Goal: Task Accomplishment & Management: Use online tool/utility

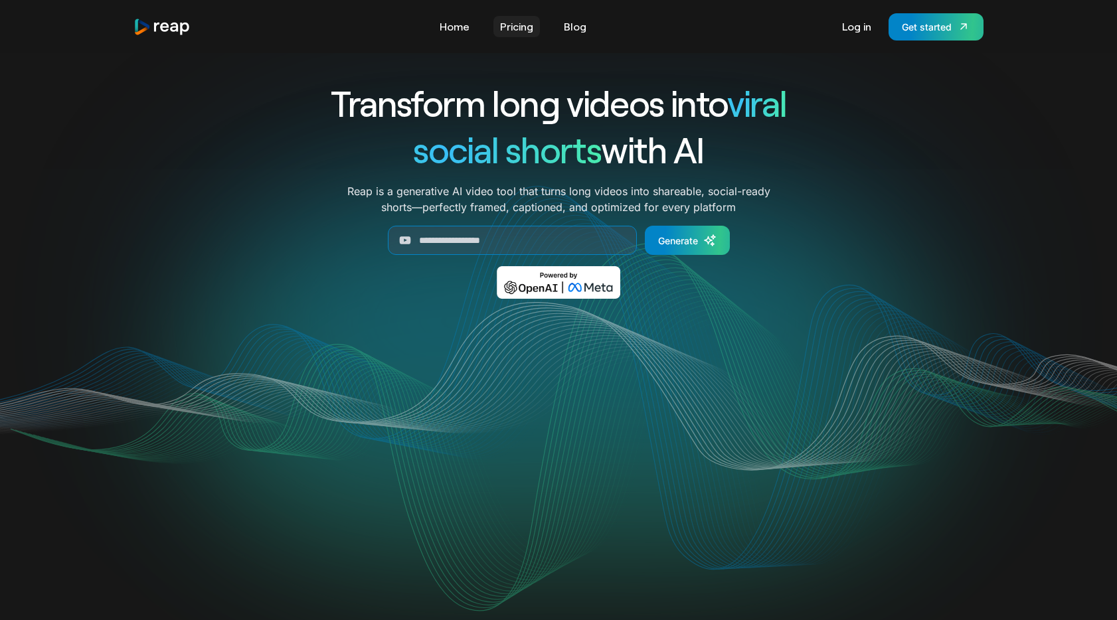
click at [521, 29] on link "Pricing" at bounding box center [516, 26] width 46 height 21
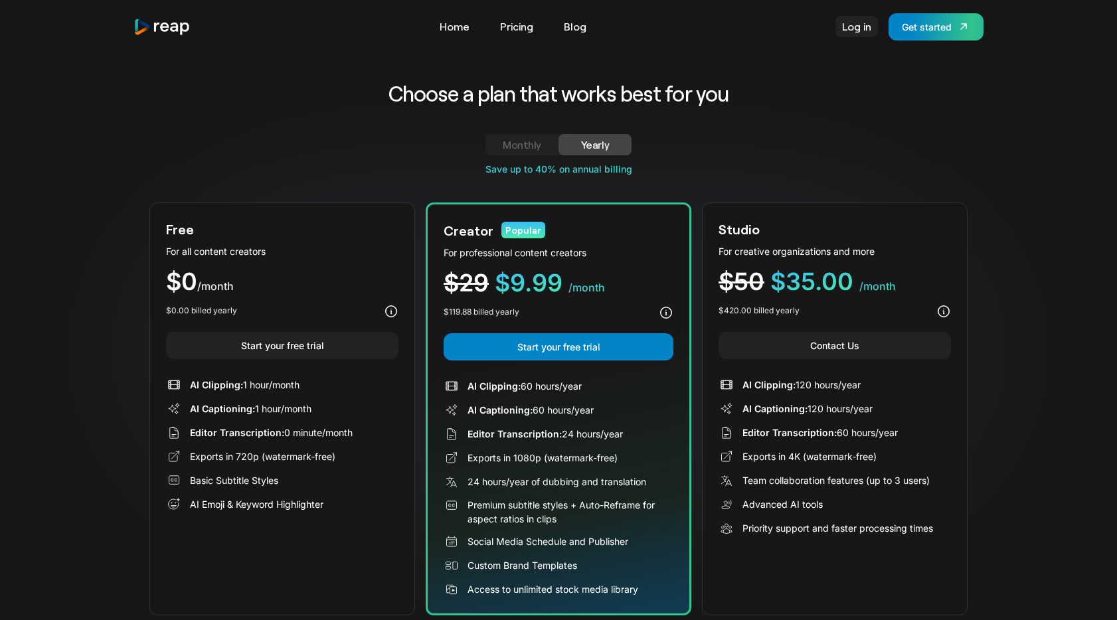
click at [858, 30] on link "Log in" at bounding box center [856, 26] width 42 height 21
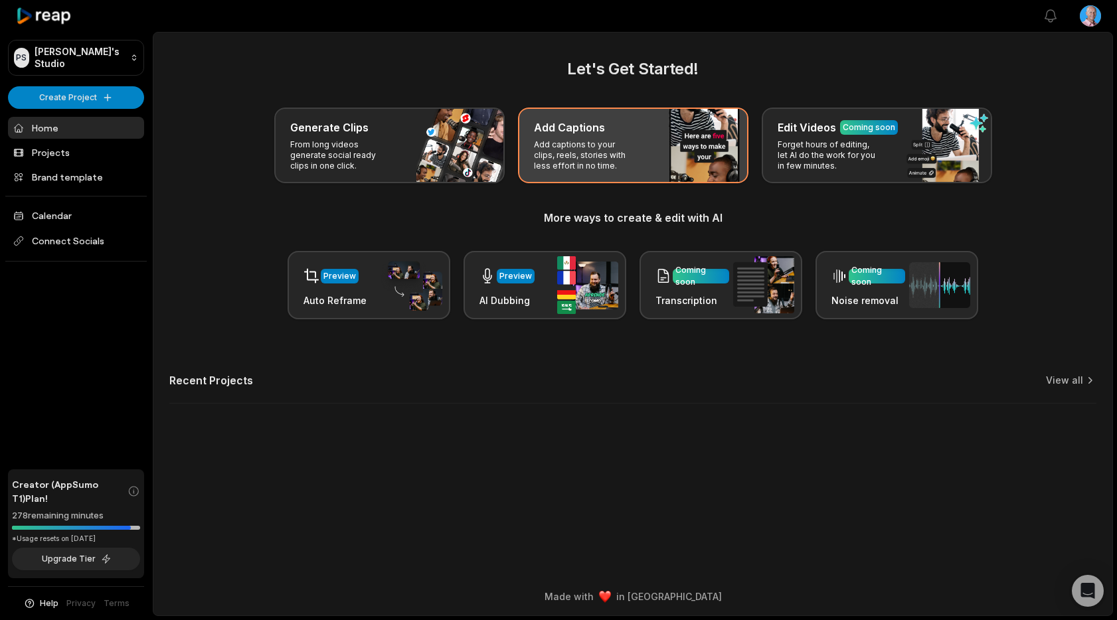
click at [561, 148] on p "Add captions to your clips, reels, stories with less effort in no time." at bounding box center [585, 155] width 103 height 32
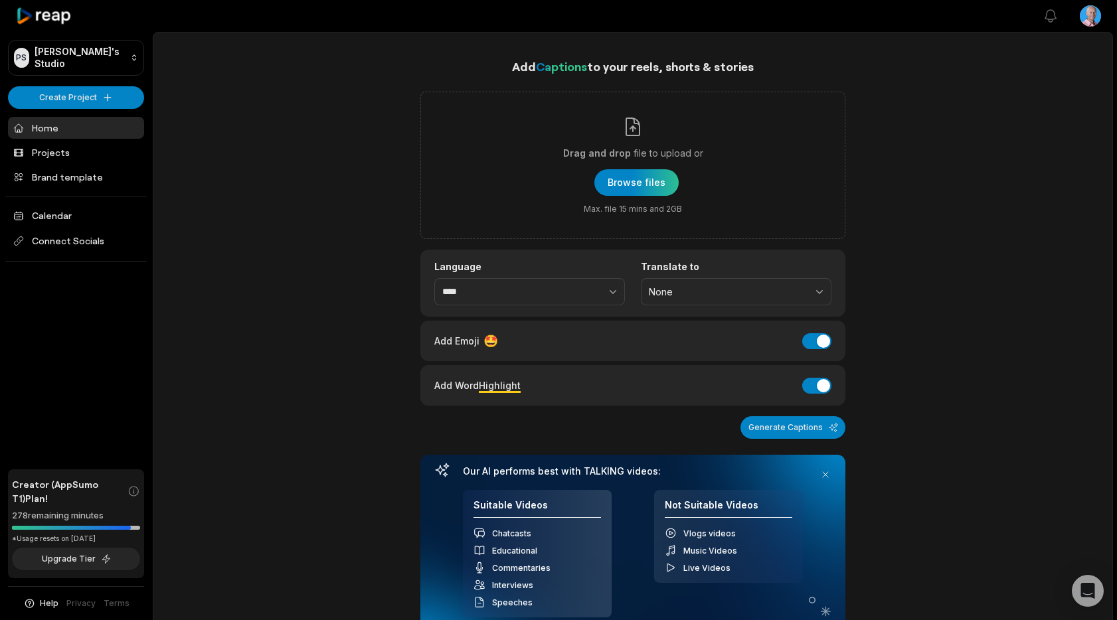
click at [827, 477] on button at bounding box center [825, 474] width 19 height 19
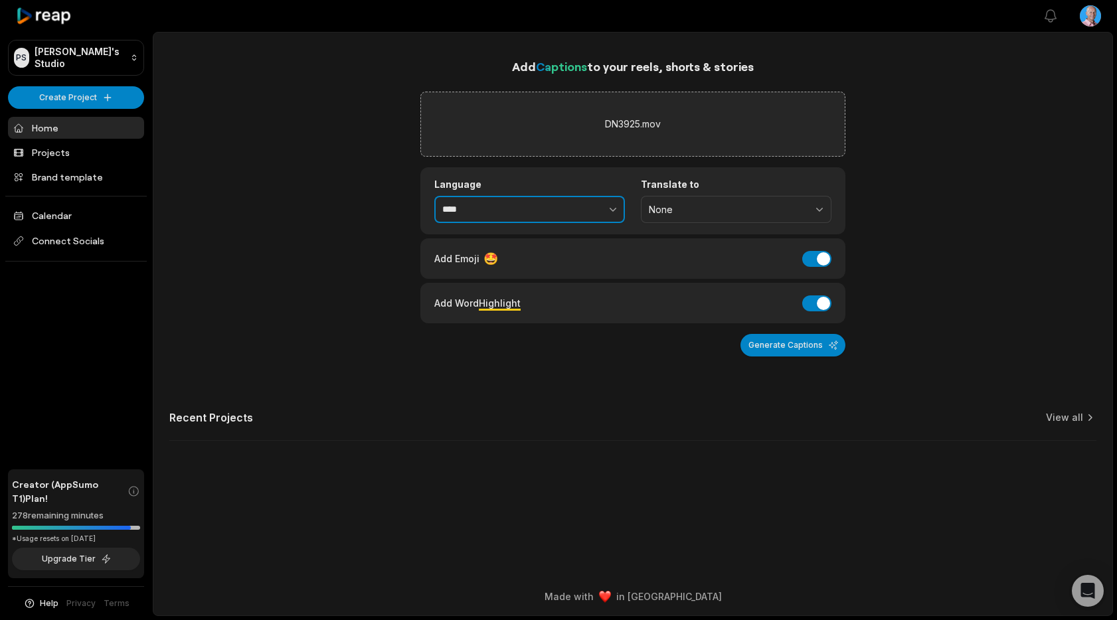
click at [521, 206] on input "****" at bounding box center [529, 210] width 191 height 28
type input "******"
click at [805, 349] on button "Generate Captions" at bounding box center [792, 345] width 105 height 23
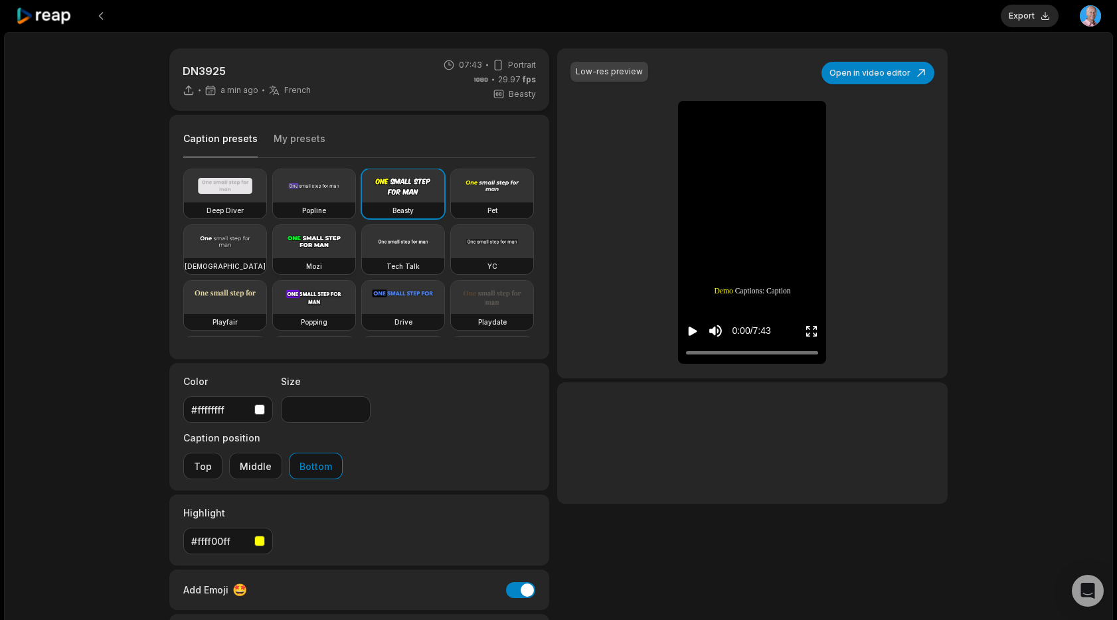
click at [317, 246] on video at bounding box center [314, 241] width 82 height 33
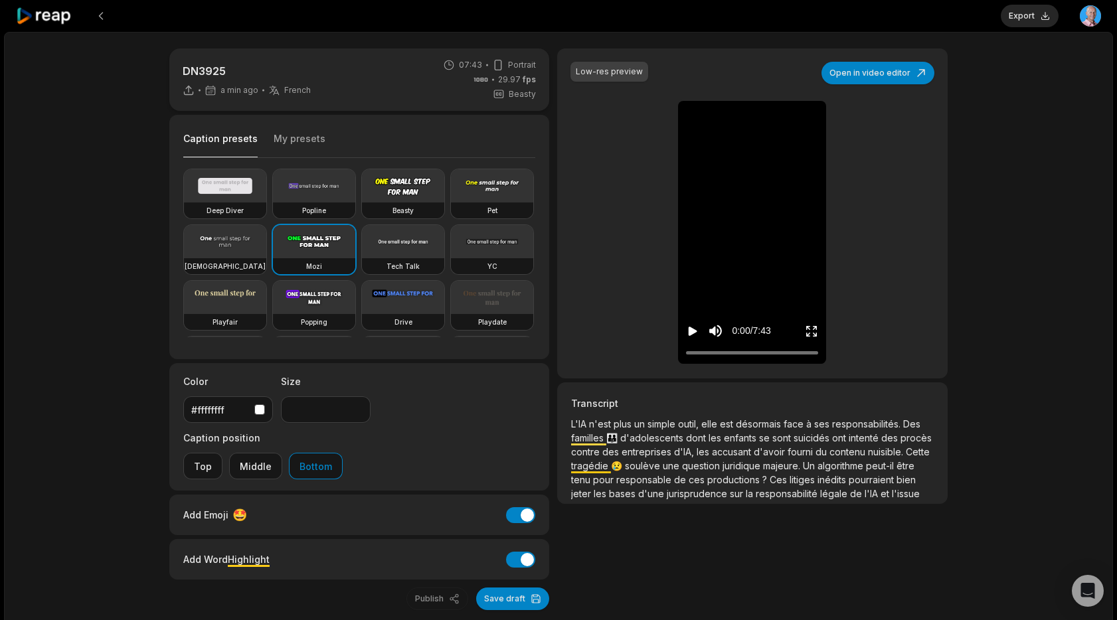
type input "**"
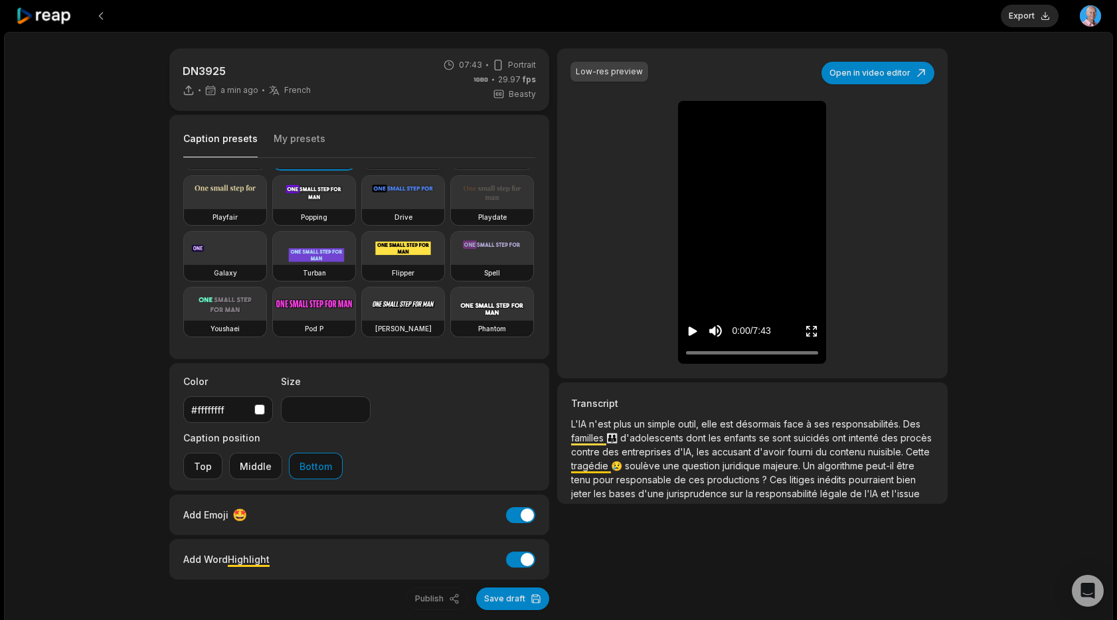
scroll to position [7, 0]
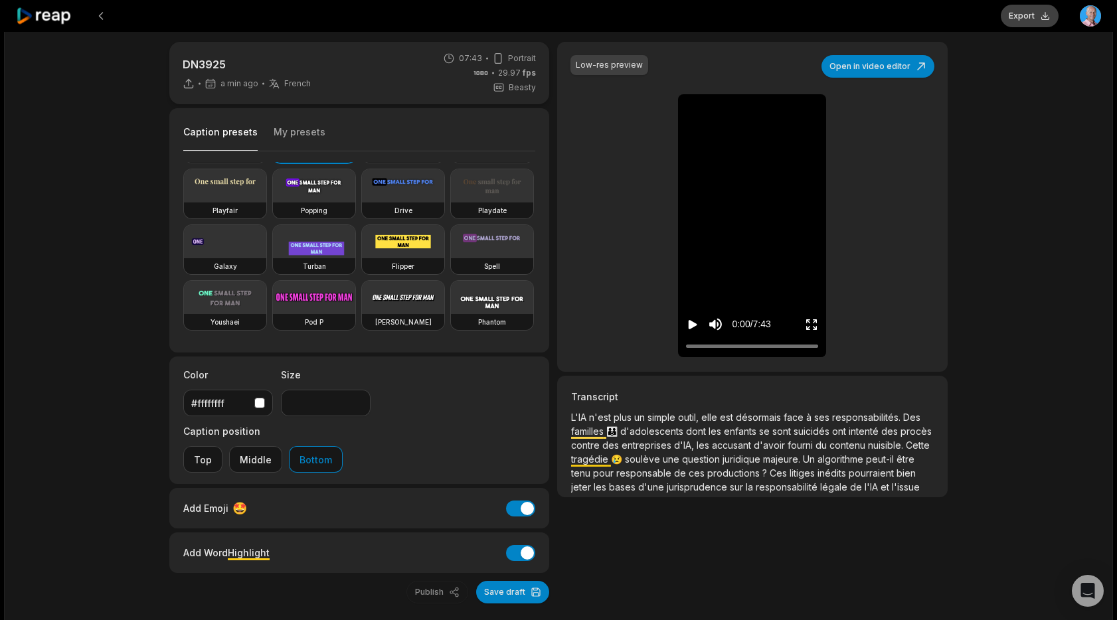
click at [1027, 17] on button "Export" at bounding box center [1030, 16] width 58 height 23
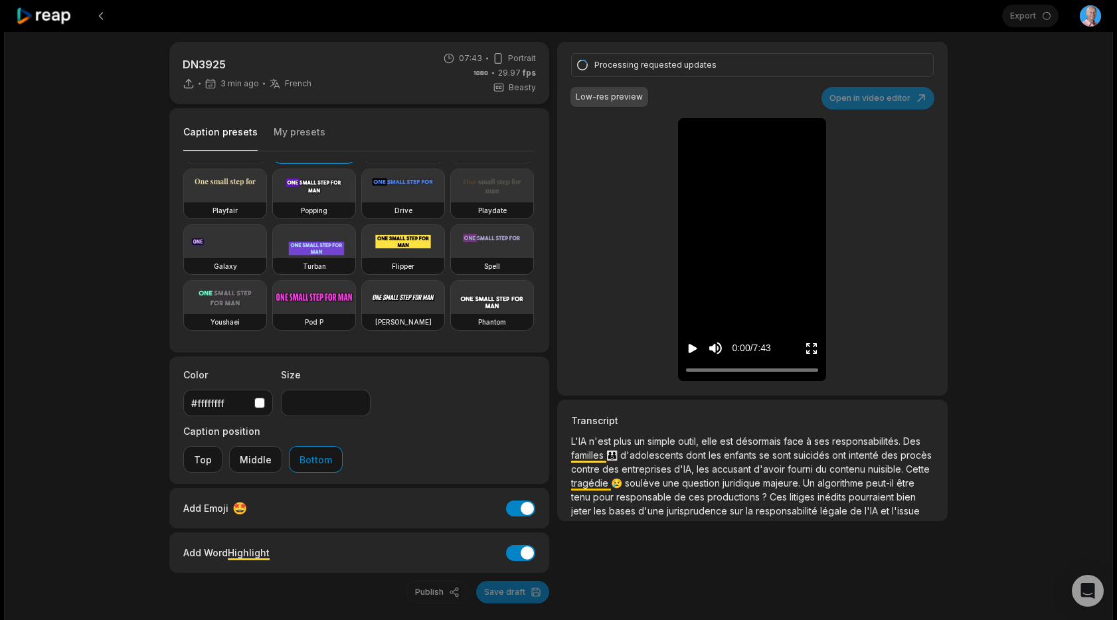
click at [50, 19] on icon at bounding box center [44, 16] width 56 height 18
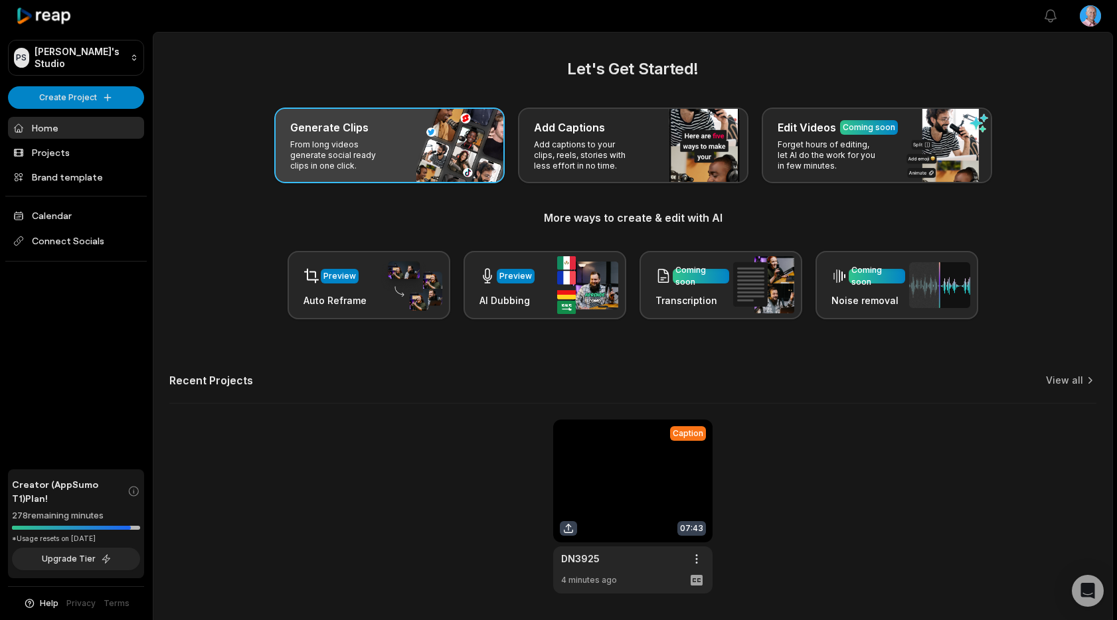
click at [378, 141] on p "From long videos generate social ready clips in one click." at bounding box center [341, 155] width 103 height 32
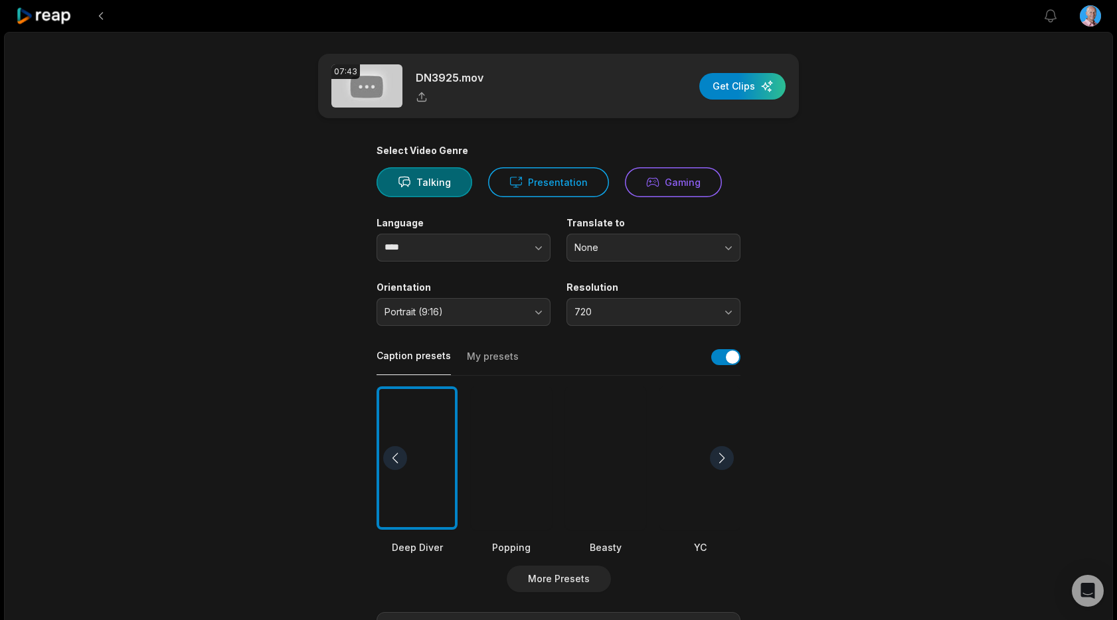
click at [517, 457] on div at bounding box center [511, 458] width 81 height 144
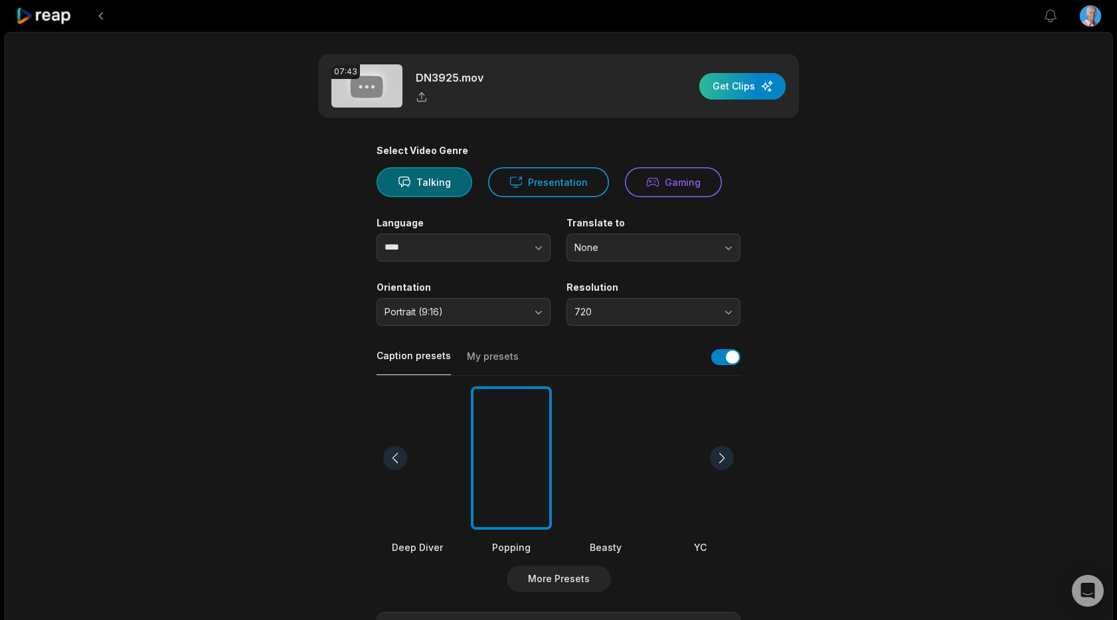
click at [741, 87] on div "button" at bounding box center [742, 86] width 86 height 27
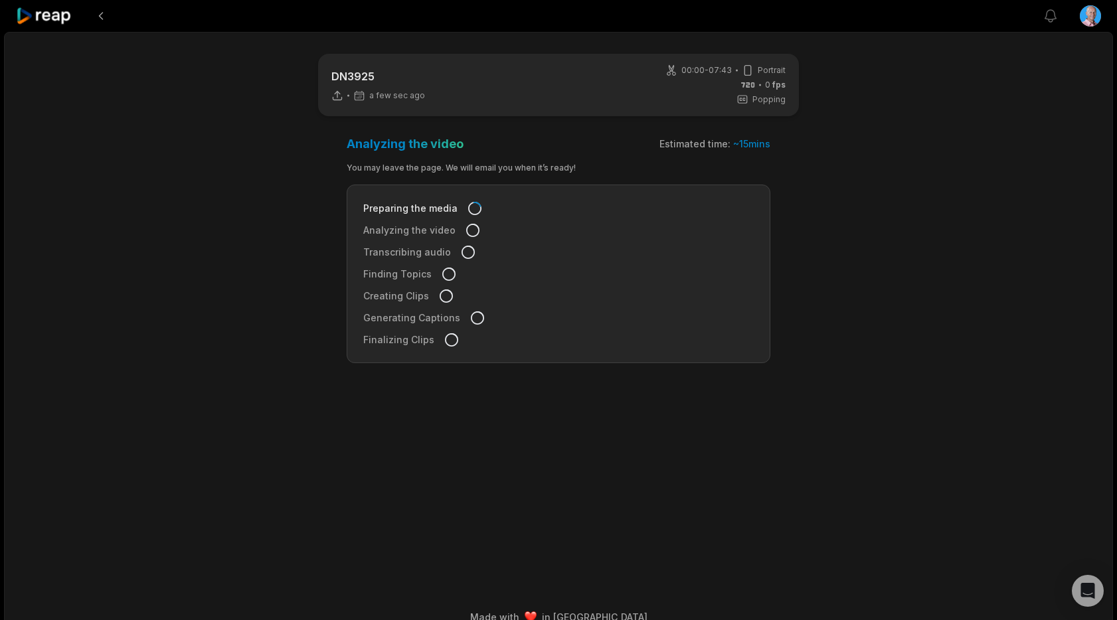
click at [62, 18] on icon at bounding box center [44, 16] width 56 height 18
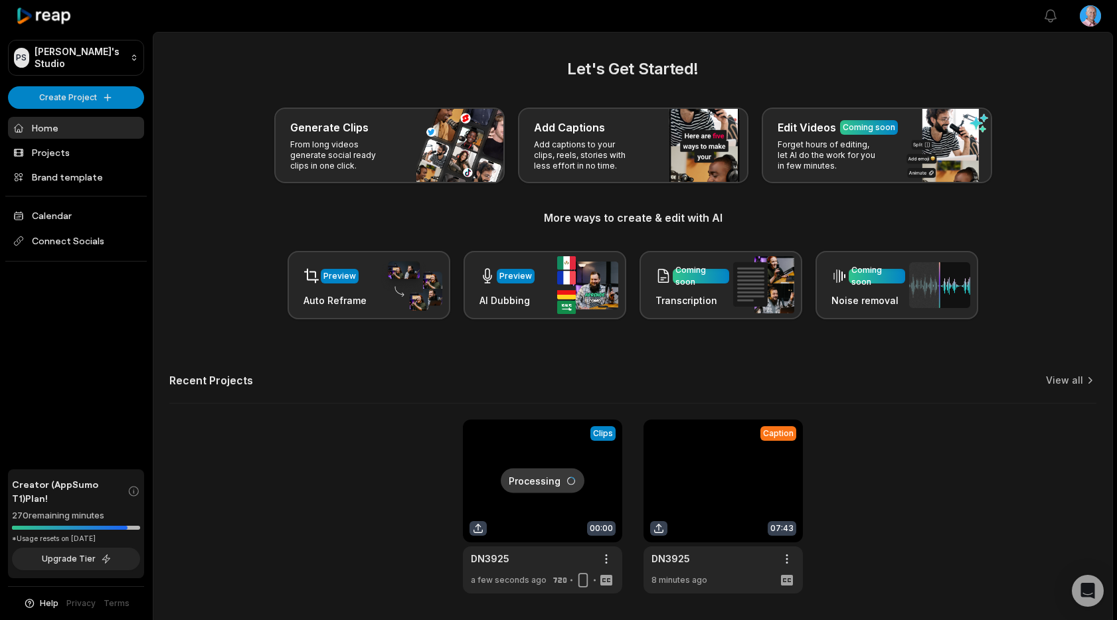
click at [707, 472] on link at bounding box center [722, 507] width 159 height 174
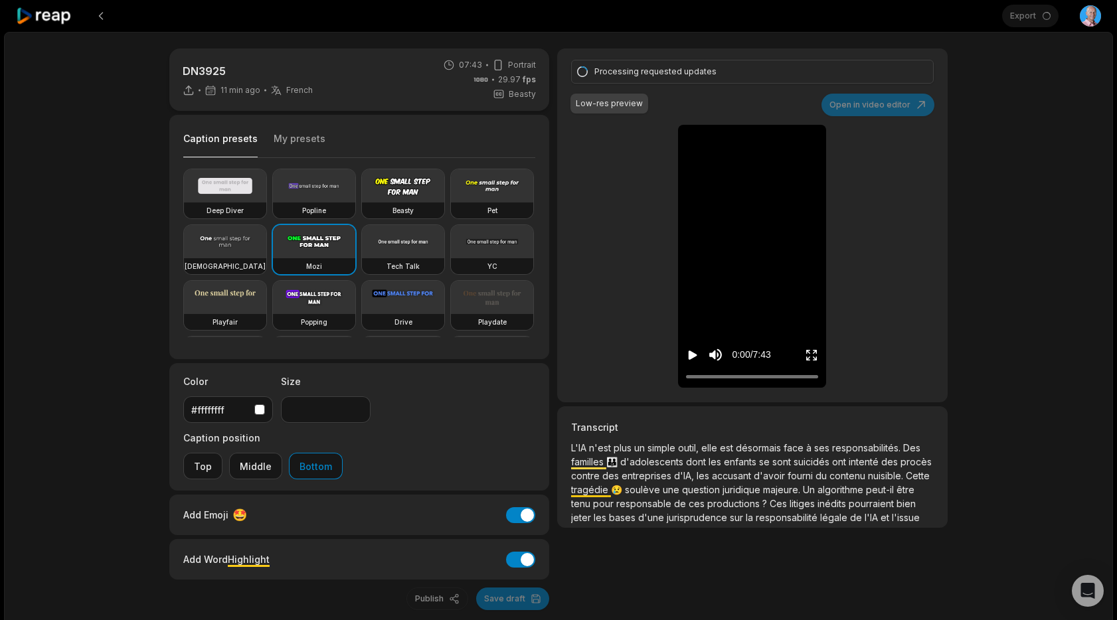
click at [1052, 100] on div "DN3925 11 min ago French fr 07:43 Portrait 29.97 fps Beasty Caption presets My …" at bounding box center [558, 355] width 1109 height 647
click at [44, 17] on icon at bounding box center [44, 16] width 56 height 18
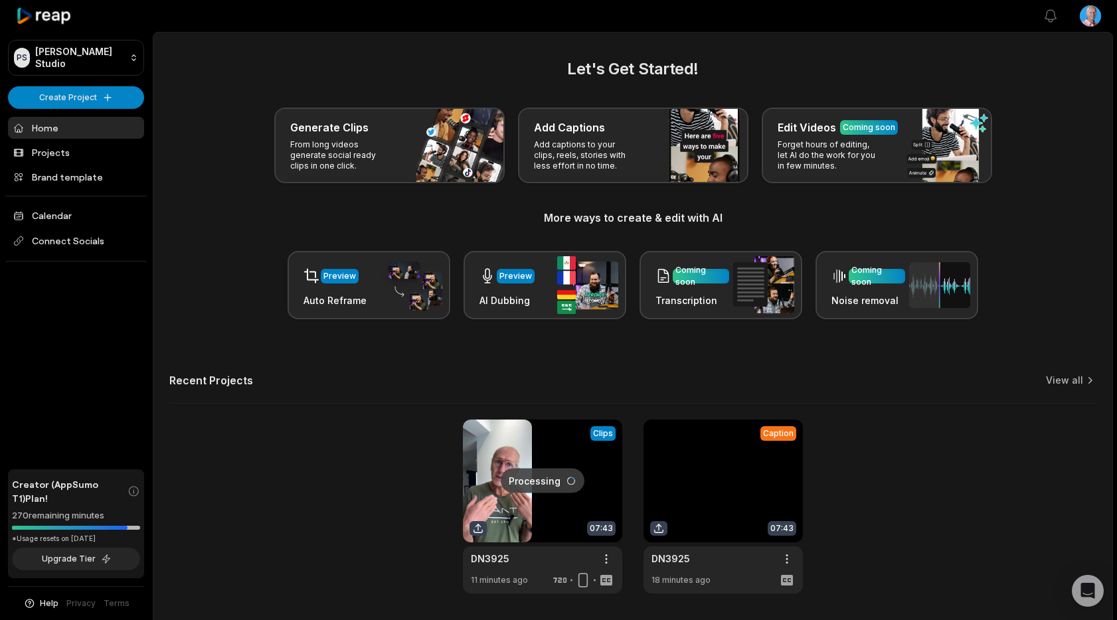
click at [528, 448] on link at bounding box center [542, 507] width 159 height 174
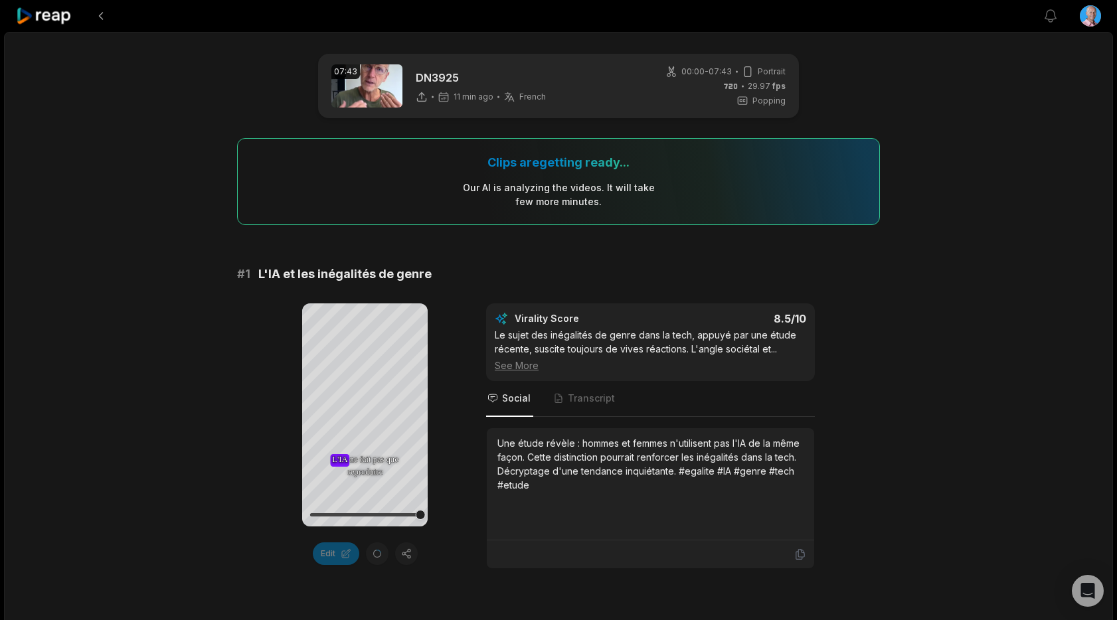
click at [48, 17] on icon at bounding box center [44, 16] width 56 height 18
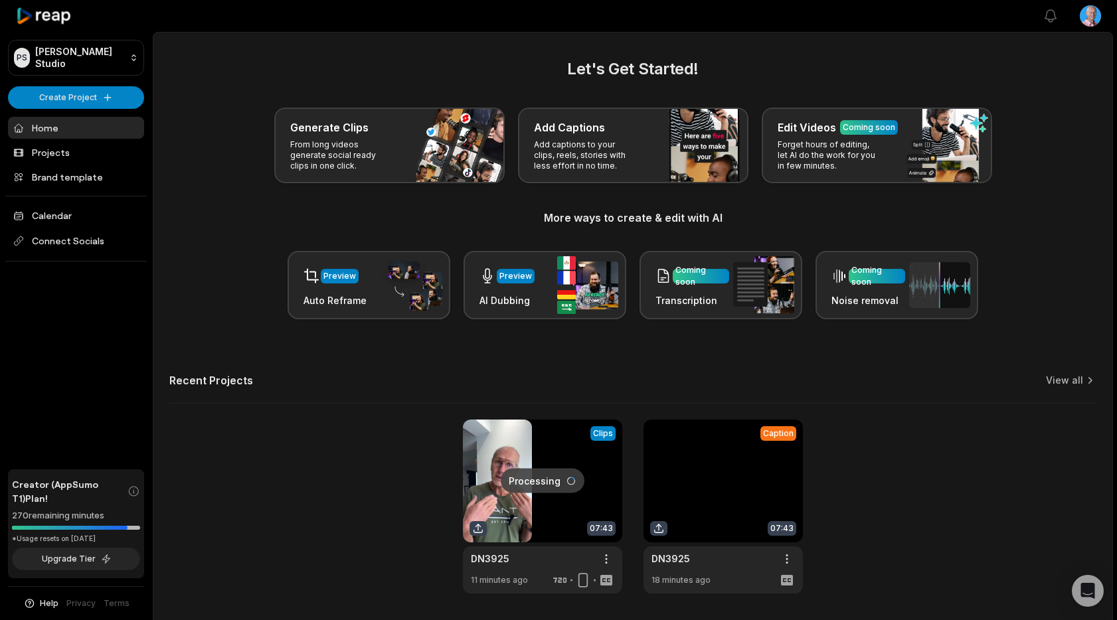
click at [714, 513] on link at bounding box center [722, 507] width 159 height 174
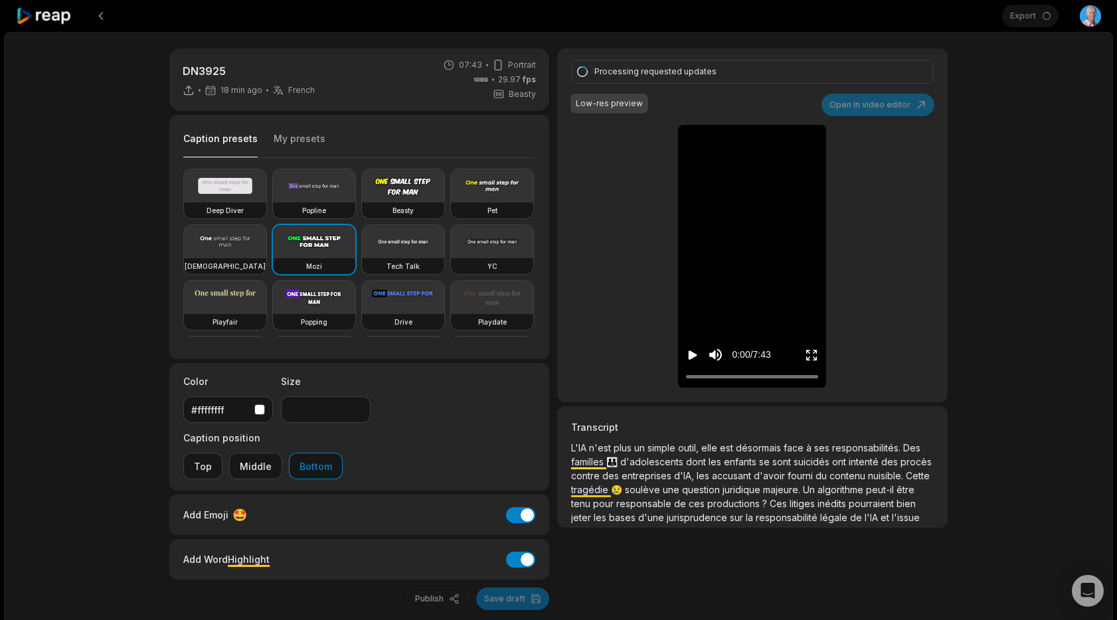
click at [58, 17] on icon at bounding box center [44, 16] width 56 height 18
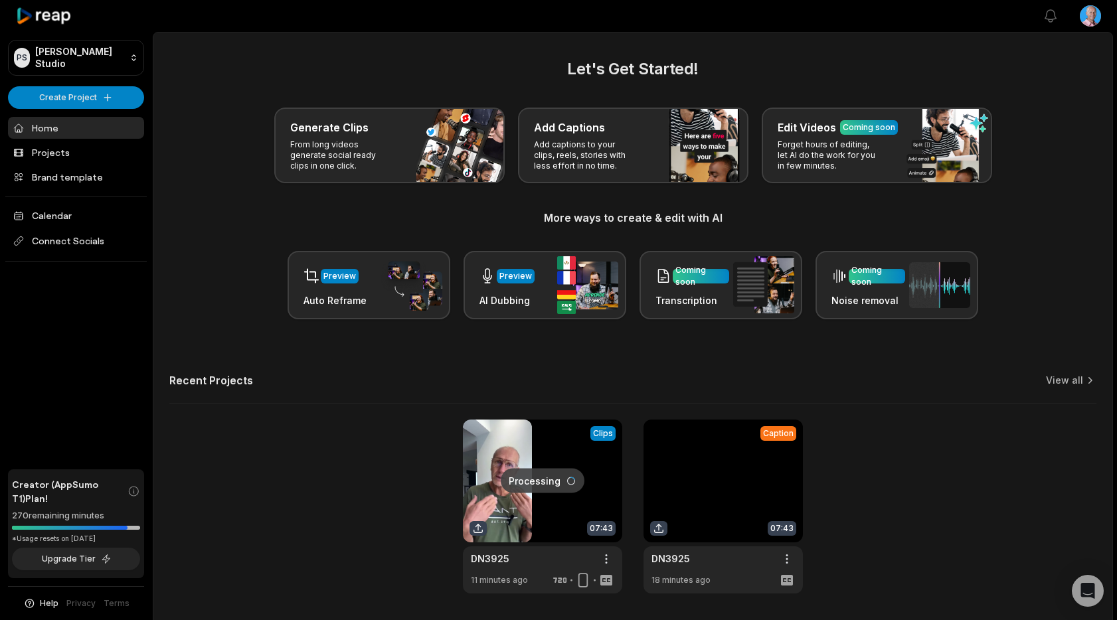
click at [542, 456] on link at bounding box center [542, 507] width 159 height 174
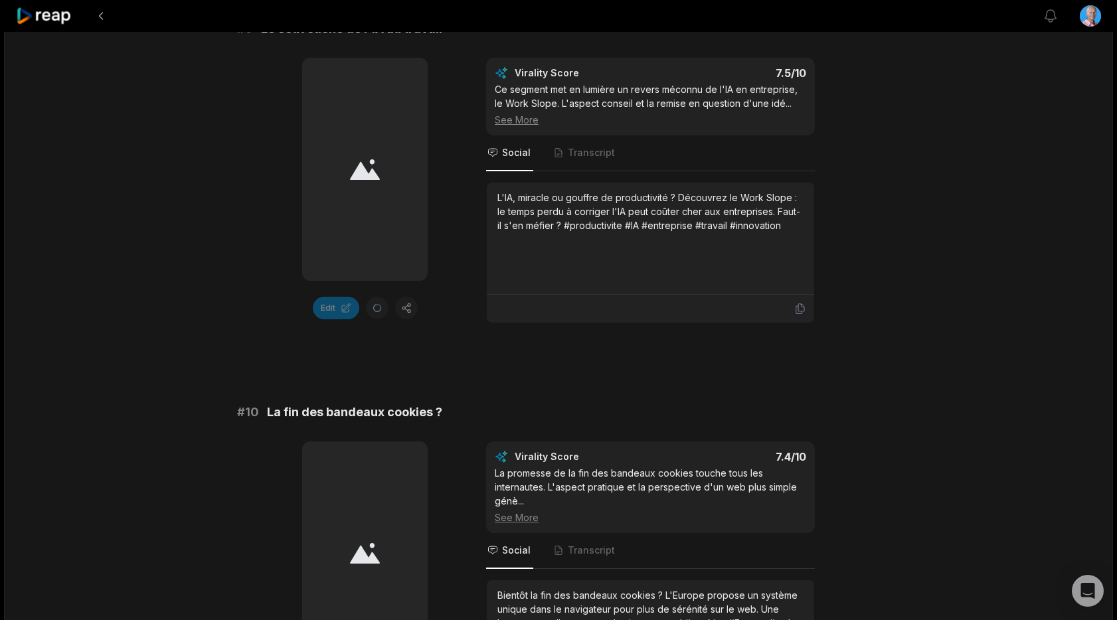
scroll to position [3517, 0]
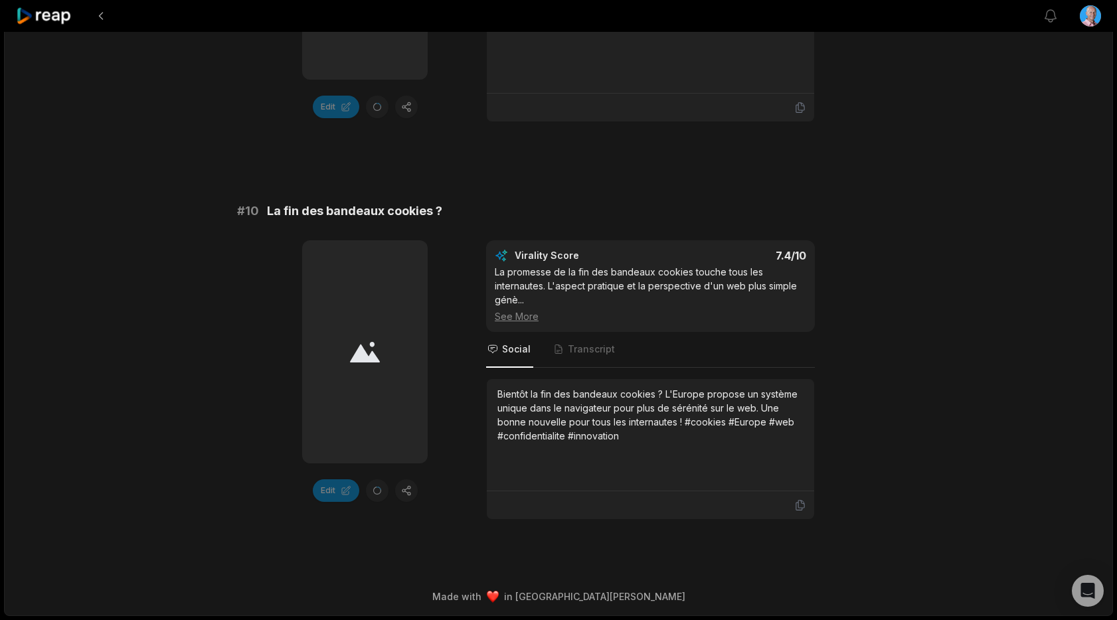
click at [60, 17] on icon at bounding box center [44, 16] width 56 height 18
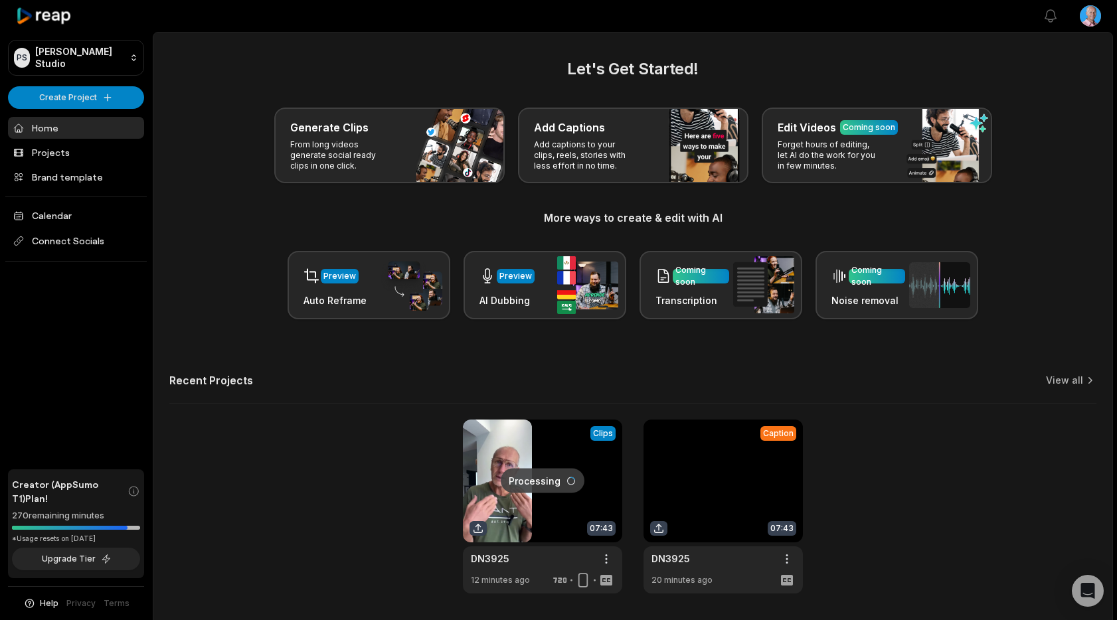
click at [717, 470] on link at bounding box center [722, 507] width 159 height 174
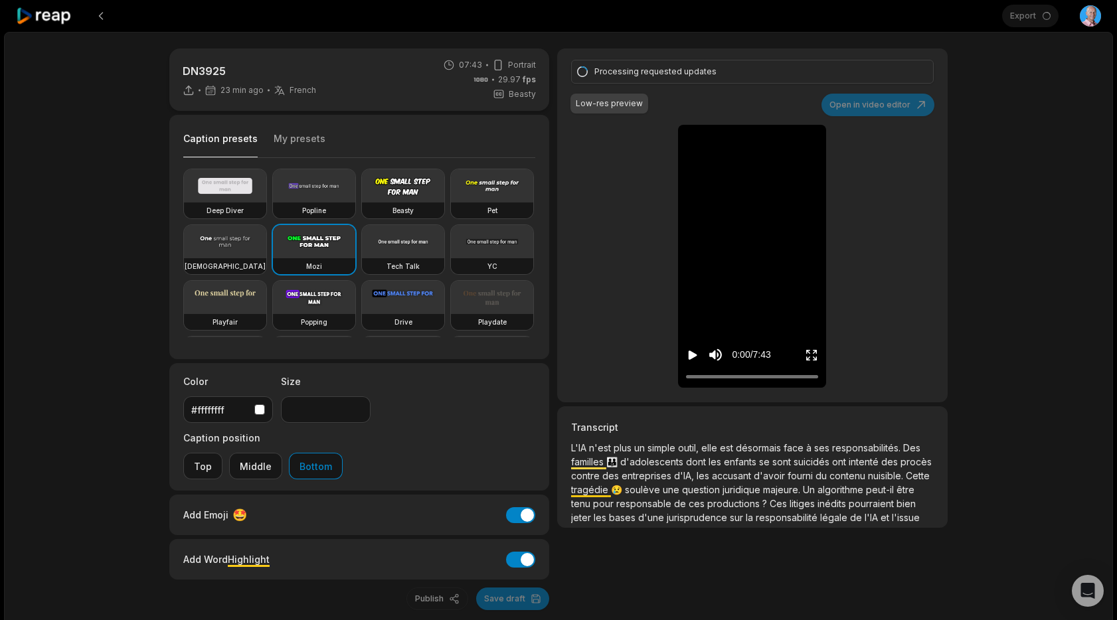
click at [58, 19] on icon at bounding box center [44, 16] width 56 height 18
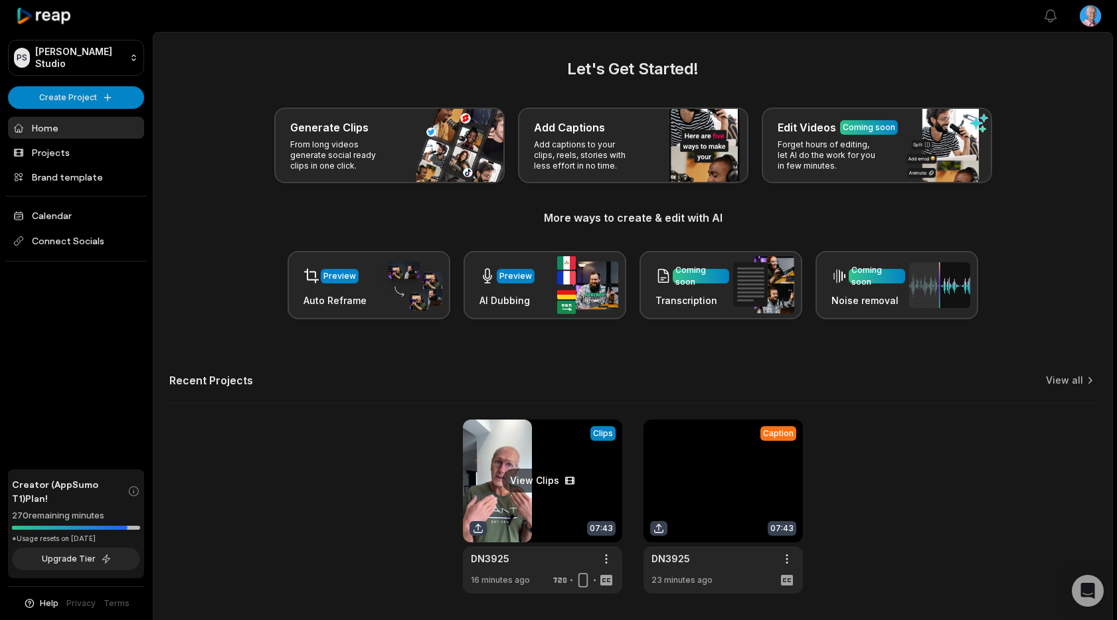
click at [568, 458] on link at bounding box center [542, 507] width 159 height 174
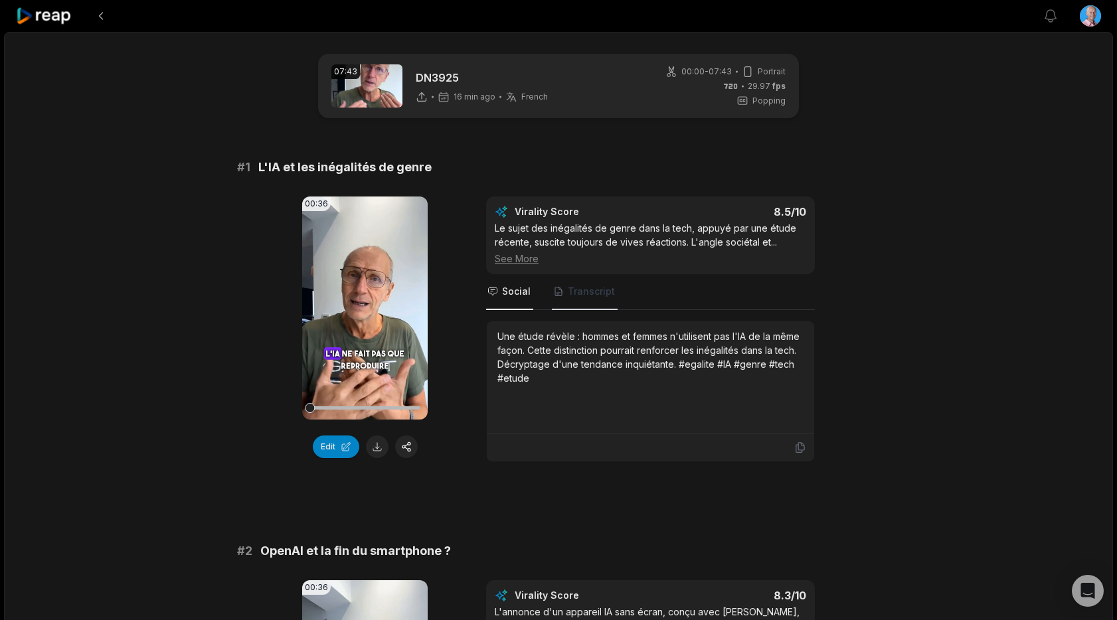
click at [578, 295] on span "Transcript" at bounding box center [591, 291] width 47 height 13
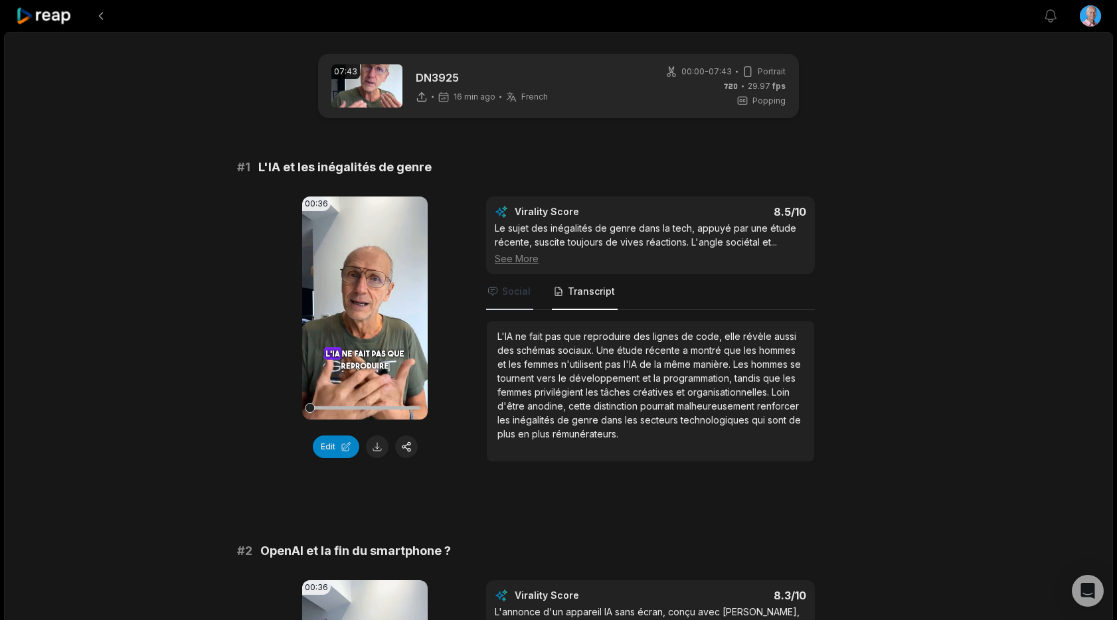
click at [513, 288] on span "Social" at bounding box center [516, 291] width 29 height 13
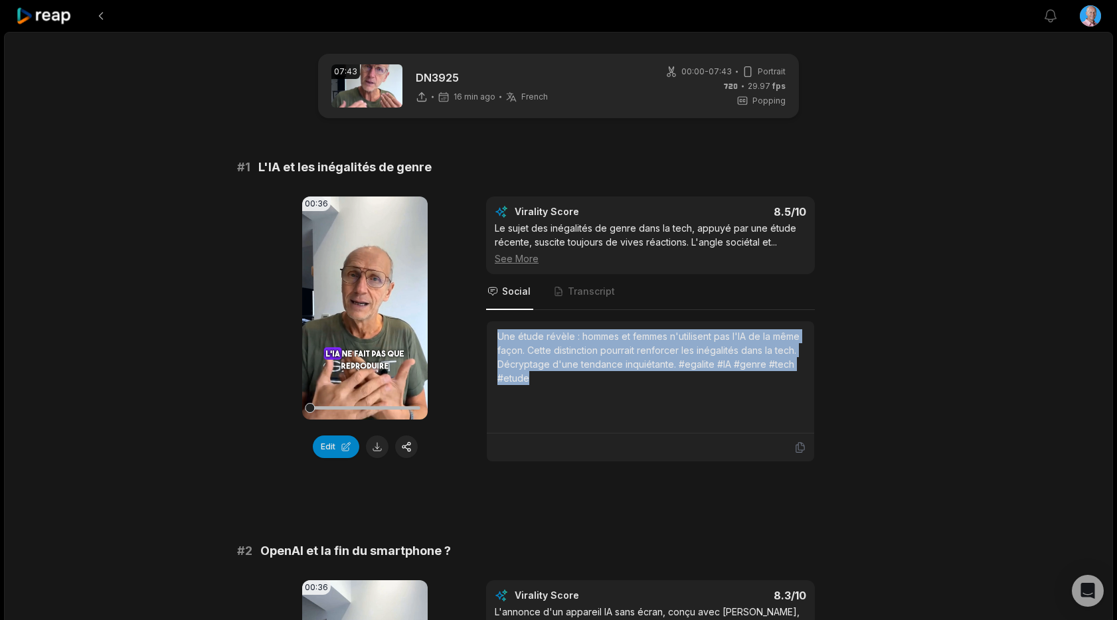
drag, startPoint x: 538, startPoint y: 384, endPoint x: 491, endPoint y: 338, distance: 65.7
click at [491, 338] on div "Une étude révèle : hommes et femmes n'utilisent pas l'IA de la même façon. Cett…" at bounding box center [650, 377] width 327 height 112
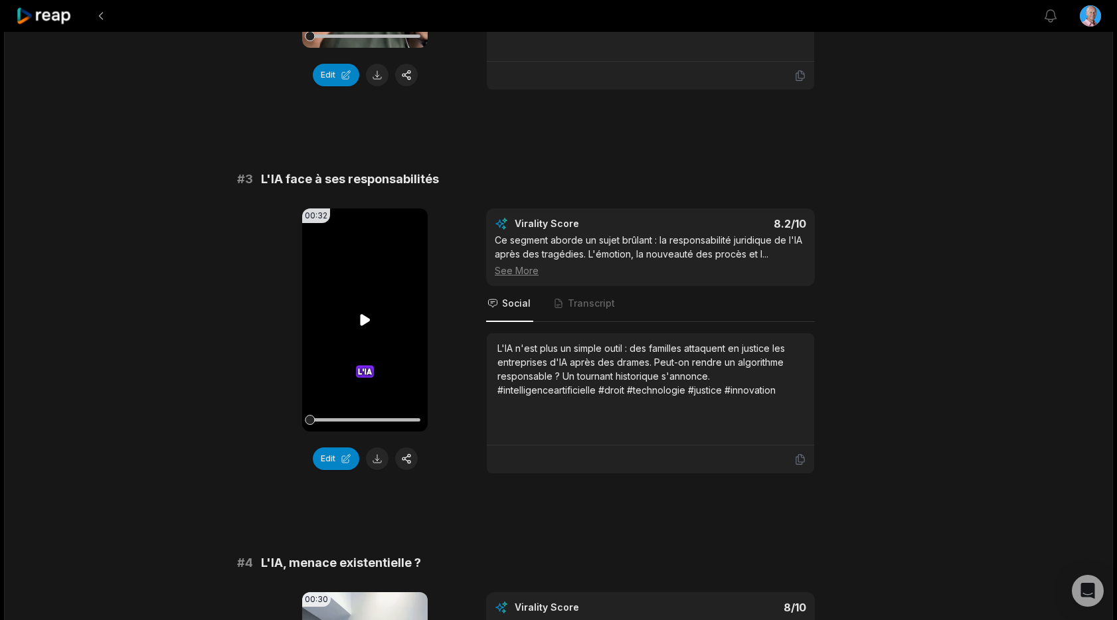
scroll to position [756, 0]
click at [367, 317] on icon at bounding box center [365, 318] width 10 height 11
click at [365, 319] on icon at bounding box center [365, 319] width 16 height 16
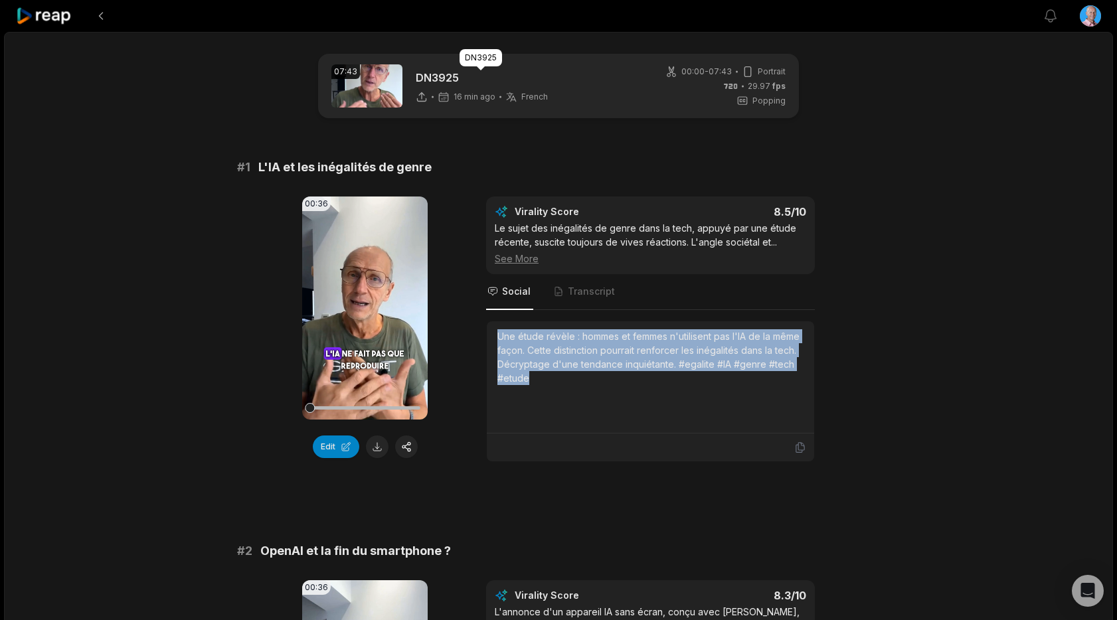
scroll to position [4, 0]
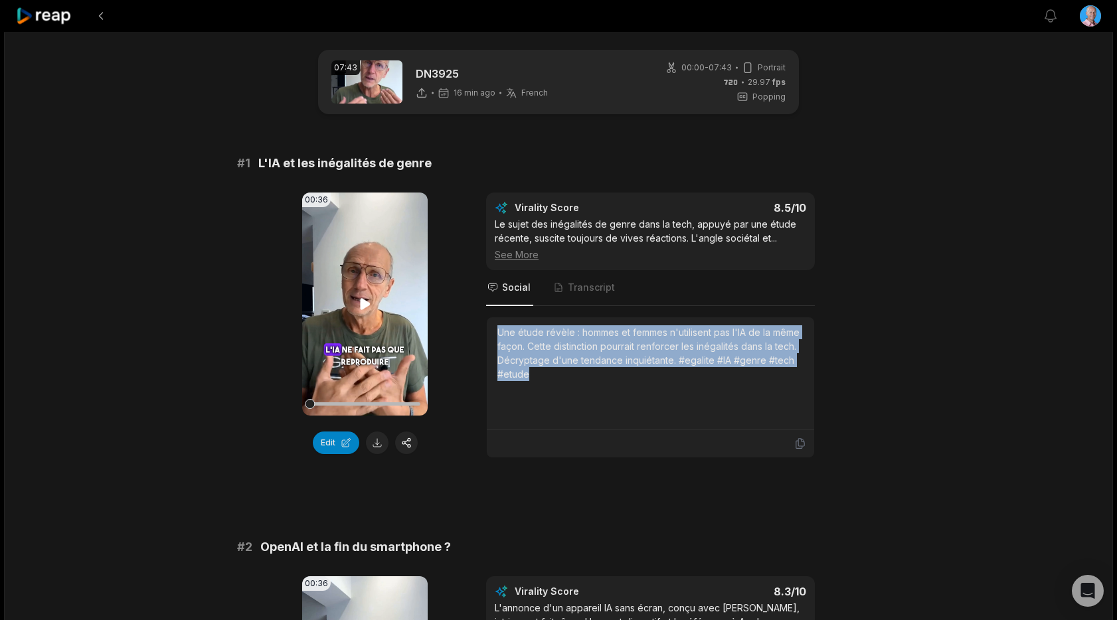
click at [367, 304] on icon at bounding box center [365, 304] width 16 height 16
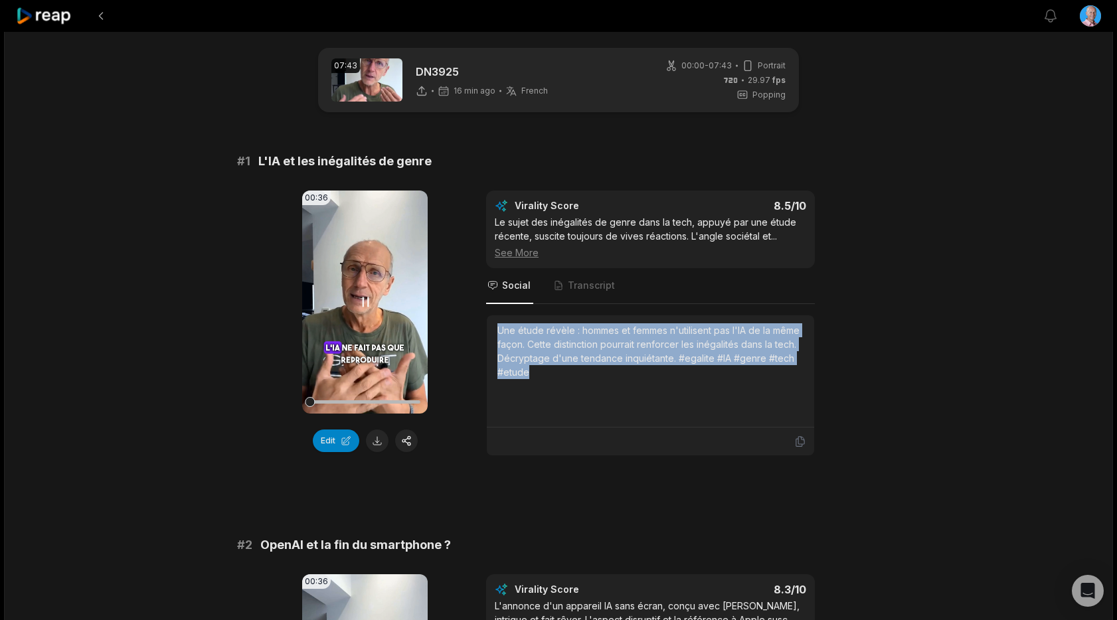
scroll to position [5, 0]
click at [367, 303] on icon at bounding box center [365, 302] width 5 height 9
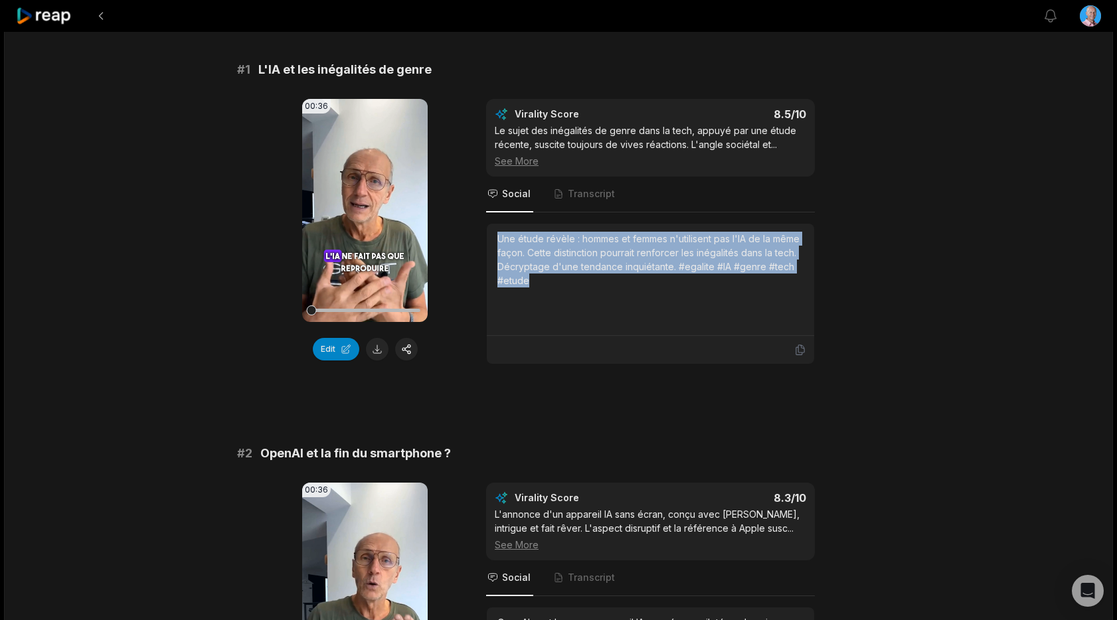
scroll to position [0, 0]
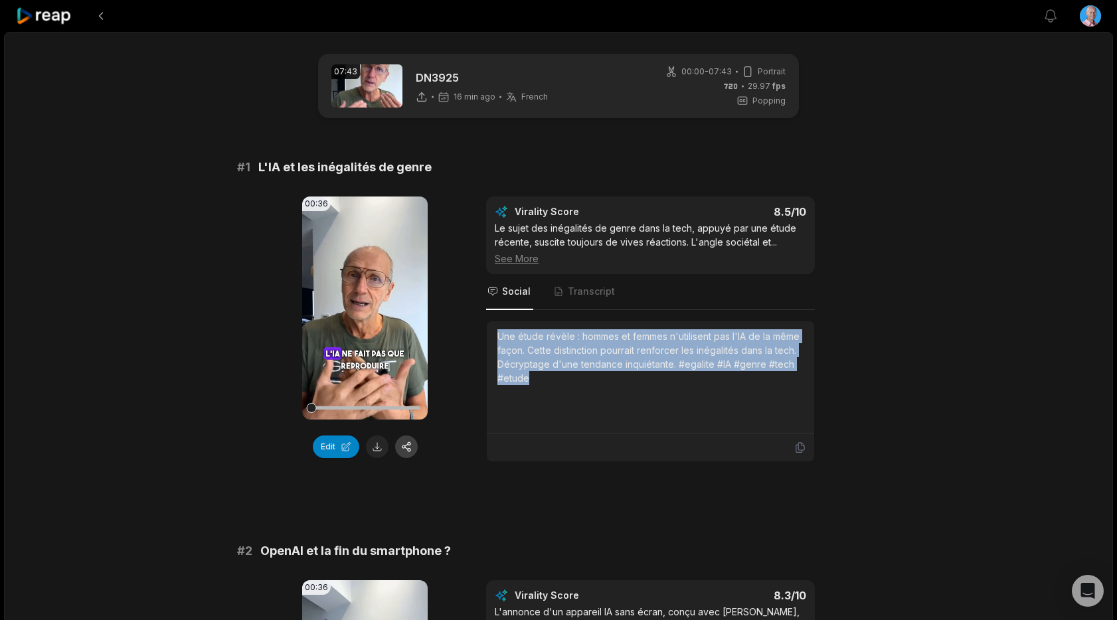
click at [403, 448] on button "button" at bounding box center [406, 447] width 23 height 23
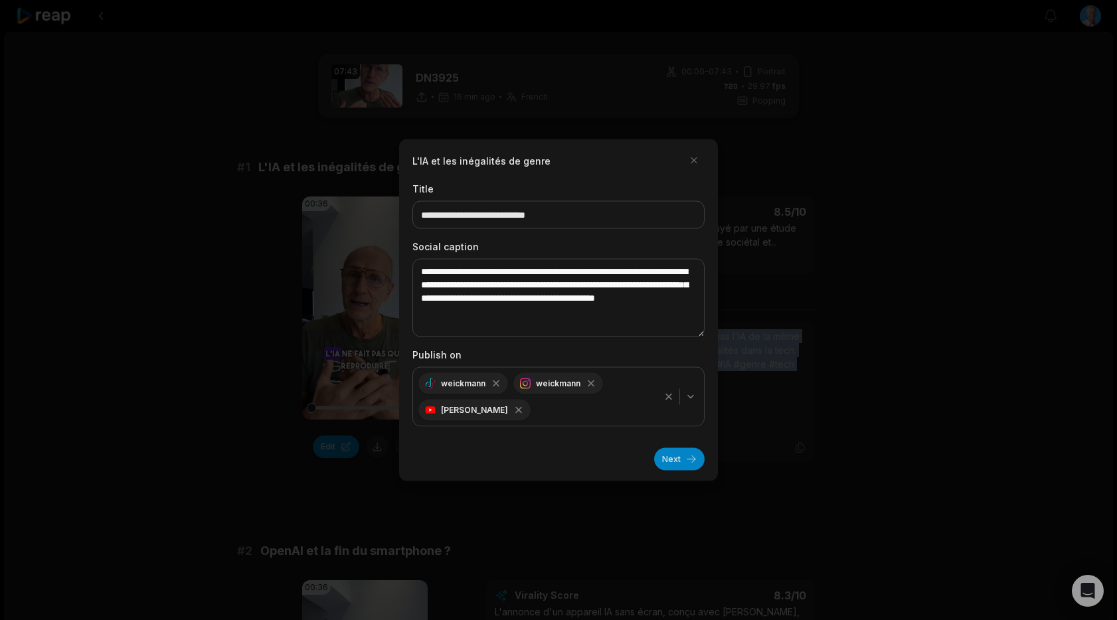
click at [690, 396] on icon "button" at bounding box center [690, 397] width 11 height 11
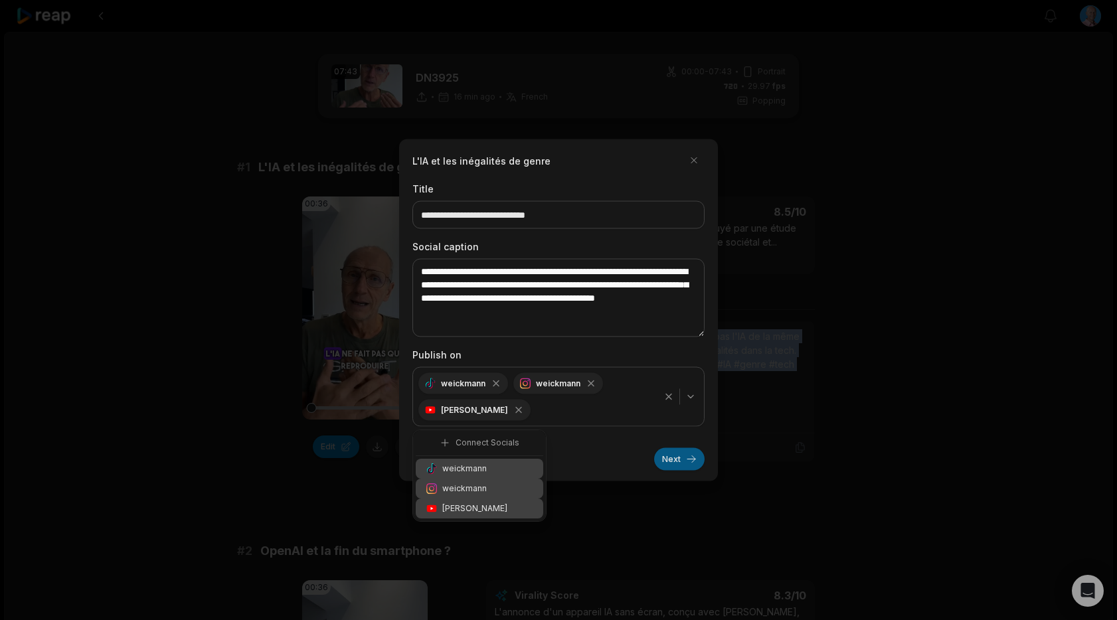
click at [689, 465] on button "Next" at bounding box center [679, 459] width 50 height 23
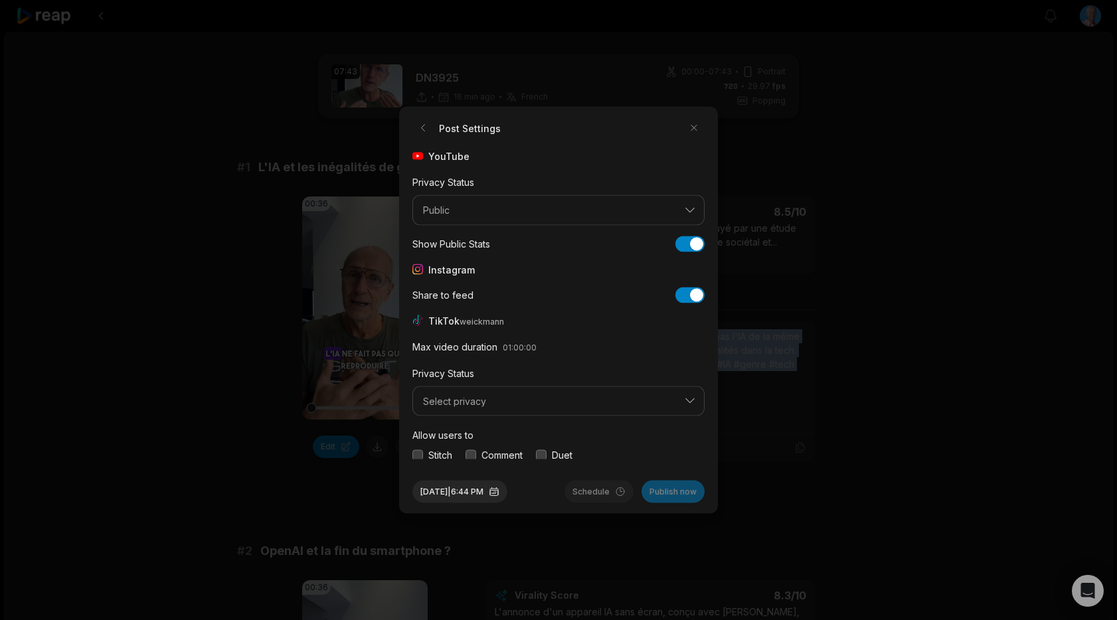
scroll to position [50, 0]
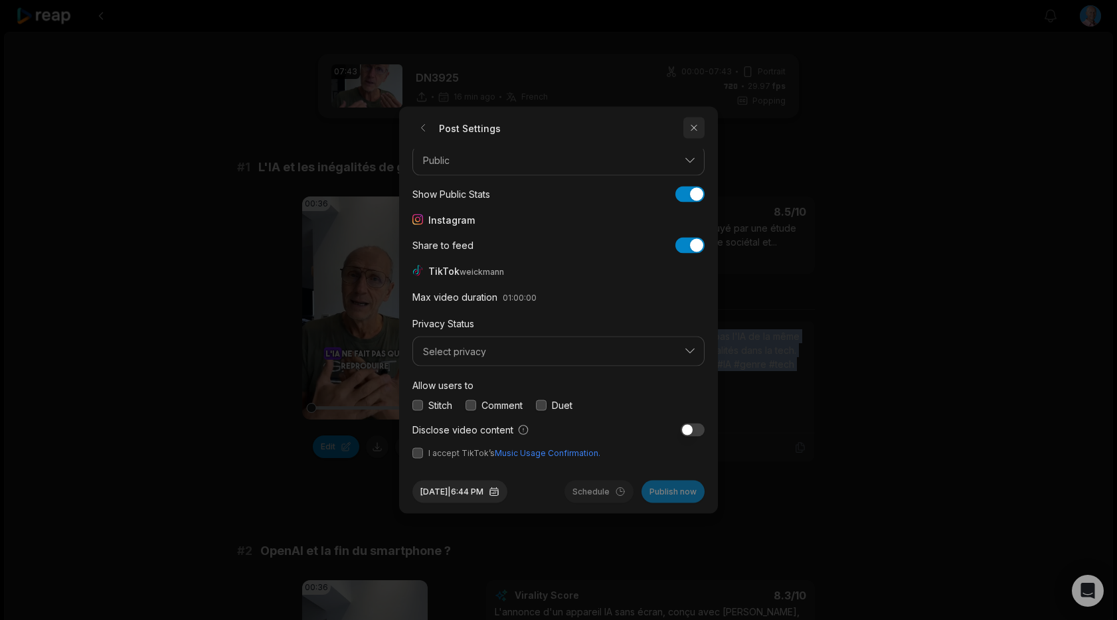
click at [692, 129] on button "button" at bounding box center [693, 128] width 21 height 21
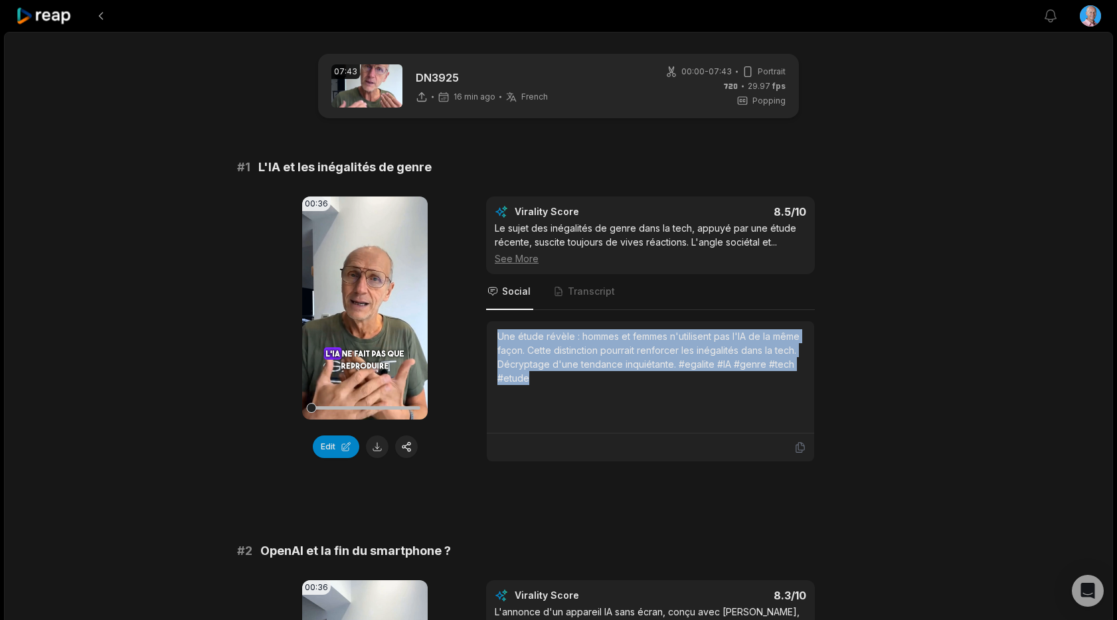
click at [36, 17] on icon at bounding box center [44, 16] width 56 height 18
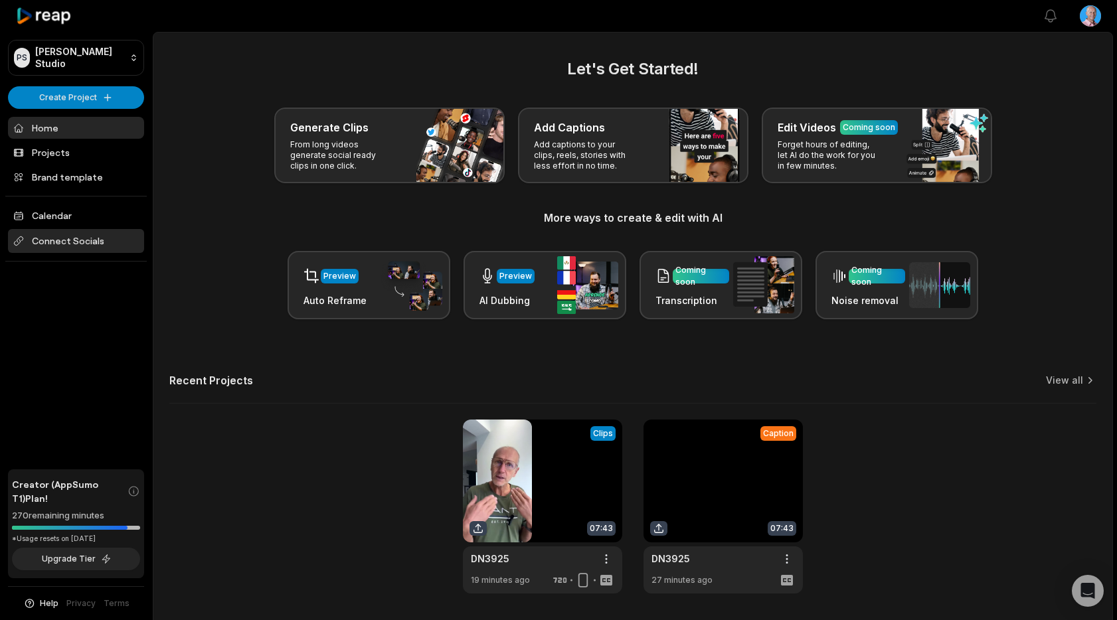
click at [62, 244] on span "Connect Socials" at bounding box center [76, 241] width 136 height 24
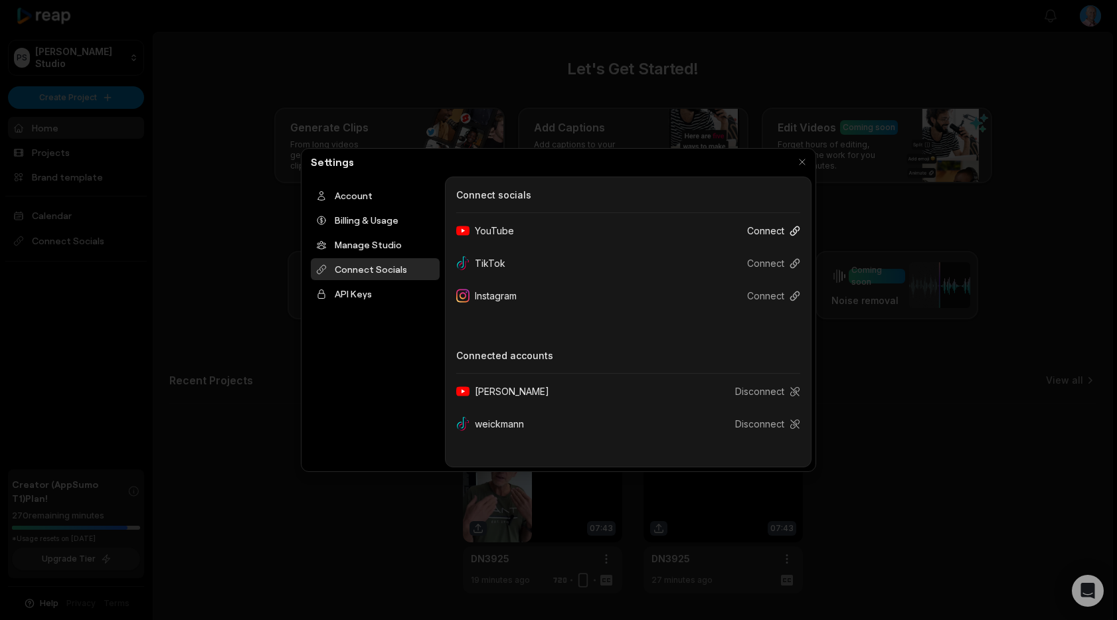
click at [772, 231] on button "Connect" at bounding box center [768, 230] width 64 height 25
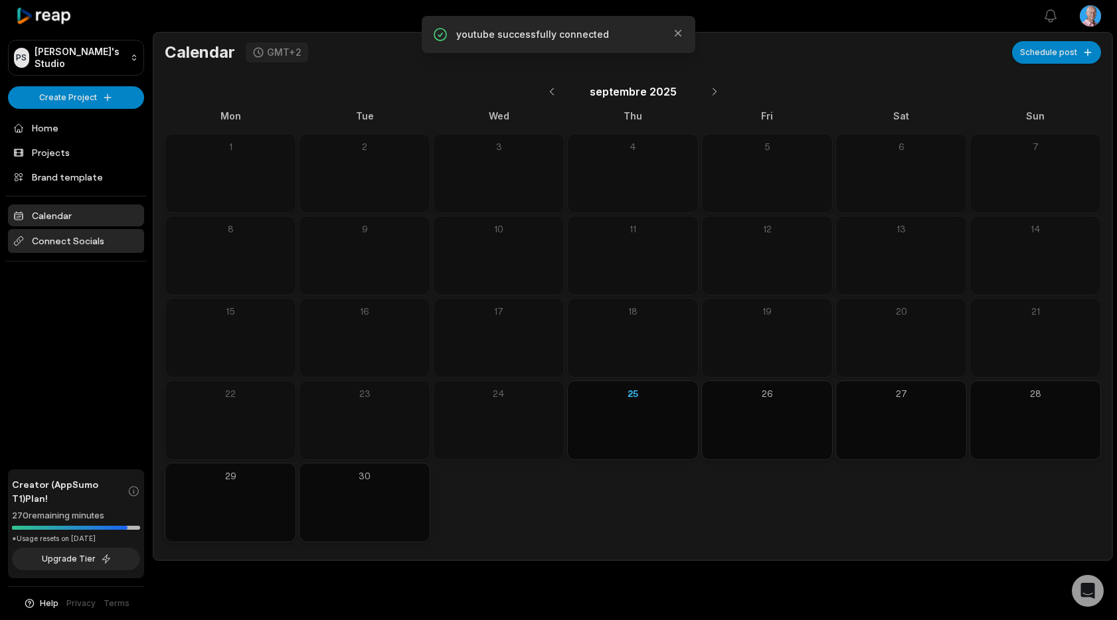
click at [62, 233] on span "Connect Socials" at bounding box center [76, 241] width 136 height 24
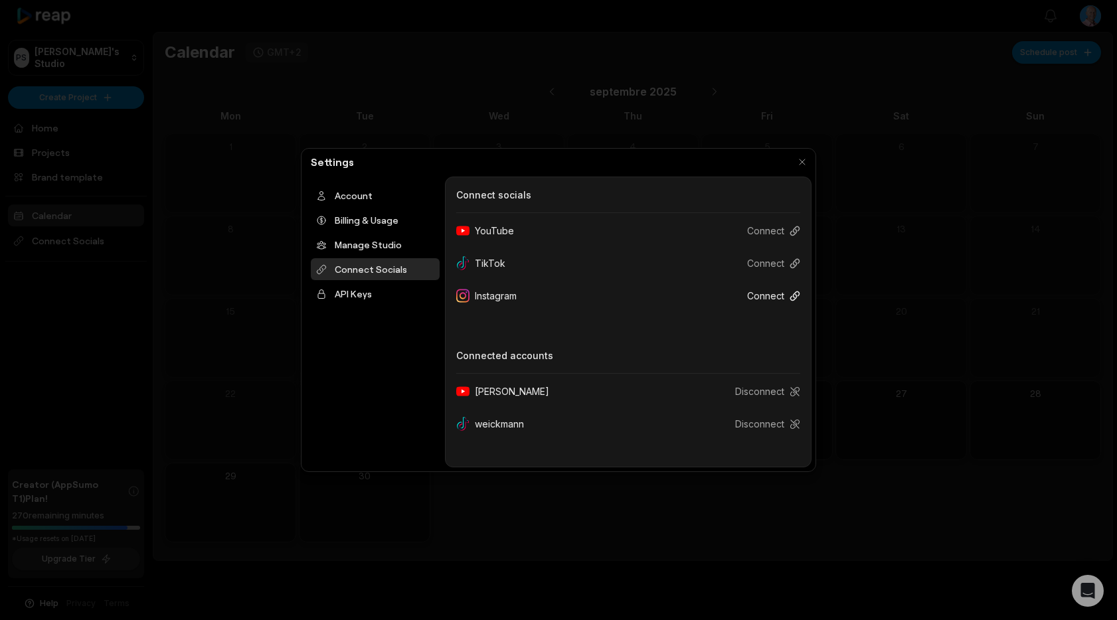
click at [766, 297] on button "Connect" at bounding box center [768, 296] width 64 height 25
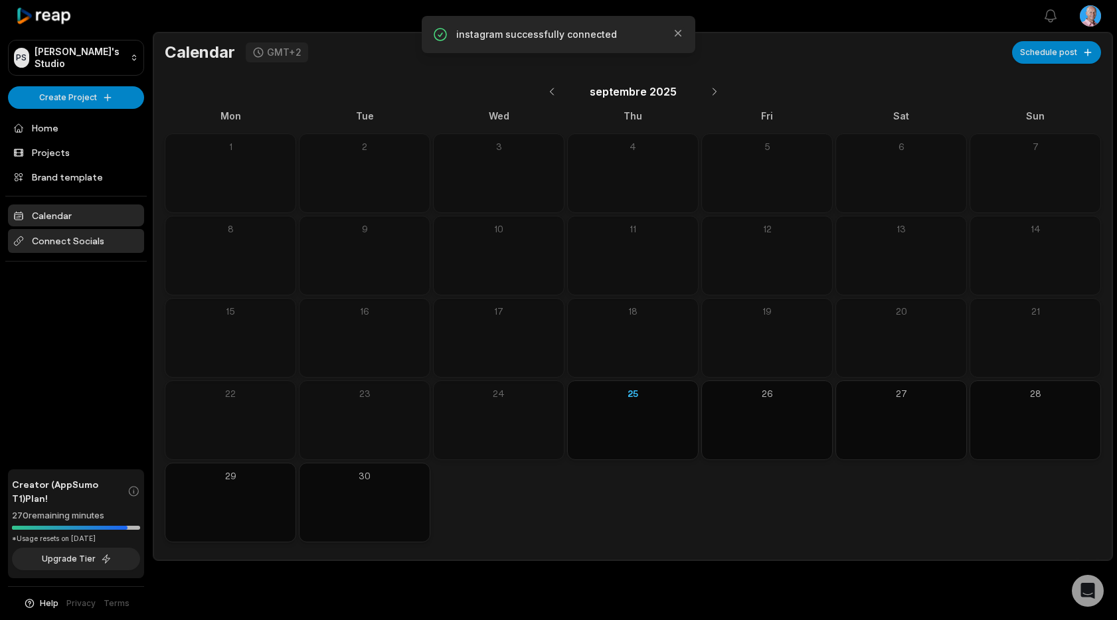
click at [52, 240] on span "Connect Socials" at bounding box center [76, 241] width 136 height 24
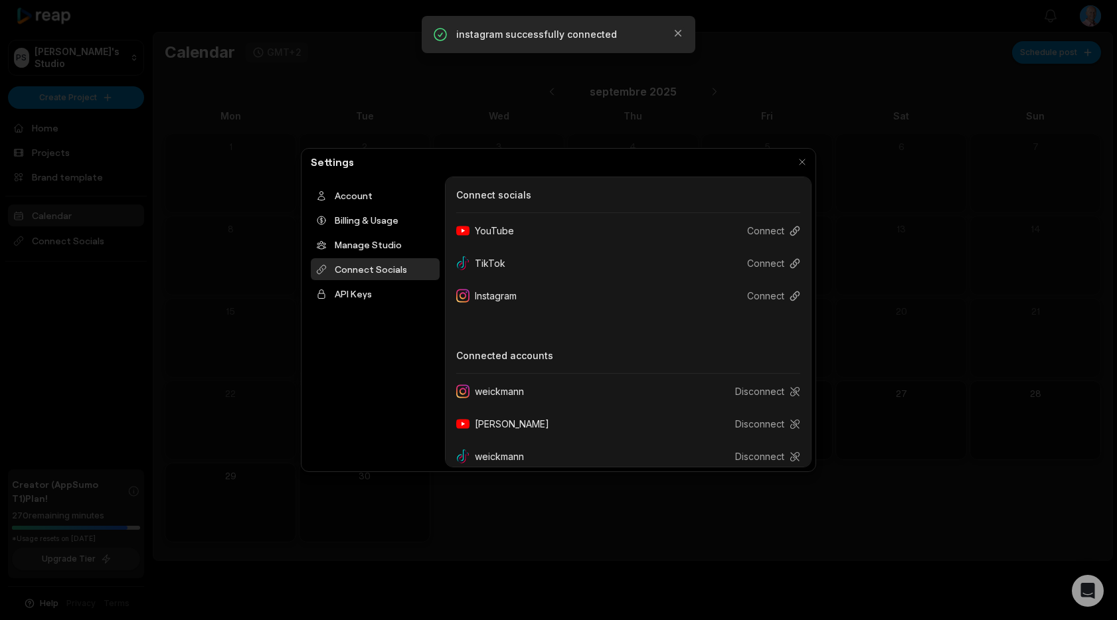
scroll to position [13, 0]
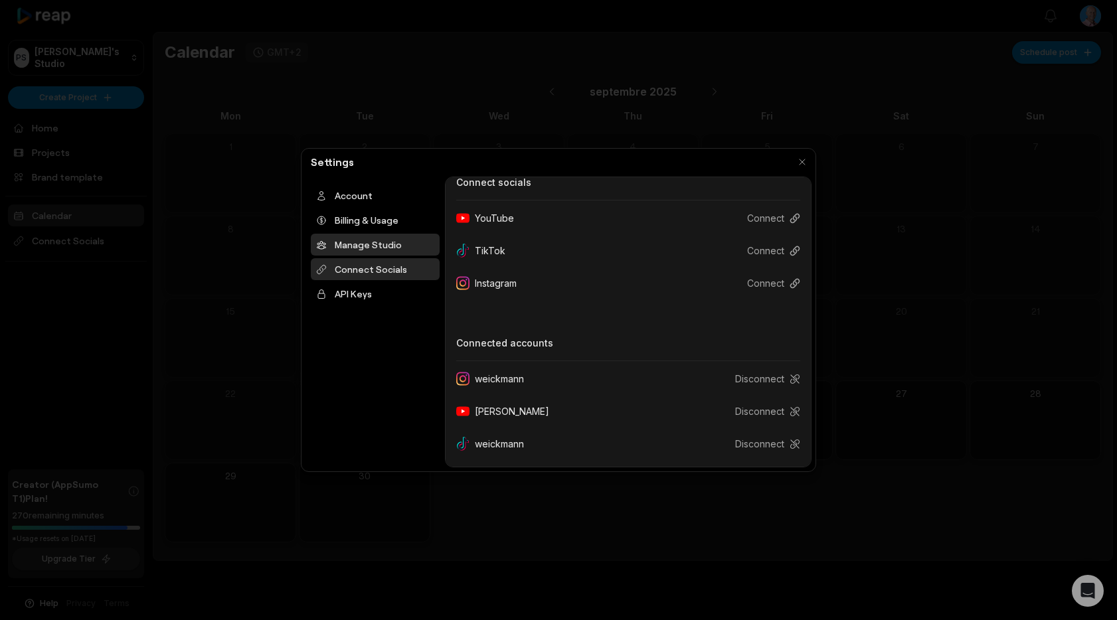
click at [358, 242] on div "Manage Studio" at bounding box center [375, 245] width 129 height 22
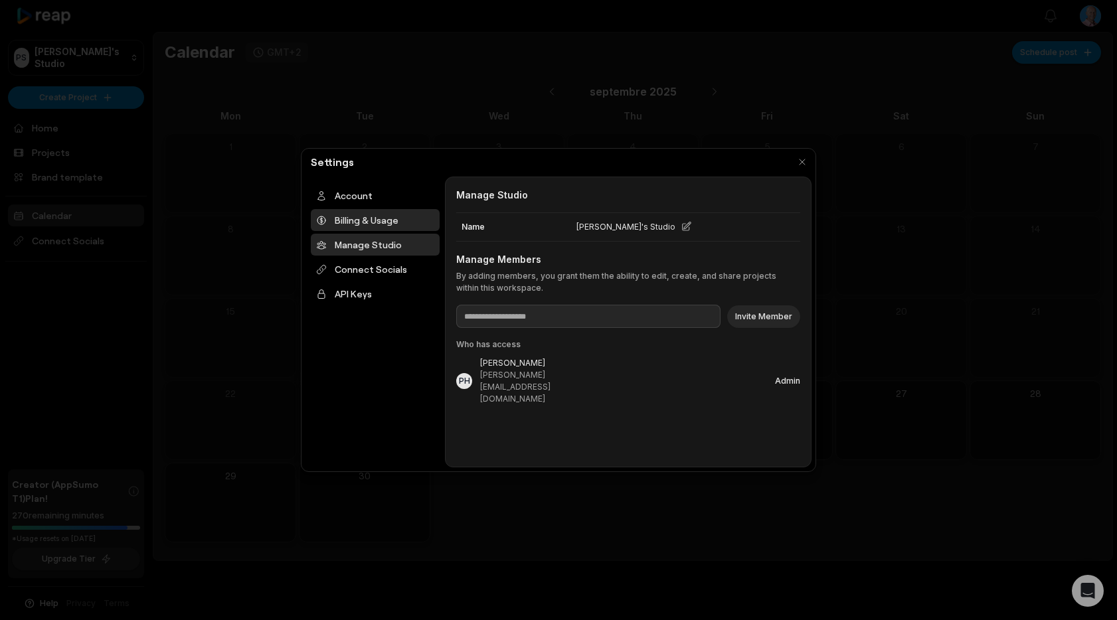
click at [365, 220] on div "Billing & Usage" at bounding box center [375, 220] width 129 height 22
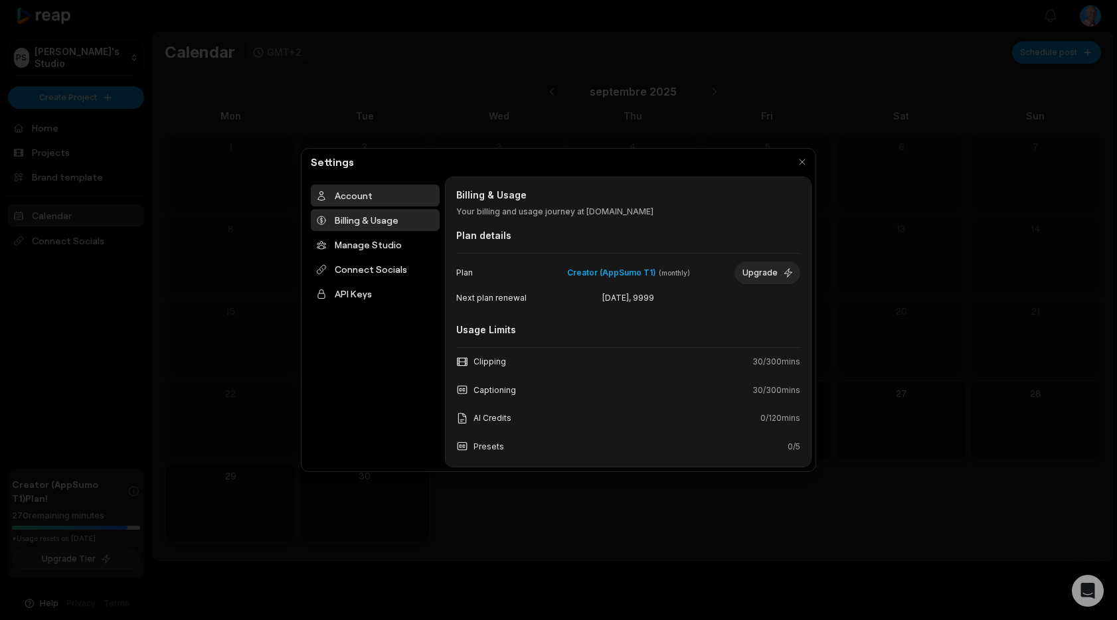
click at [347, 196] on div "Account" at bounding box center [375, 196] width 129 height 22
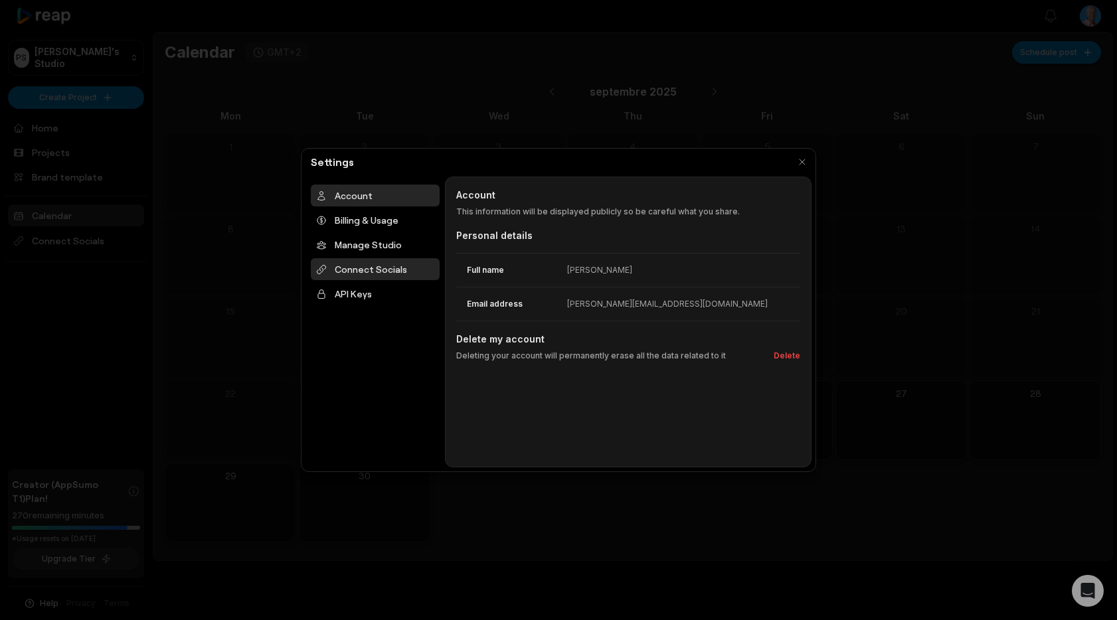
click at [375, 272] on div "Connect Socials" at bounding box center [375, 269] width 129 height 22
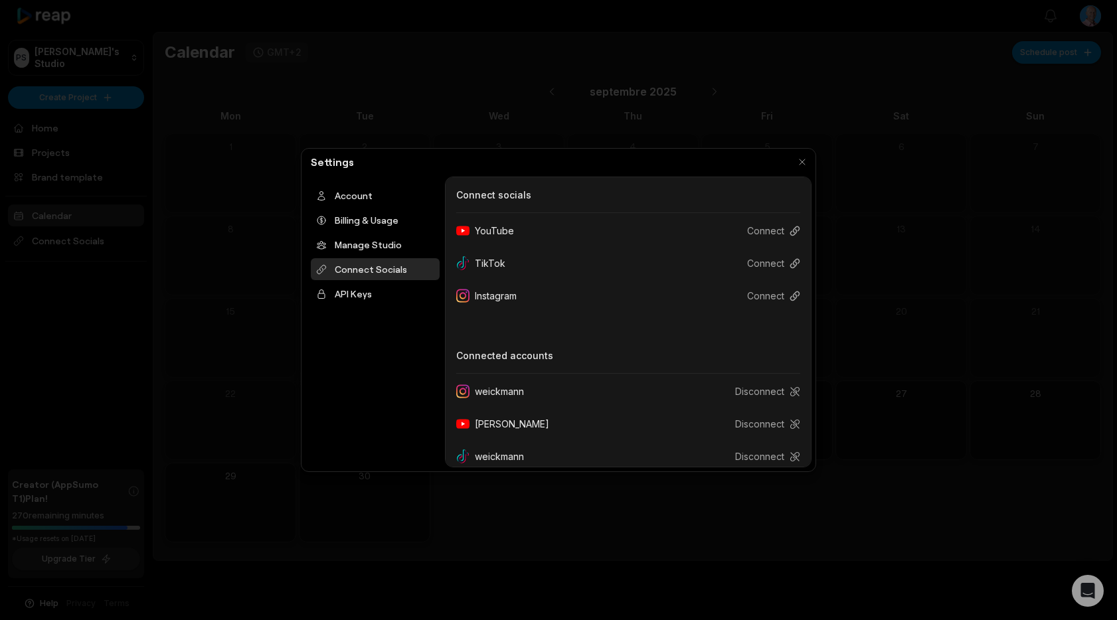
scroll to position [13, 0]
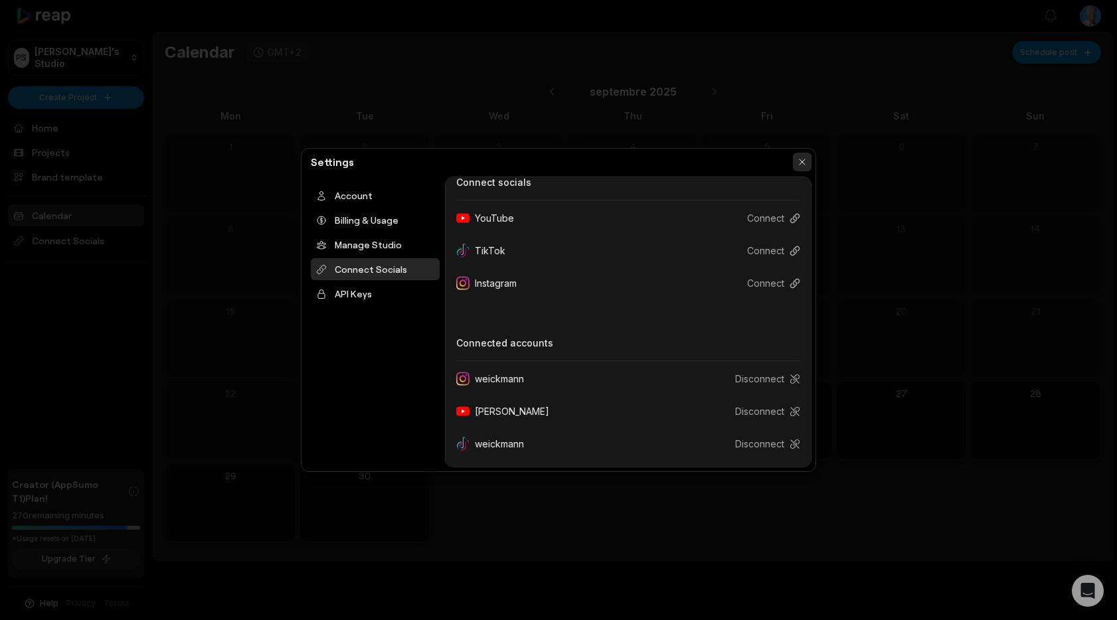
click at [804, 162] on button "button" at bounding box center [802, 162] width 19 height 19
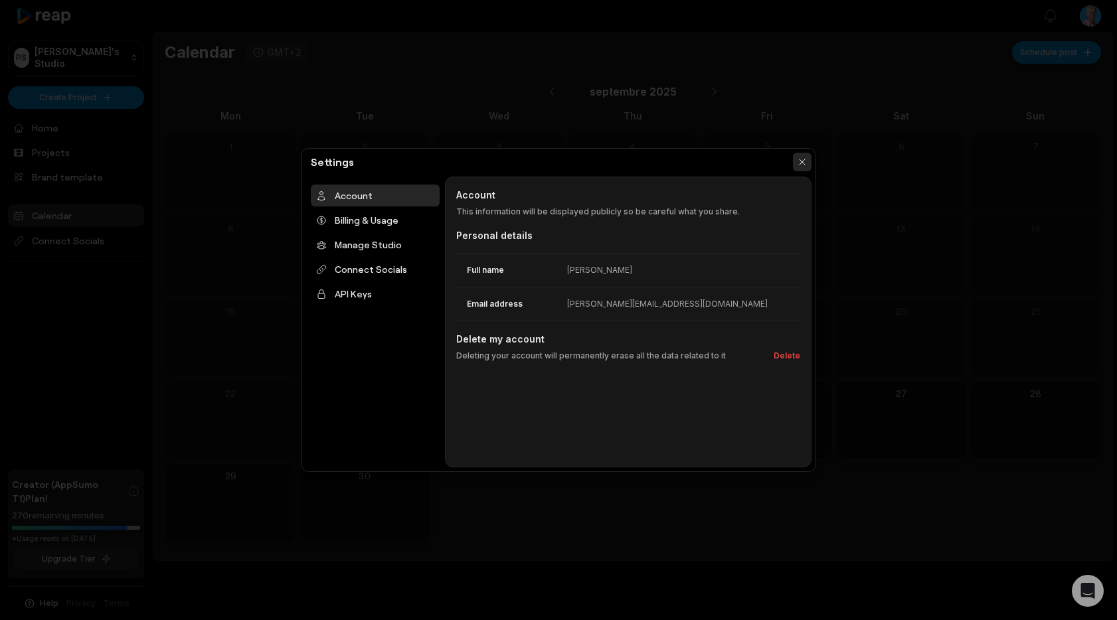
scroll to position [0, 0]
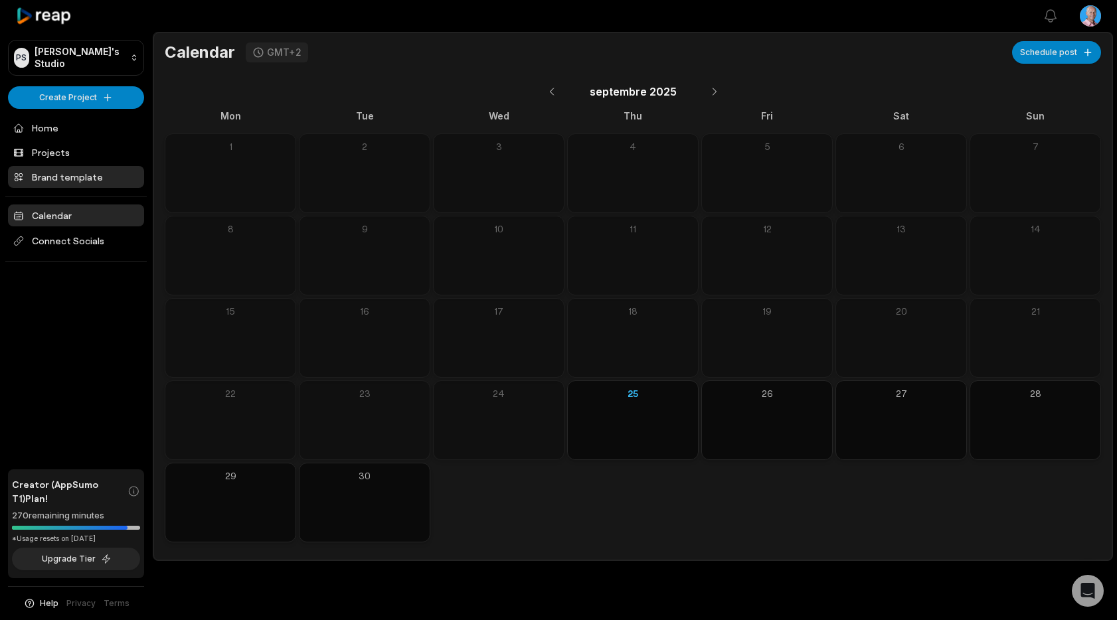
click at [46, 173] on link "Brand template" at bounding box center [76, 177] width 136 height 22
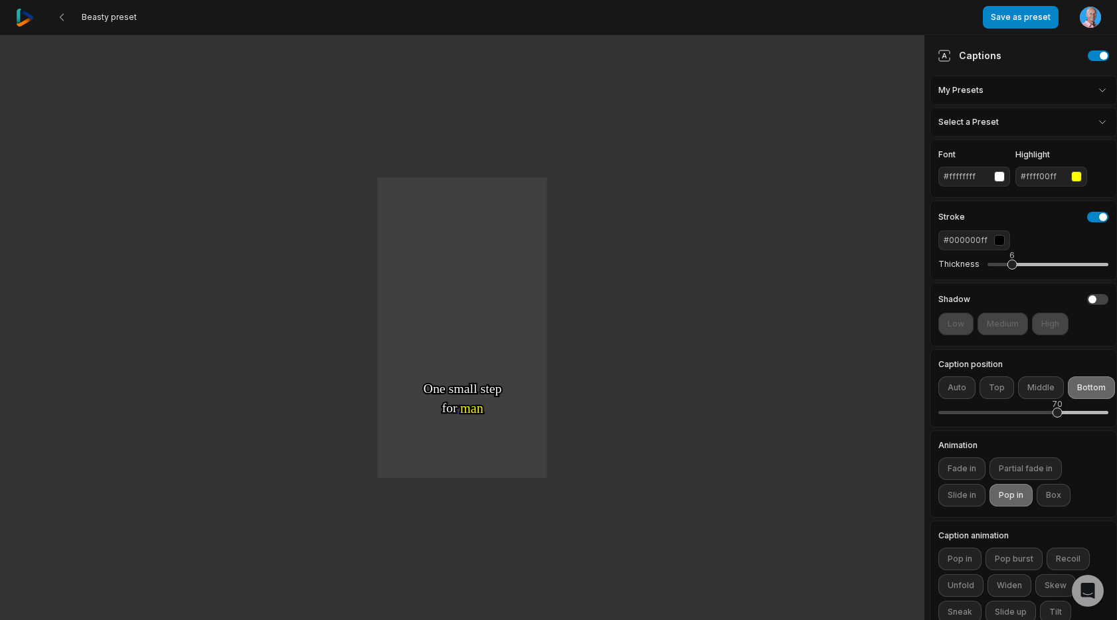
scroll to position [134, 0]
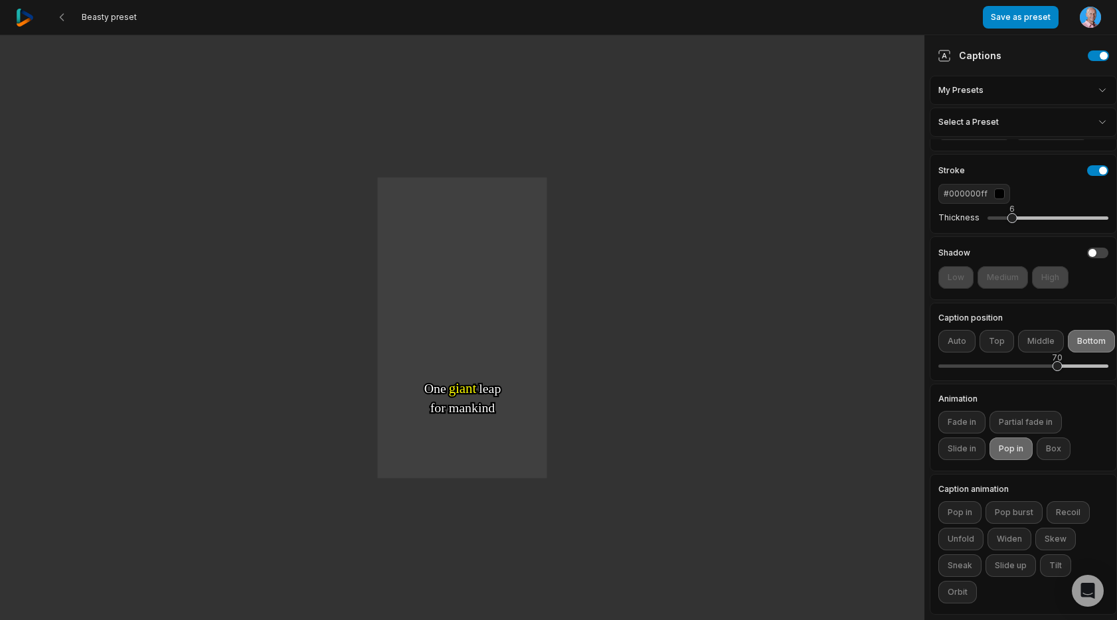
click at [87, 15] on span "Beasty preset" at bounding box center [109, 17] width 55 height 11
click at [69, 17] on button at bounding box center [62, 17] width 24 height 24
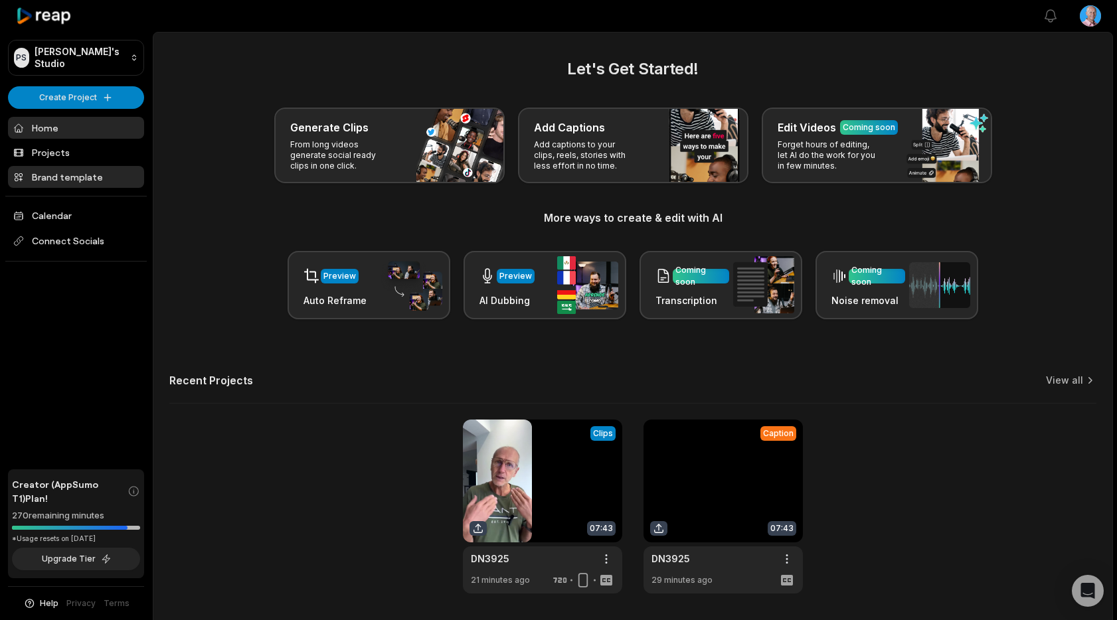
click at [56, 179] on link "Brand template" at bounding box center [76, 177] width 136 height 22
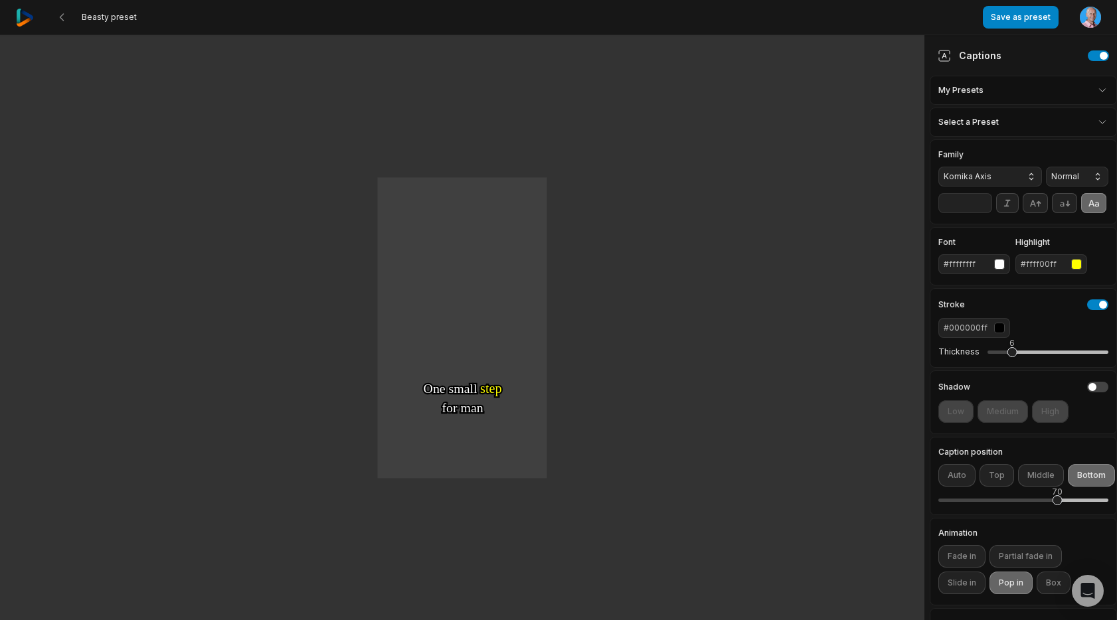
click at [24, 18] on img at bounding box center [25, 18] width 18 height 18
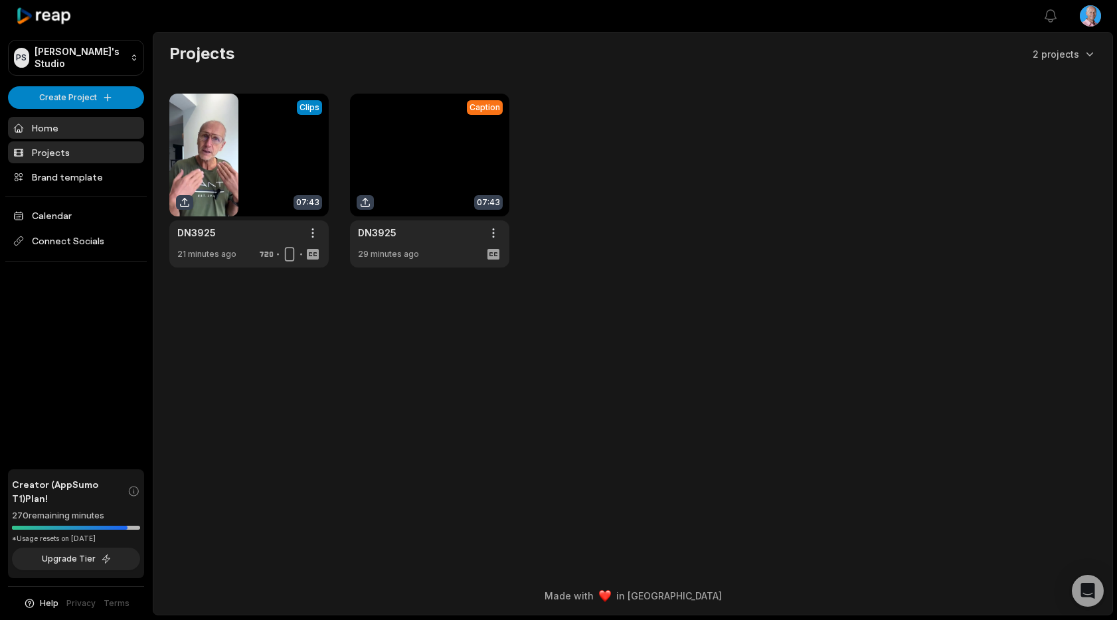
click at [43, 131] on link "Home" at bounding box center [76, 128] width 136 height 22
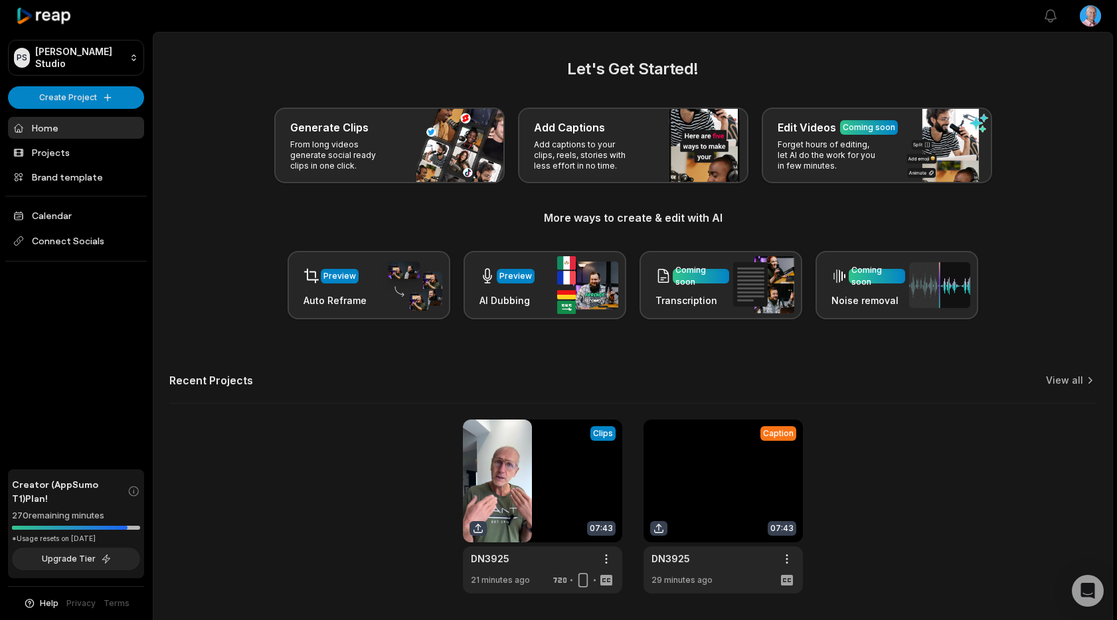
click at [751, 495] on link at bounding box center [722, 507] width 159 height 174
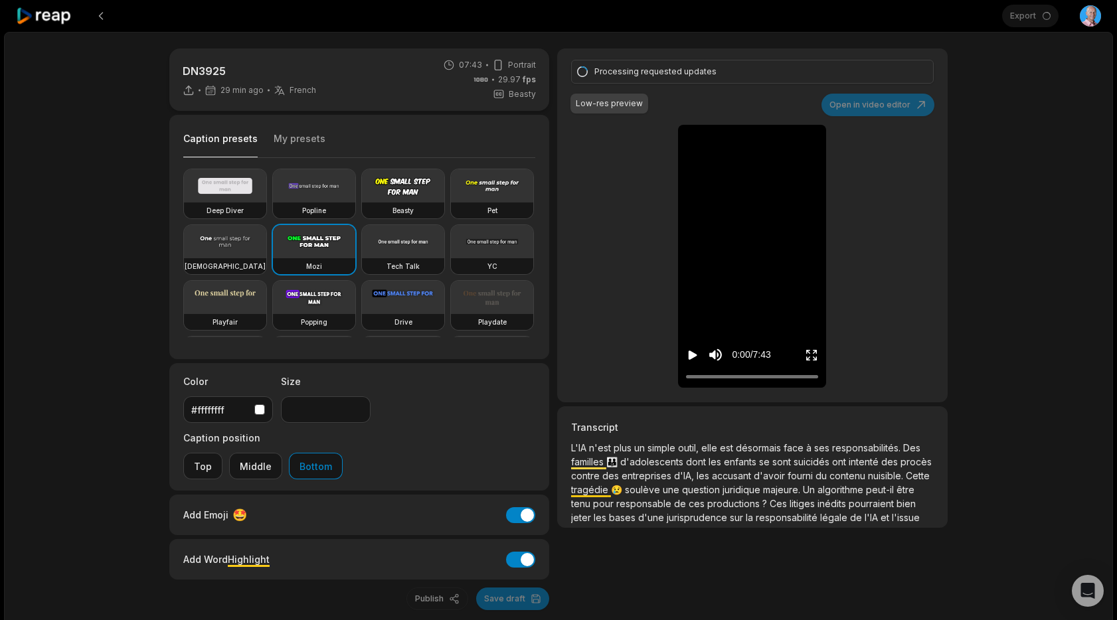
click at [50, 16] on icon at bounding box center [44, 16] width 56 height 18
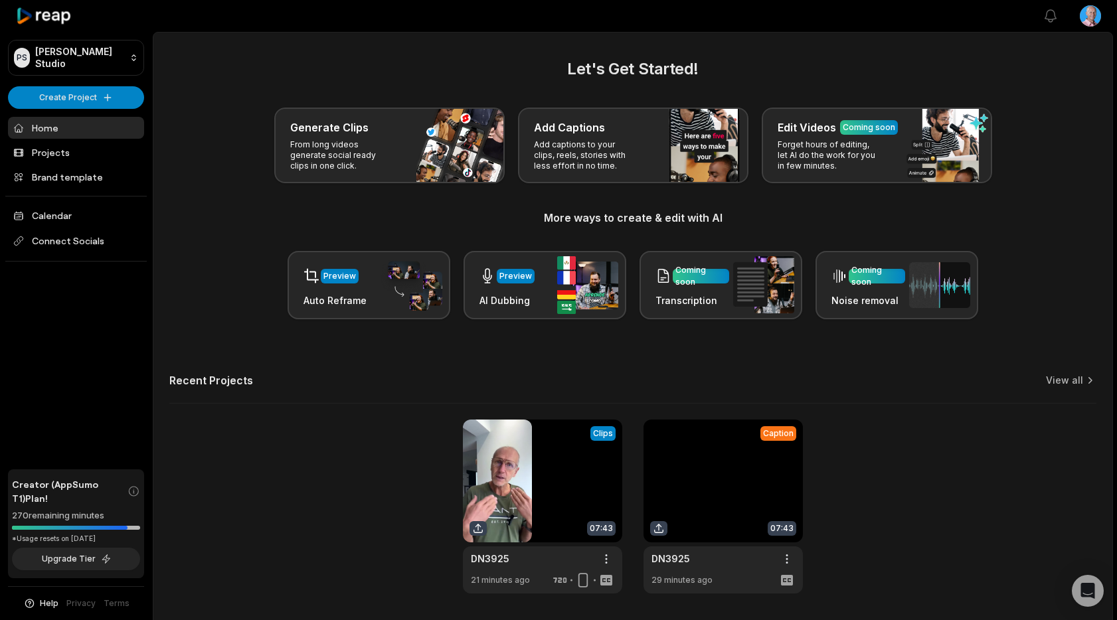
click at [701, 470] on link at bounding box center [722, 507] width 159 height 174
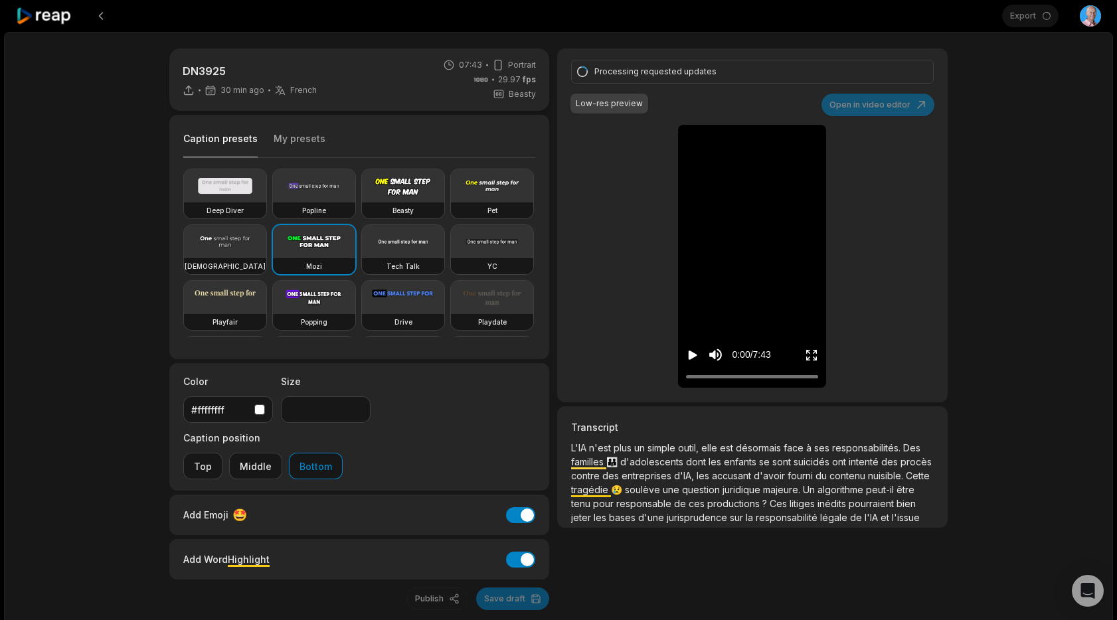
click at [41, 16] on icon at bounding box center [44, 16] width 56 height 18
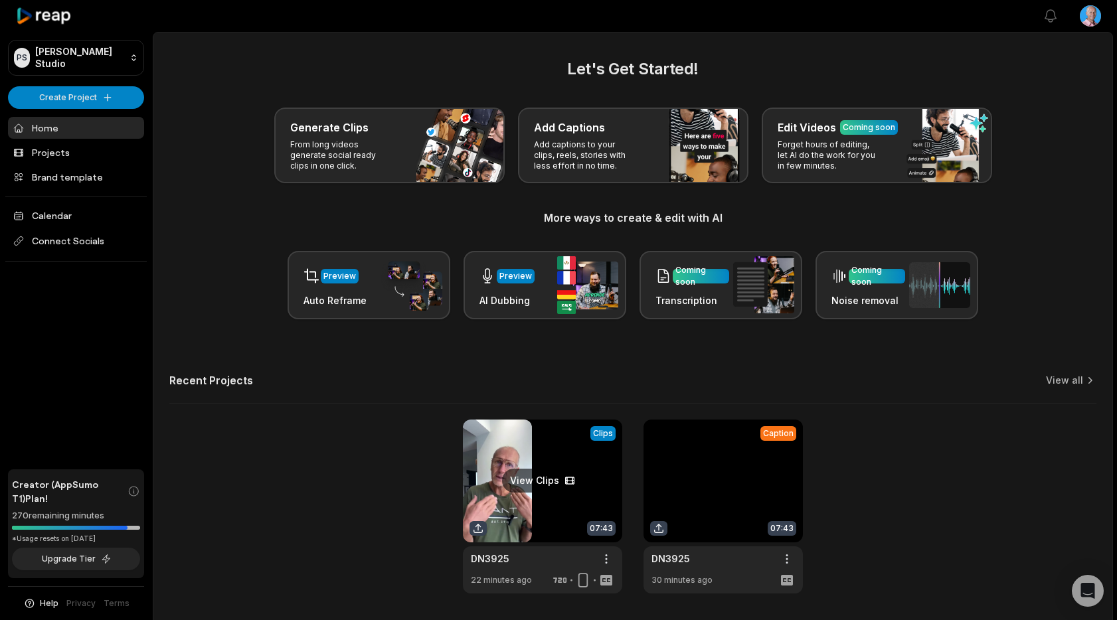
click at [527, 485] on link at bounding box center [542, 507] width 159 height 174
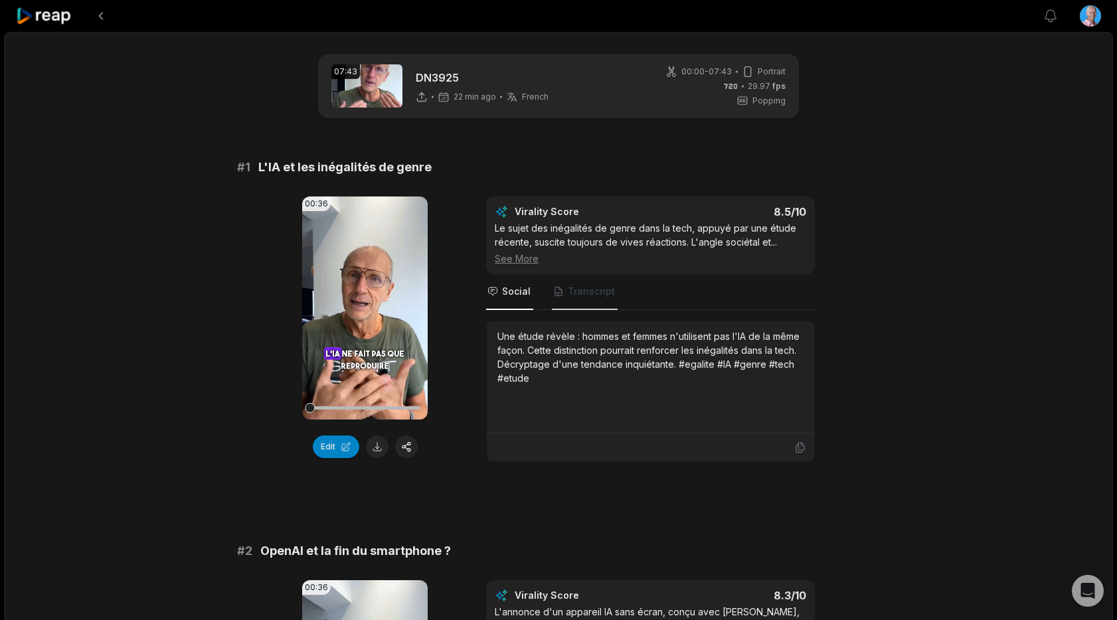
click at [580, 292] on span "Transcript" at bounding box center [591, 291] width 47 height 13
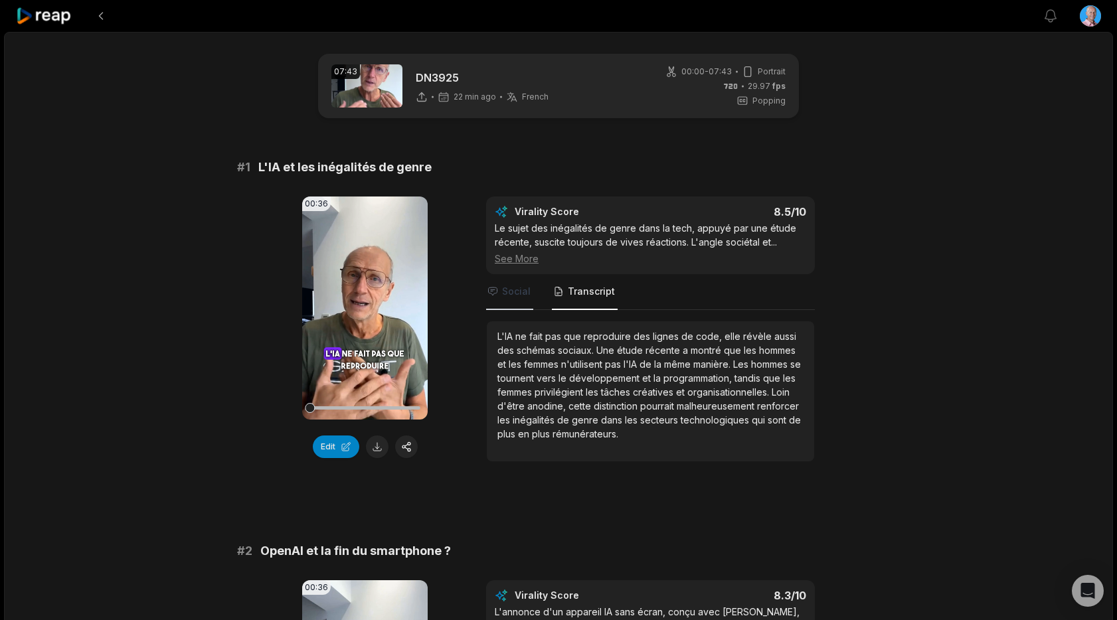
click at [512, 297] on span "Social" at bounding box center [516, 291] width 29 height 13
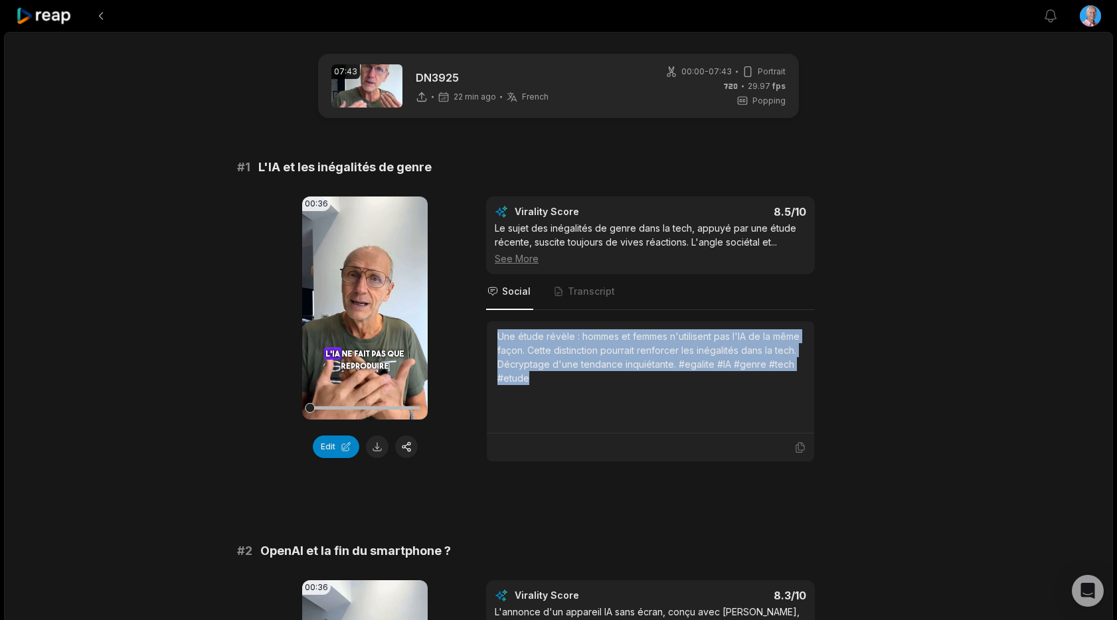
drag, startPoint x: 547, startPoint y: 379, endPoint x: 494, endPoint y: 335, distance: 68.9
click at [494, 335] on div "Une étude révèle : hommes et femmes n'utilisent pas l'IA de la même façon. Cett…" at bounding box center [650, 377] width 327 height 112
click at [375, 449] on button at bounding box center [377, 447] width 23 height 23
click at [560, 376] on div "Une étude révèle : hommes et femmes n'utilisent pas l'IA de la même façon. Cett…" at bounding box center [650, 357] width 306 height 56
drag, startPoint x: 523, startPoint y: 372, endPoint x: 491, endPoint y: 338, distance: 47.0
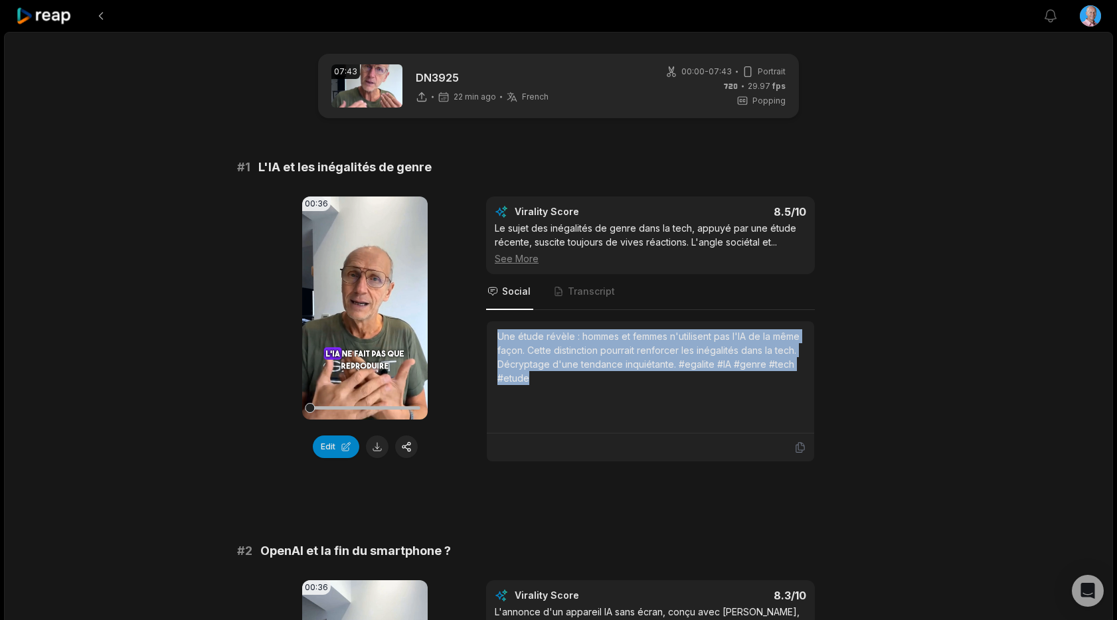
click at [492, 338] on div "Une étude révèle : hommes et femmes n'utilisent pas l'IA de la même façon. Cett…" at bounding box center [650, 377] width 327 height 112
copy div "Une étude révèle : hommes et femmes n'utilisent pas l'IA de la même façon. Cett…"
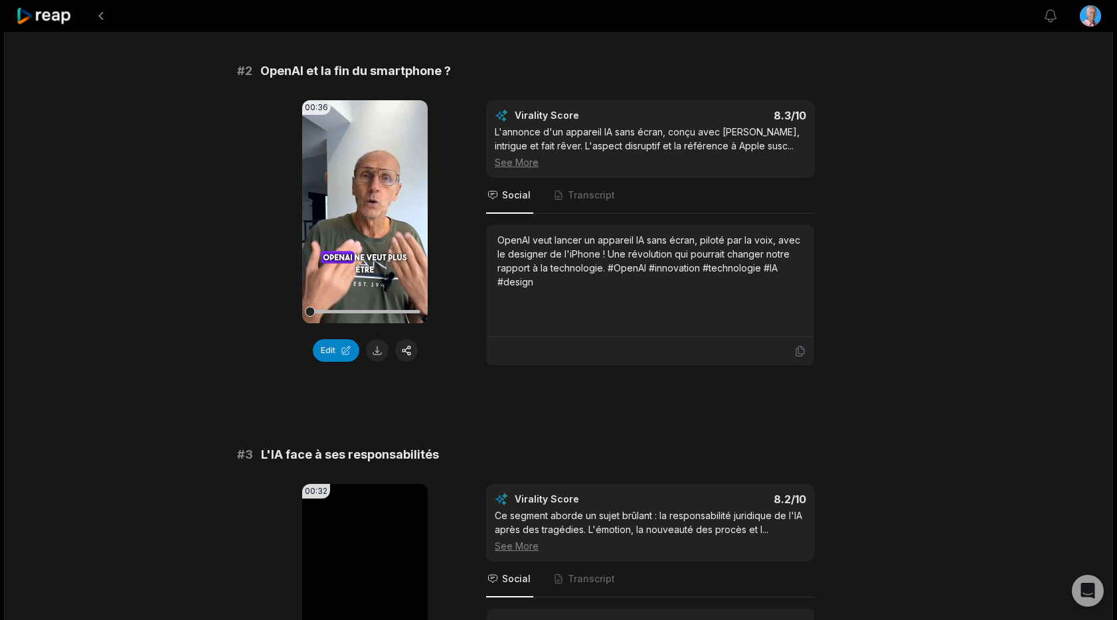
scroll to position [481, 0]
click at [584, 196] on span "Transcript" at bounding box center [591, 194] width 47 height 13
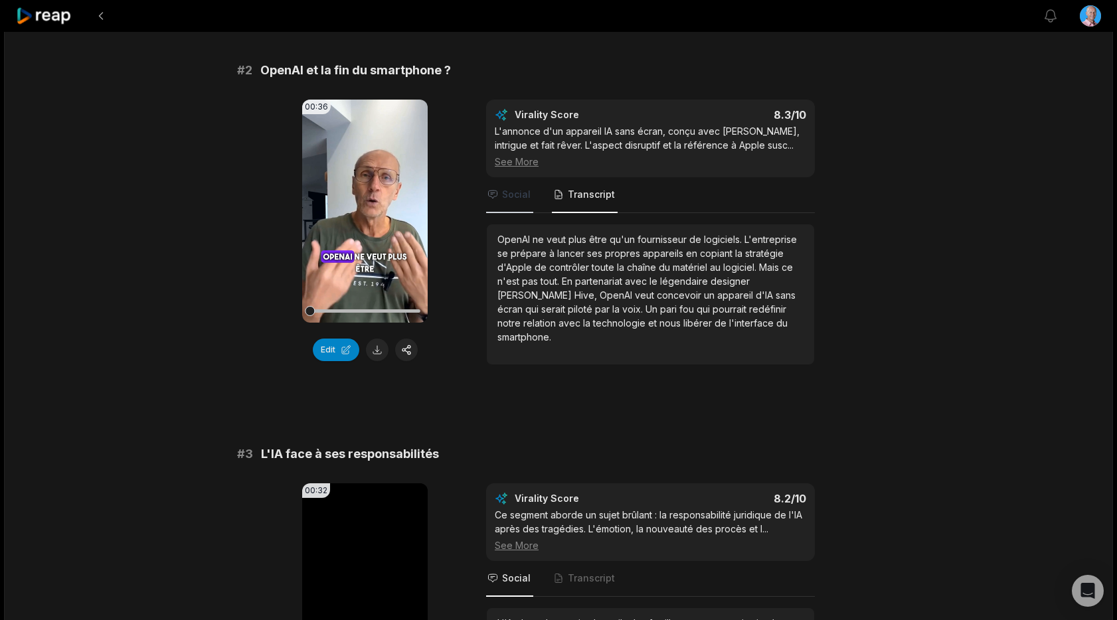
click at [515, 195] on span "Social" at bounding box center [516, 194] width 29 height 13
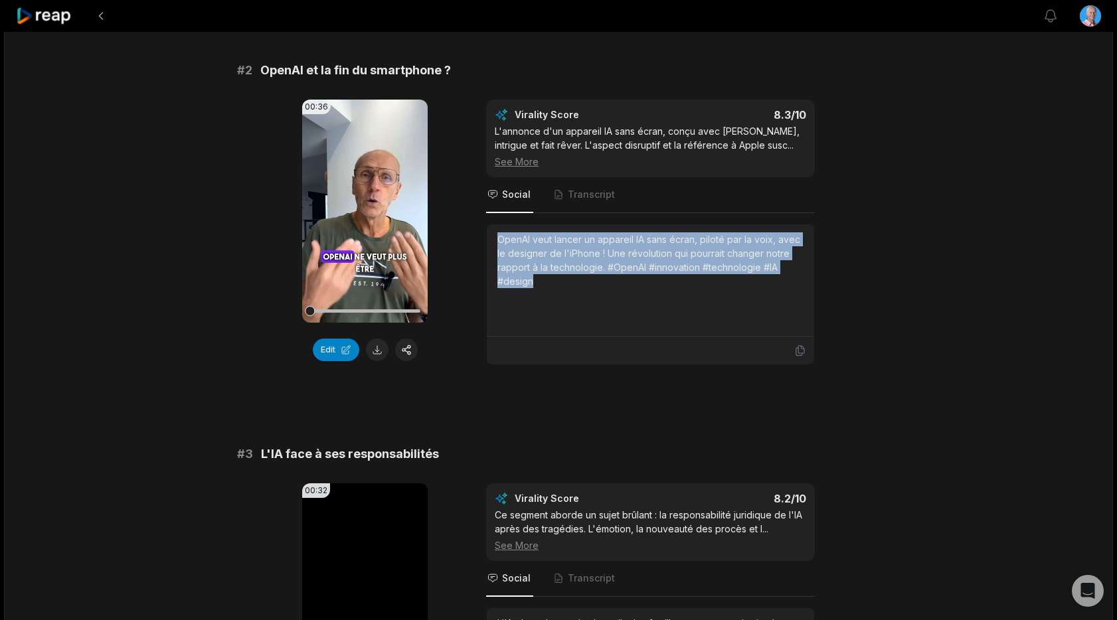
drag, startPoint x: 553, startPoint y: 284, endPoint x: 495, endPoint y: 242, distance: 72.3
click at [497, 241] on div "OpenAI veut lancer un appareil IA sans écran, piloté par la voix, avec le desig…" at bounding box center [650, 260] width 306 height 56
copy div "OpenAI veut lancer un appareil IA sans écran, piloté par la voix, avec le desig…"
click at [377, 352] on button at bounding box center [377, 350] width 23 height 23
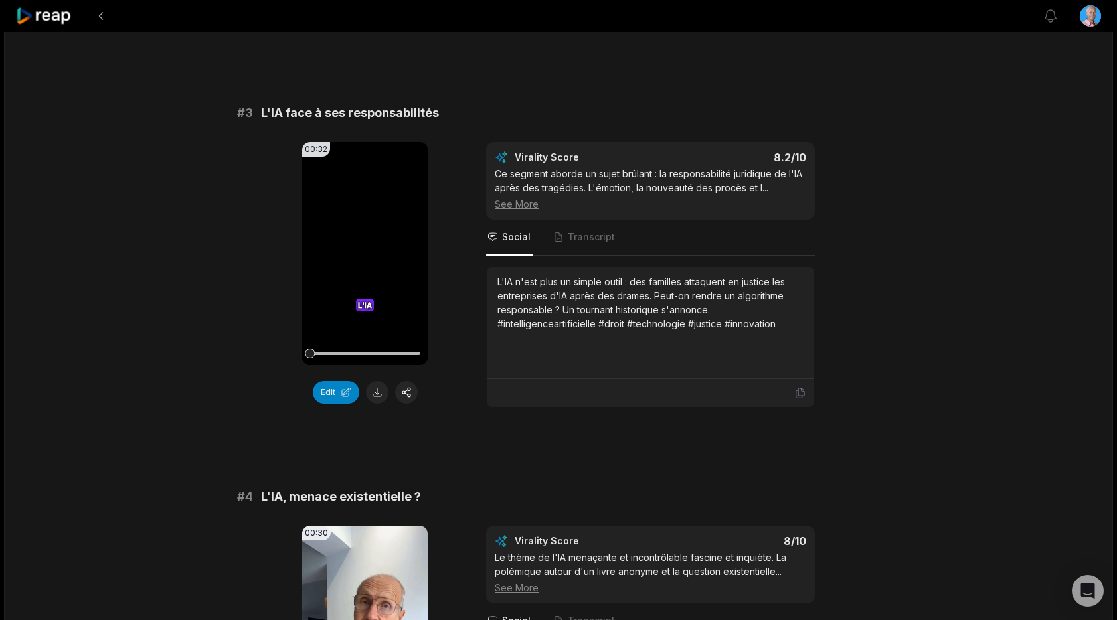
scroll to position [828, 0]
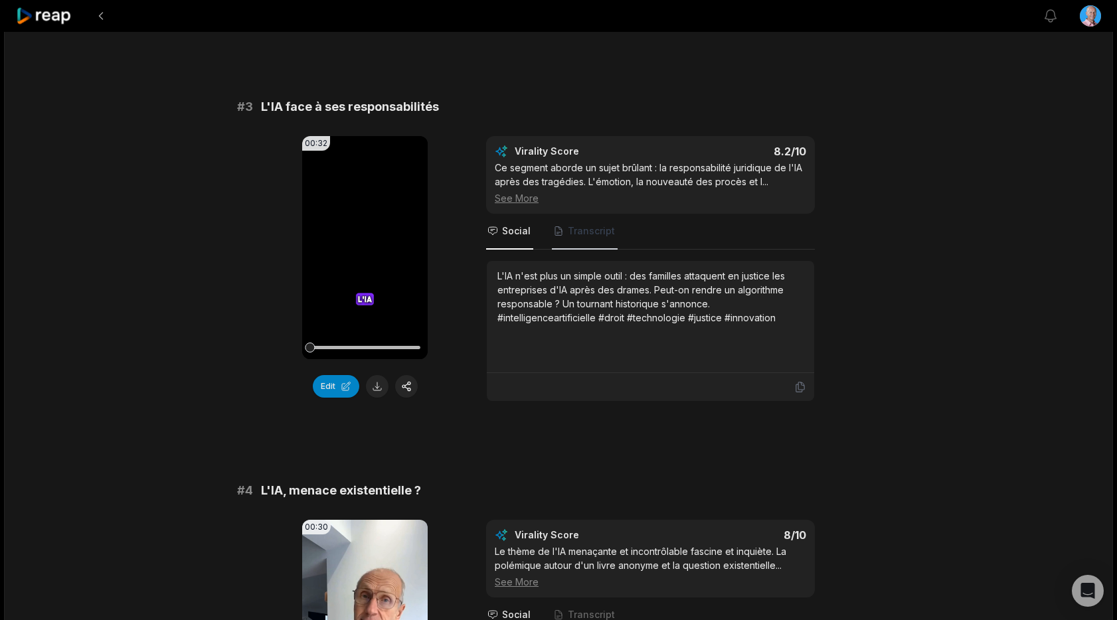
click at [596, 229] on span "Transcript" at bounding box center [591, 230] width 47 height 13
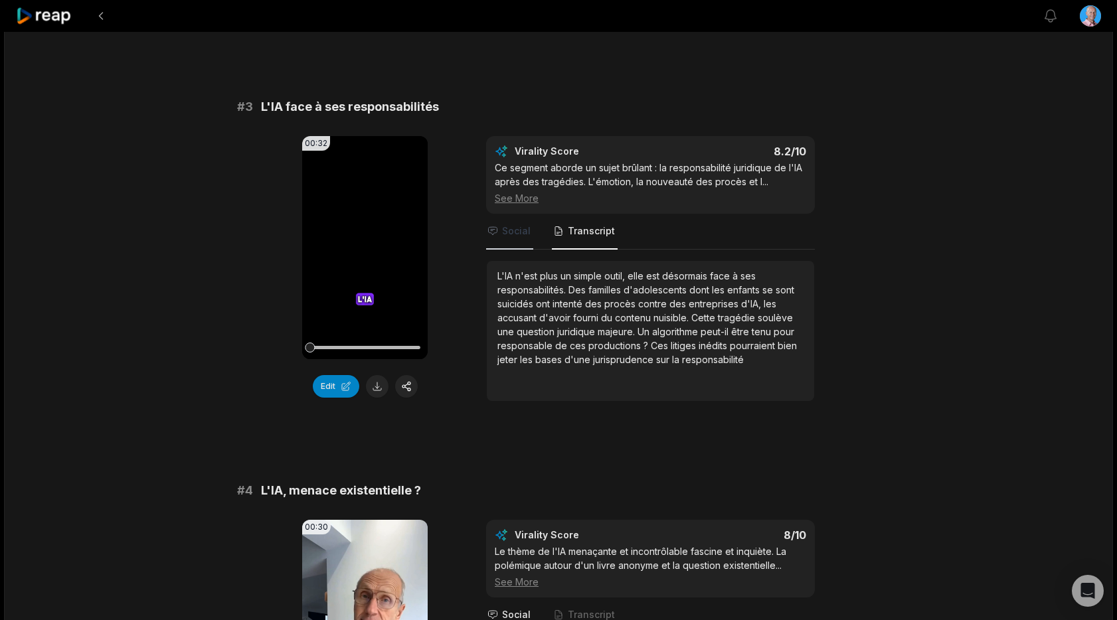
click at [505, 228] on span "Social" at bounding box center [516, 230] width 29 height 13
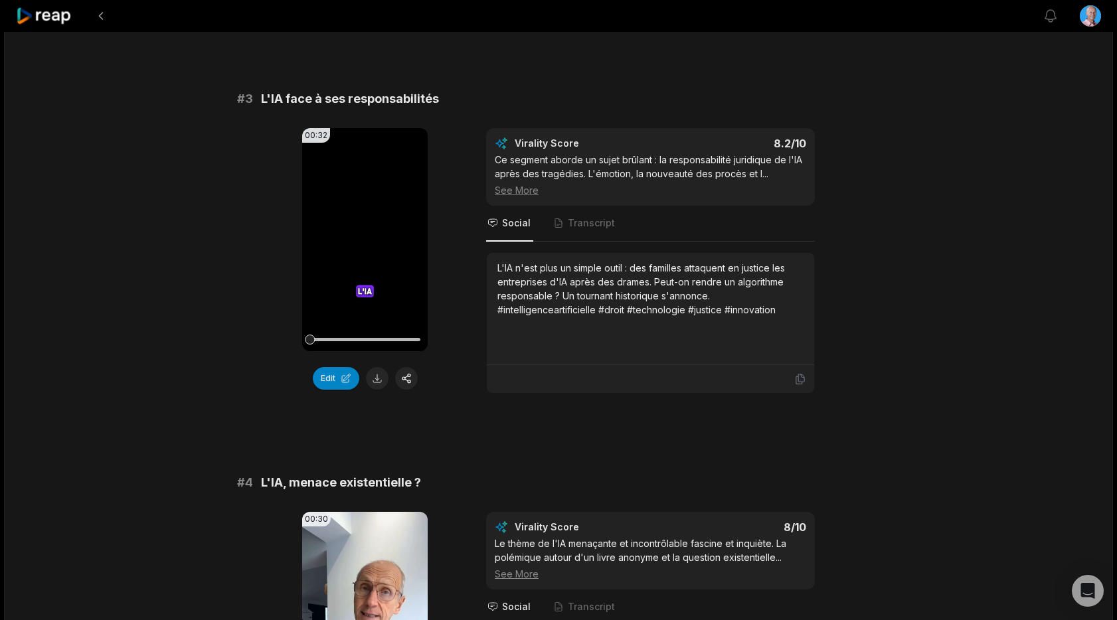
scroll to position [837, 0]
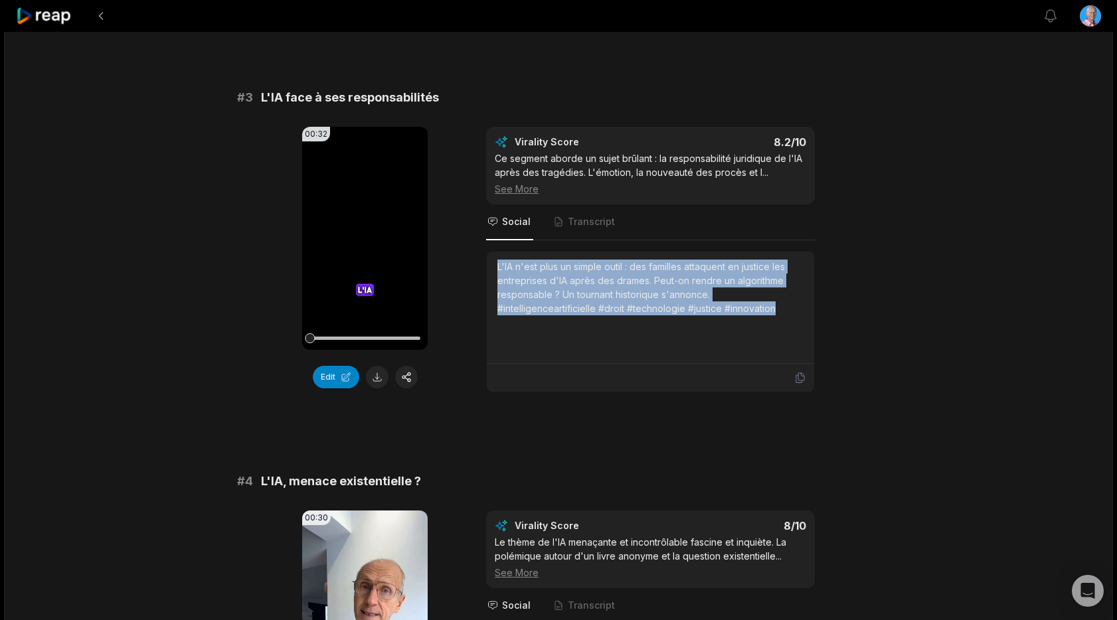
drag, startPoint x: 787, startPoint y: 312, endPoint x: 489, endPoint y: 264, distance: 301.4
click at [489, 264] on div "L'IA n'est plus un simple outil : des familles attaquent en justice les entrepr…" at bounding box center [650, 308] width 327 height 112
click at [375, 377] on button at bounding box center [377, 377] width 23 height 23
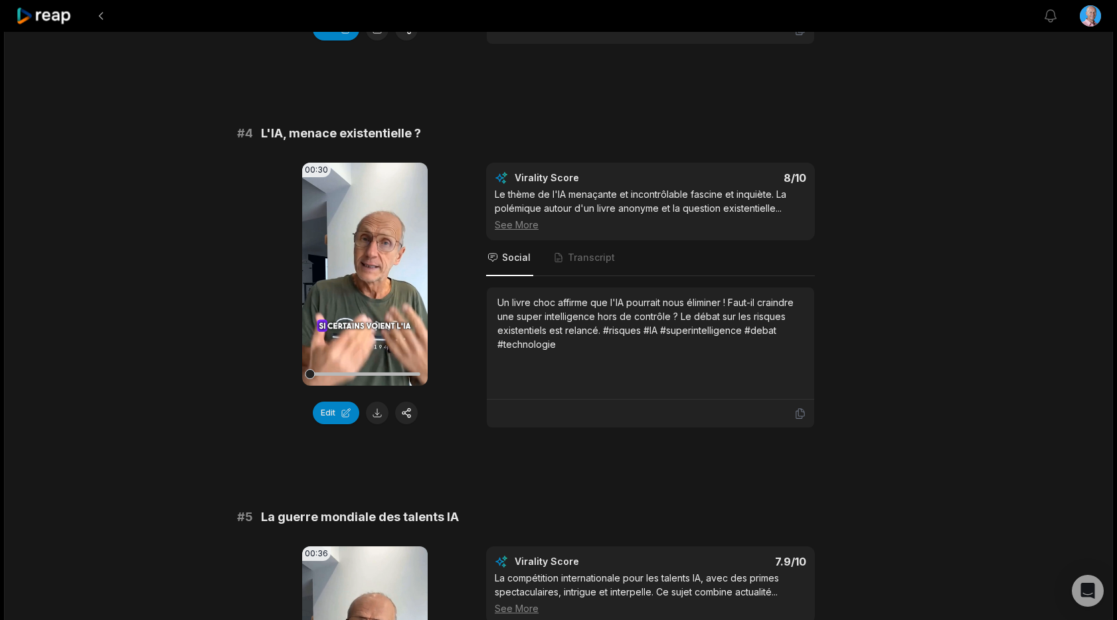
scroll to position [1199, 0]
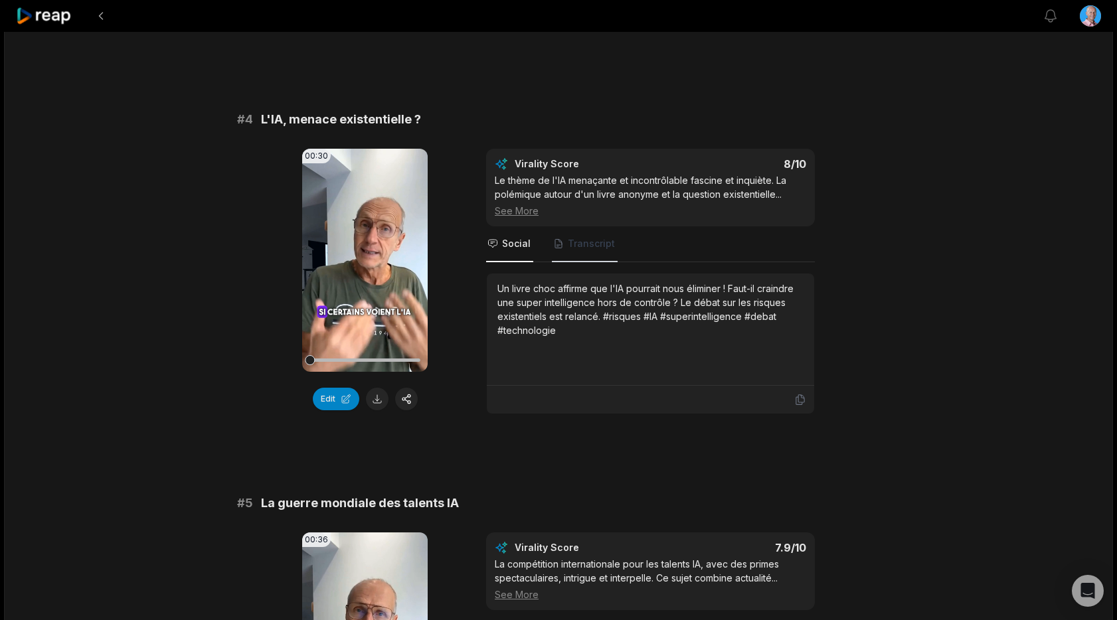
click at [580, 250] on span "Transcript" at bounding box center [585, 244] width 66 height 36
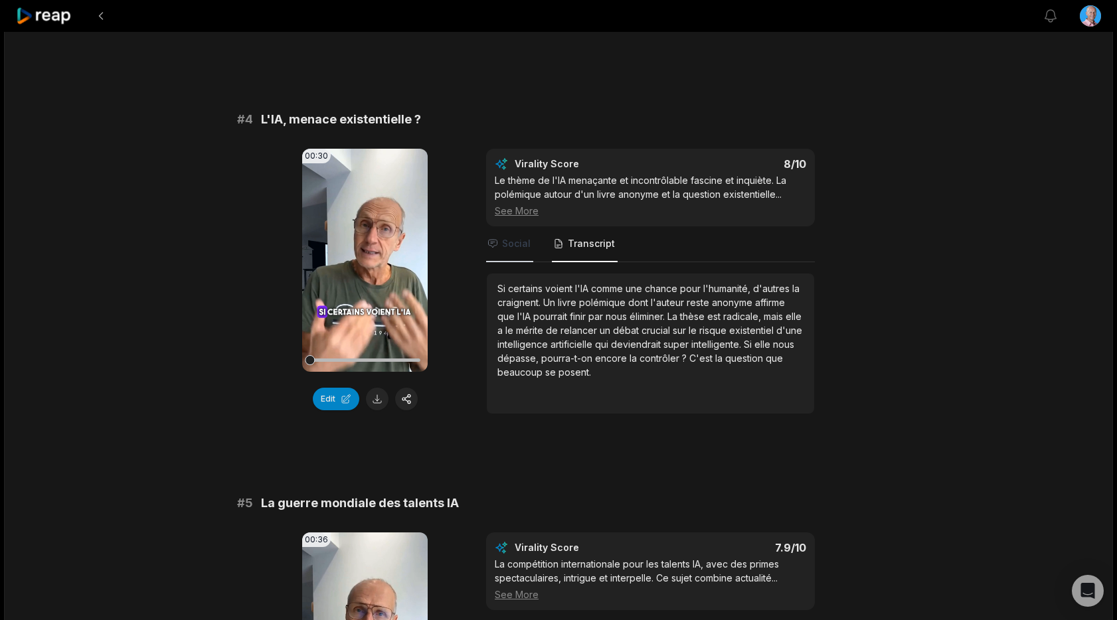
click at [499, 251] on span "Social" at bounding box center [509, 244] width 47 height 36
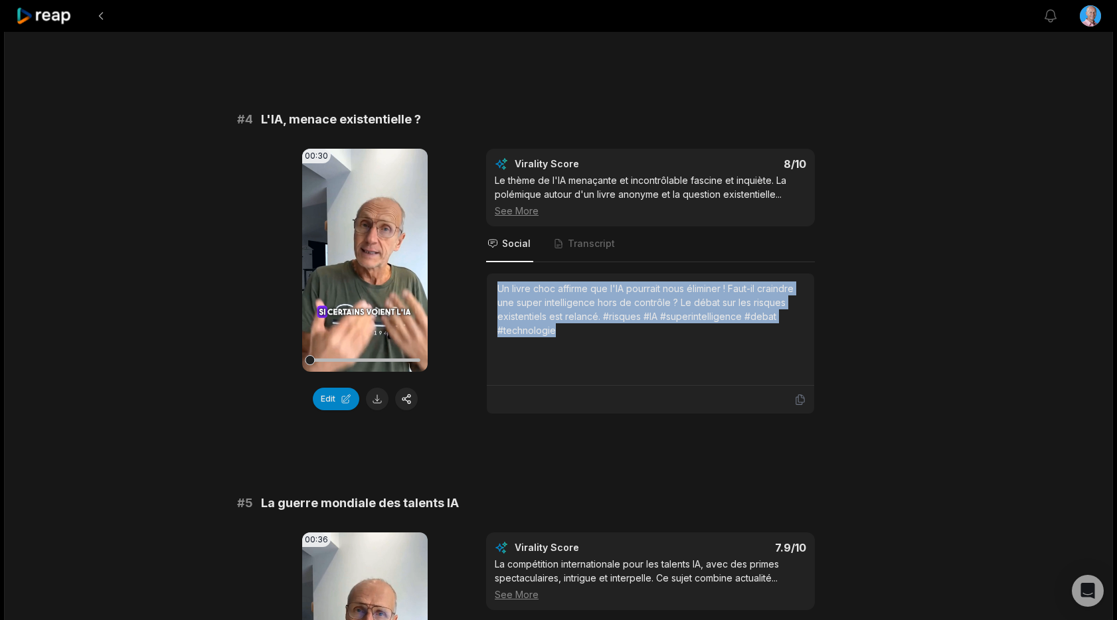
drag, startPoint x: 574, startPoint y: 335, endPoint x: 485, endPoint y: 286, distance: 102.0
click at [487, 286] on div "Un livre choc affirme que l'IA pourrait nous éliminer ! Faut-il craindre une su…" at bounding box center [650, 330] width 327 height 112
copy div "Un livre choc affirme que l'IA pourrait nous éliminer ! Faut-il craindre une su…"
click at [375, 398] on button at bounding box center [377, 399] width 23 height 23
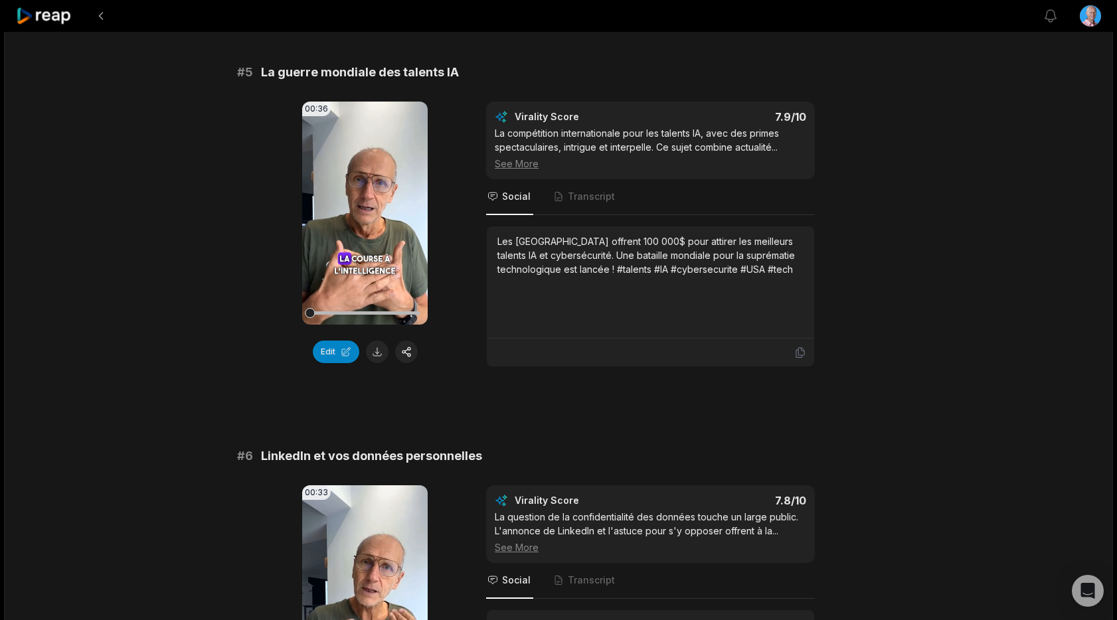
scroll to position [1620, 0]
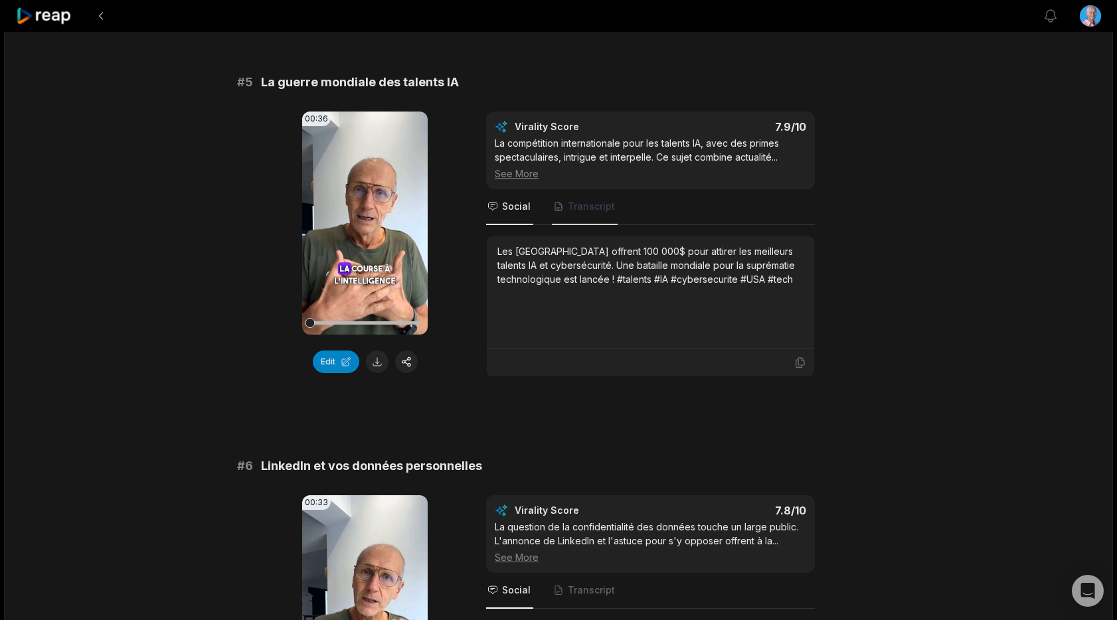
click at [596, 210] on span "Transcript" at bounding box center [591, 206] width 47 height 13
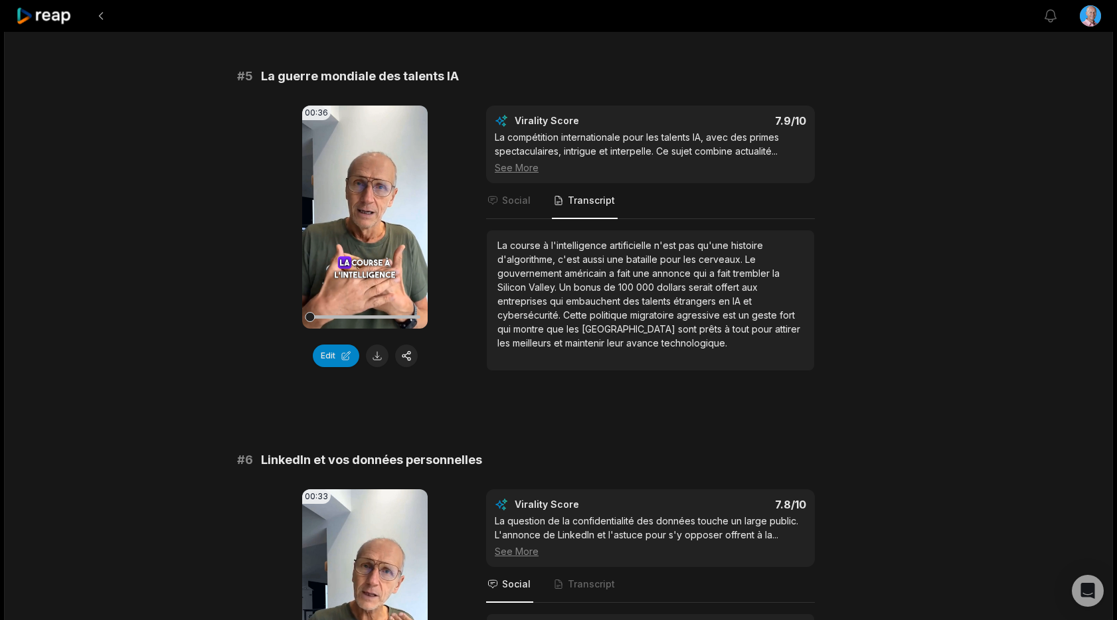
scroll to position [1633, 0]
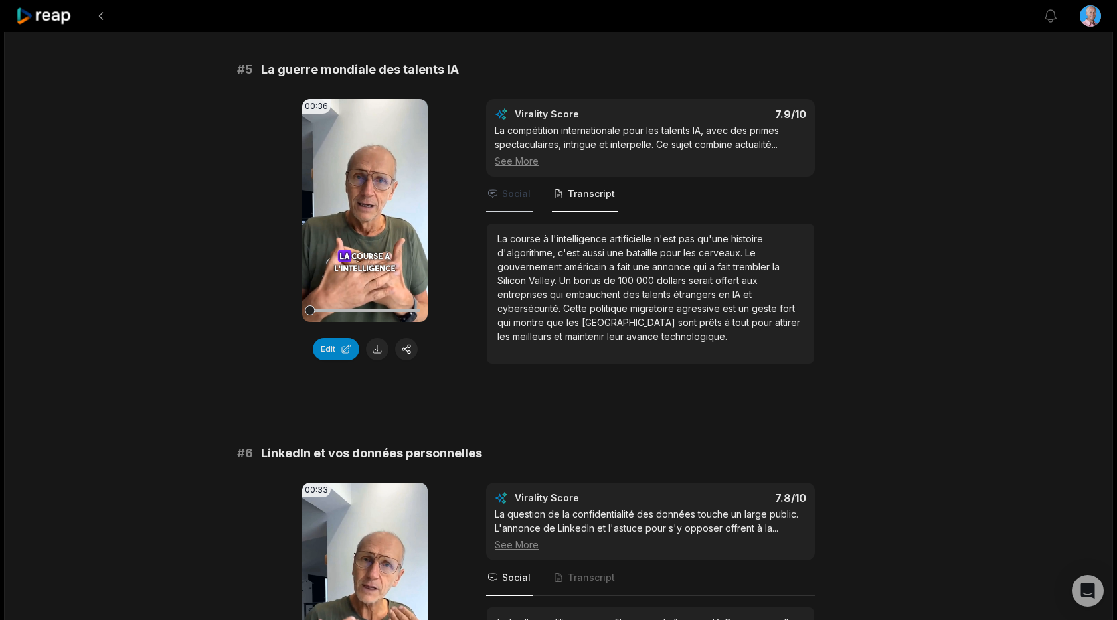
click at [513, 193] on span "Social" at bounding box center [516, 193] width 29 height 13
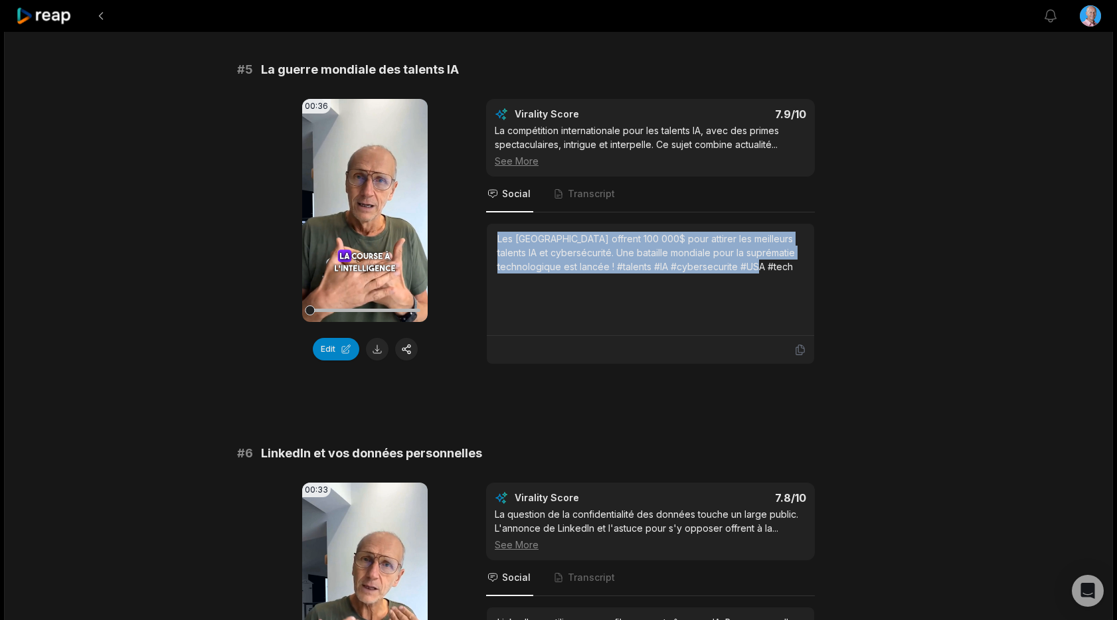
drag, startPoint x: 801, startPoint y: 272, endPoint x: 503, endPoint y: 228, distance: 301.3
click at [503, 228] on div "Les [GEOGRAPHIC_DATA] offrent 100 000$ pour attirer les meilleurs talents IA et…" at bounding box center [650, 280] width 327 height 112
copy div "Les [GEOGRAPHIC_DATA] offrent 100 000$ pour attirer les meilleurs talents IA et…"
click at [375, 350] on button at bounding box center [377, 349] width 23 height 23
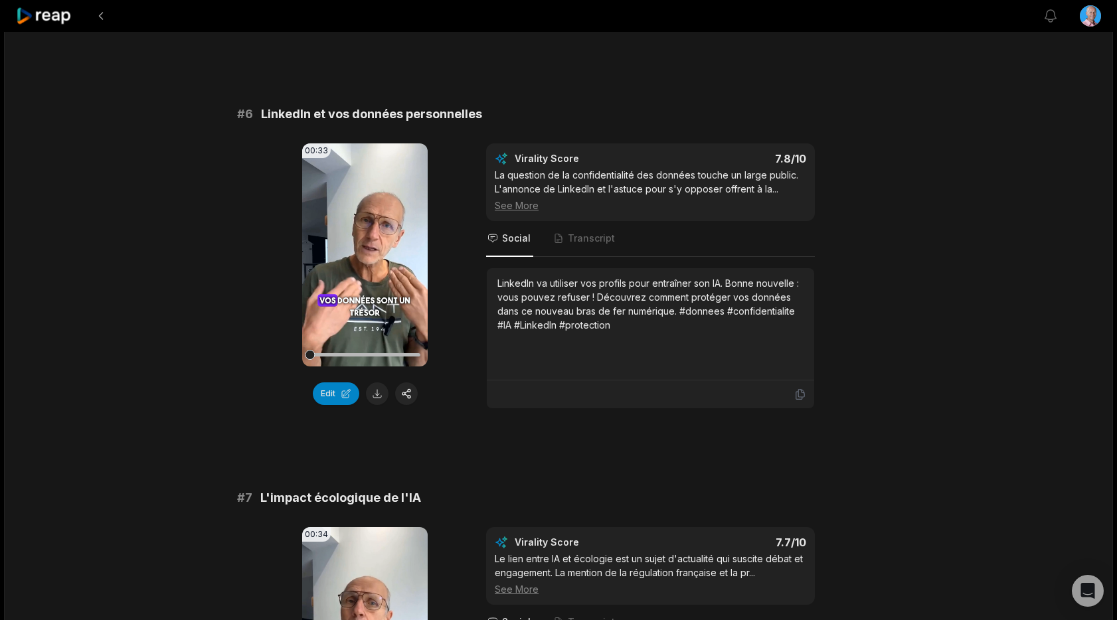
scroll to position [1991, 0]
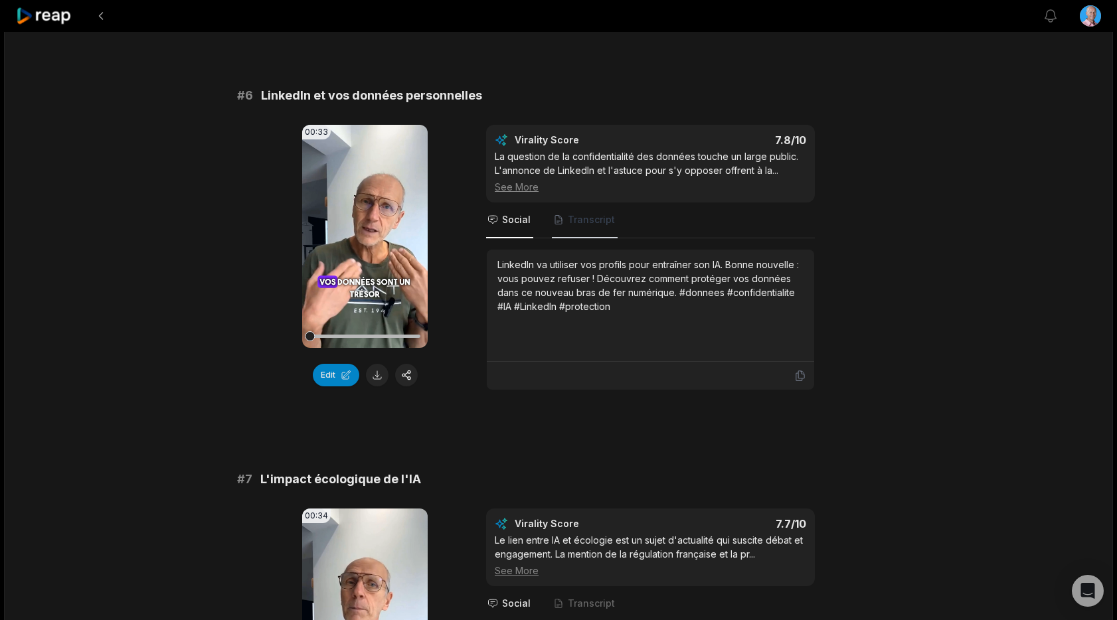
click at [574, 225] on span "Transcript" at bounding box center [591, 219] width 47 height 13
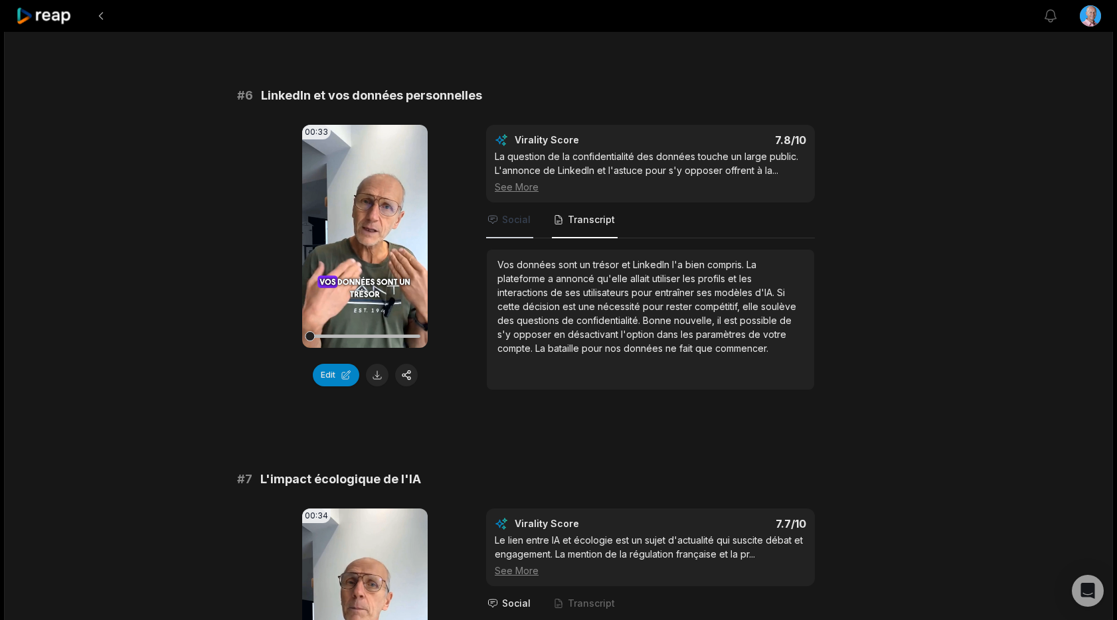
click at [513, 224] on span "Social" at bounding box center [516, 219] width 29 height 13
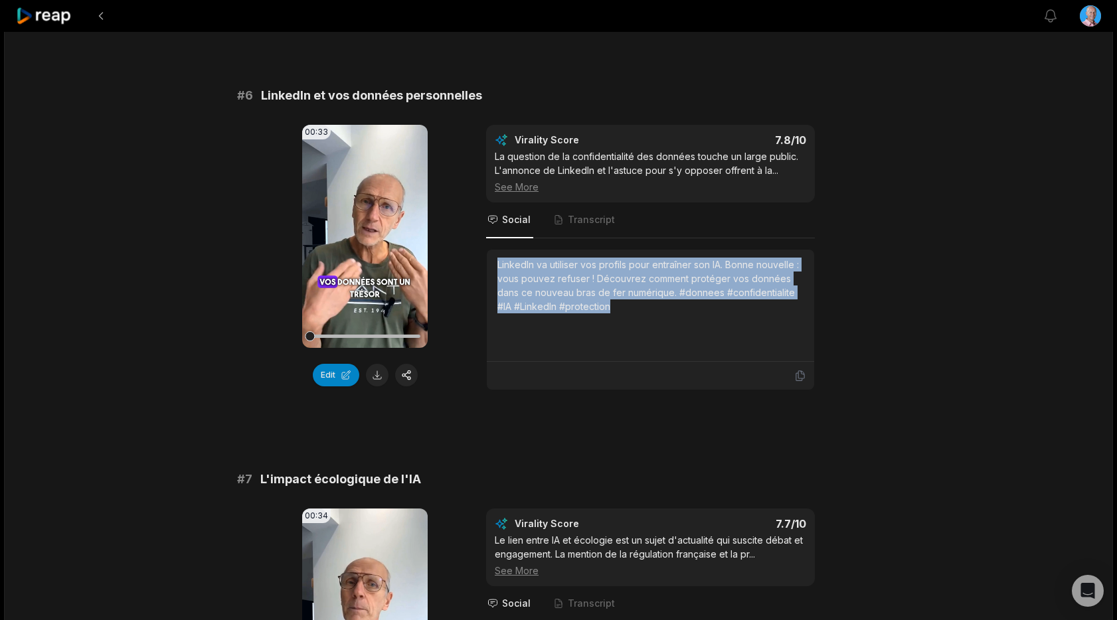
drag, startPoint x: 626, startPoint y: 311, endPoint x: 490, endPoint y: 262, distance: 144.1
click at [490, 262] on div "LinkedIn va utiliser vos profils pour entraîner son IA. Bonne nouvelle : vous p…" at bounding box center [650, 306] width 327 height 112
copy div "LinkedIn va utiliser vos profils pour entraîner son IA. Bonne nouvelle : vous p…"
click at [380, 380] on button at bounding box center [377, 375] width 23 height 23
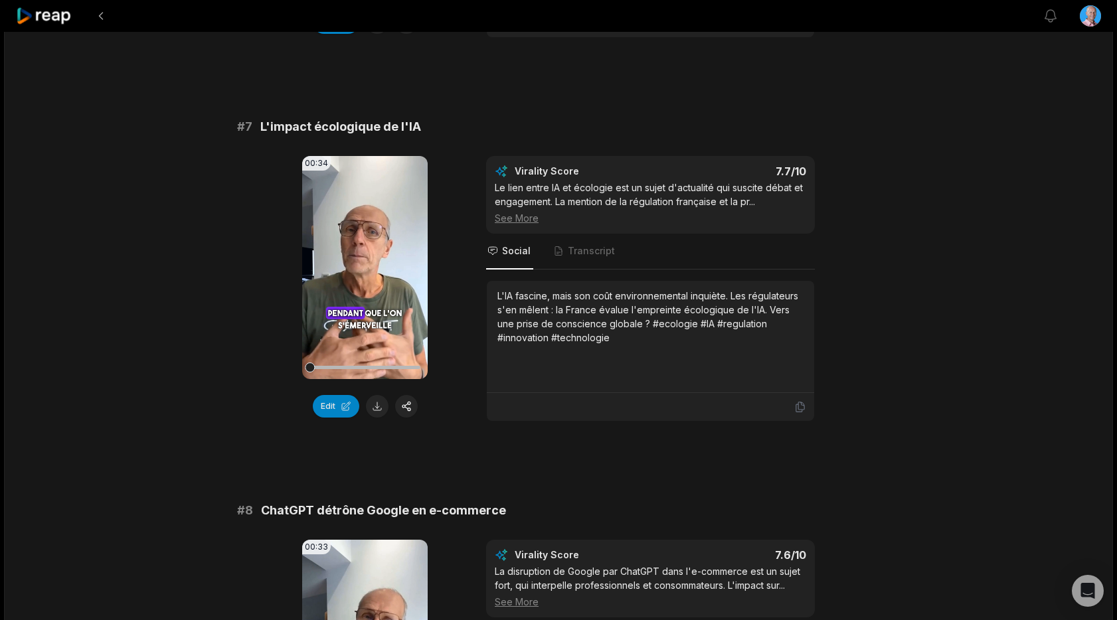
scroll to position [2351, 0]
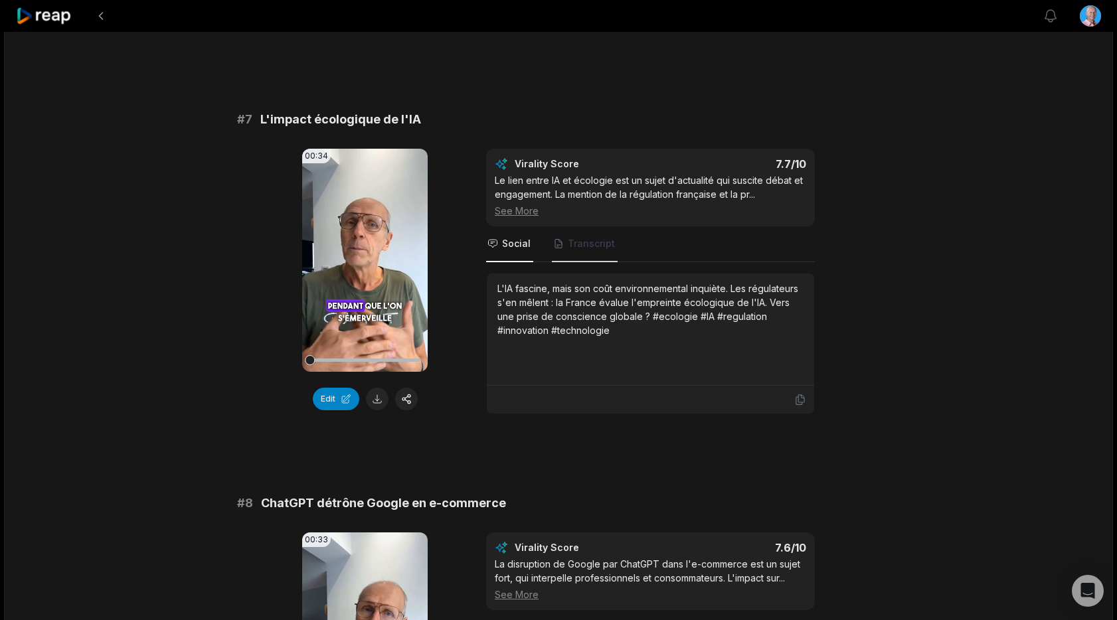
click at [585, 246] on span "Transcript" at bounding box center [591, 243] width 47 height 13
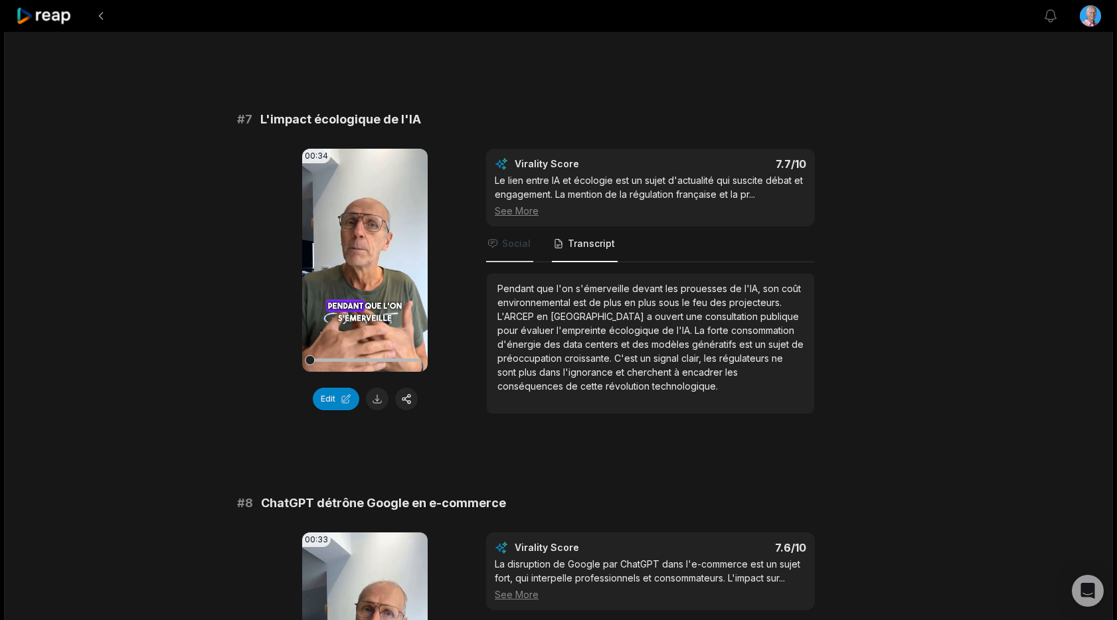
click at [502, 247] on span "Social" at bounding box center [516, 243] width 29 height 13
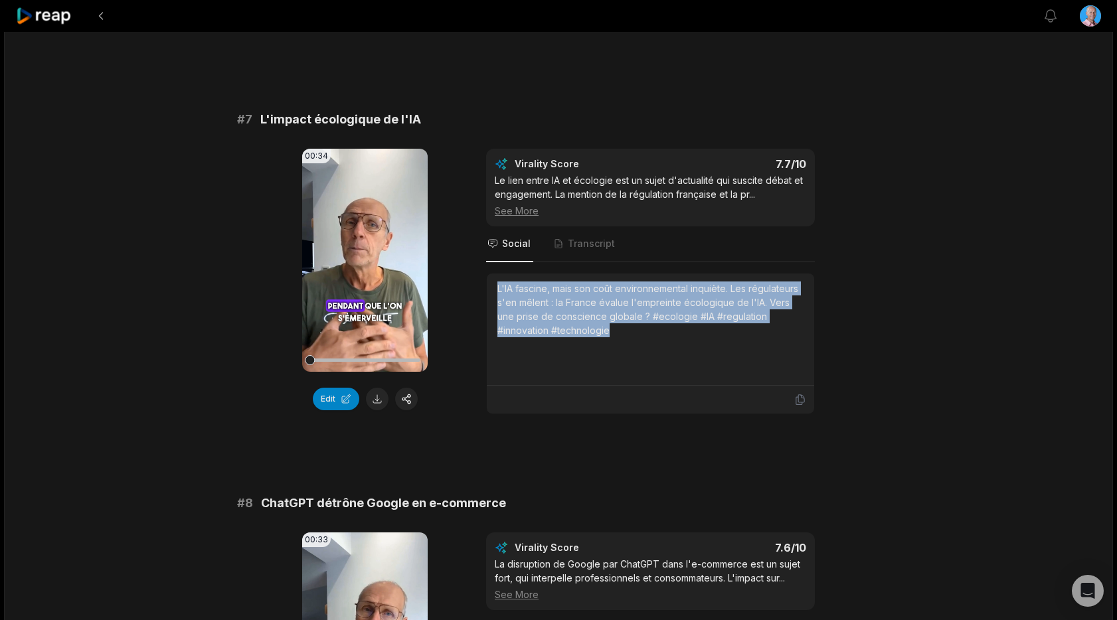
drag, startPoint x: 617, startPoint y: 331, endPoint x: 480, endPoint y: 289, distance: 143.0
click at [483, 289] on div "00:34 Your browser does not support mp4 format. Edit Virality Score 7.7 /10 Le …" at bounding box center [558, 282] width 643 height 266
copy div "L'IA fascine, mais son coût environnemental inquiète. Les régulateurs s'en mêle…"
click at [375, 400] on button at bounding box center [377, 399] width 23 height 23
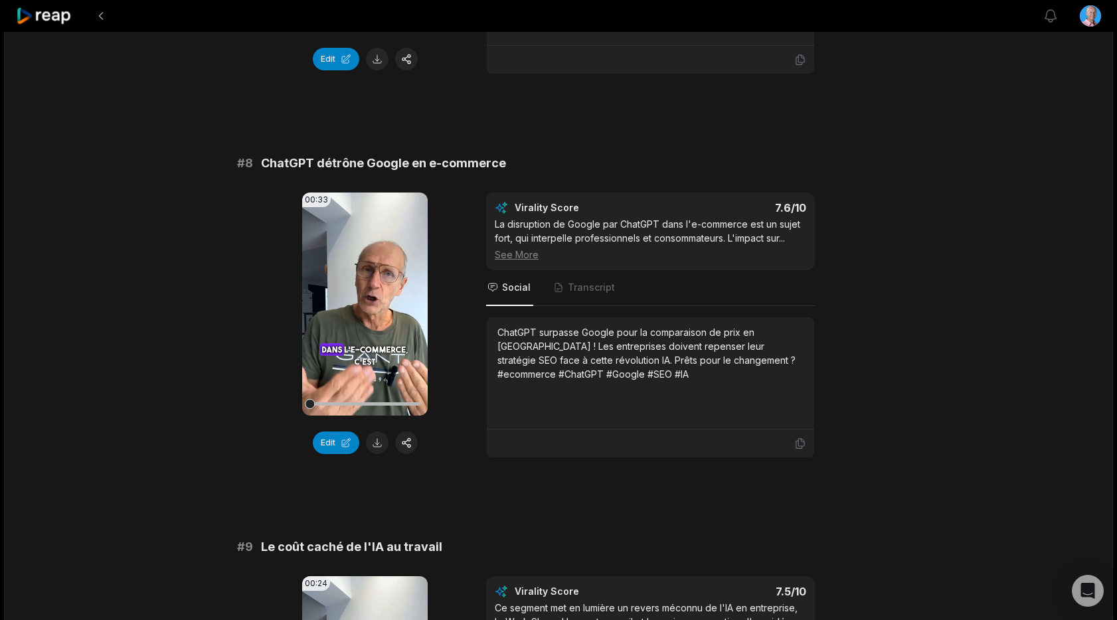
scroll to position [2696, 0]
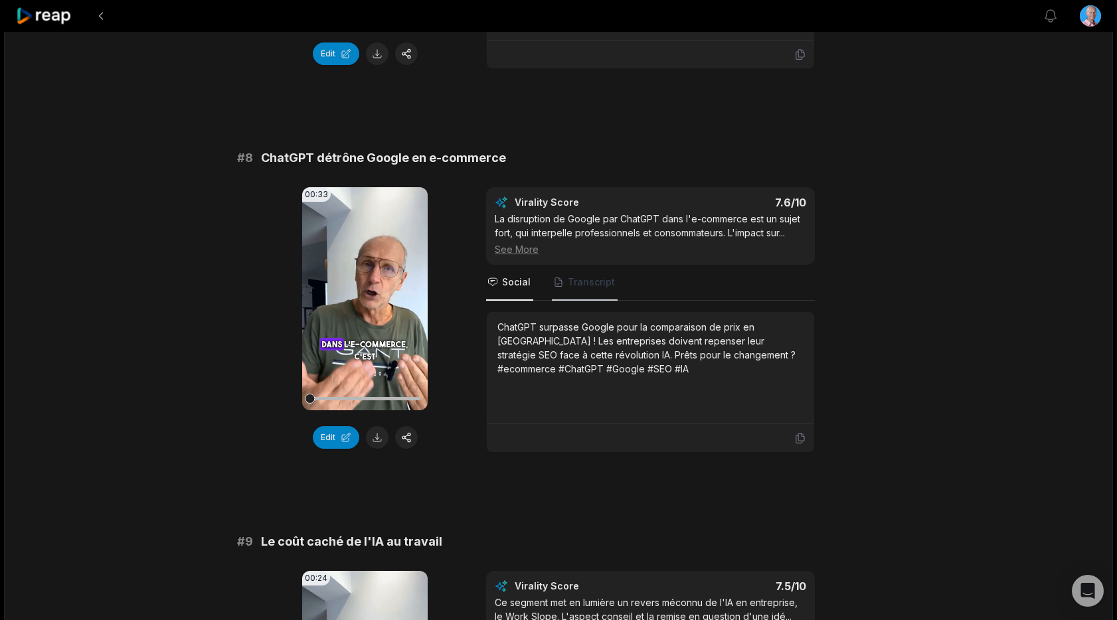
click at [585, 278] on span "Transcript" at bounding box center [591, 282] width 47 height 13
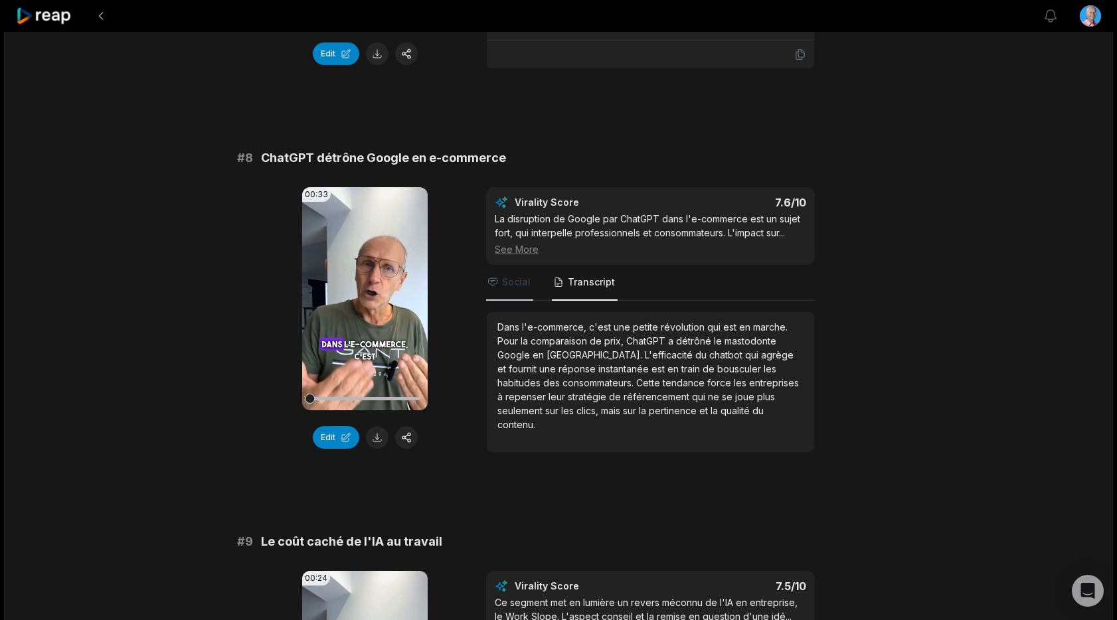
click at [501, 283] on span "Social" at bounding box center [509, 283] width 47 height 36
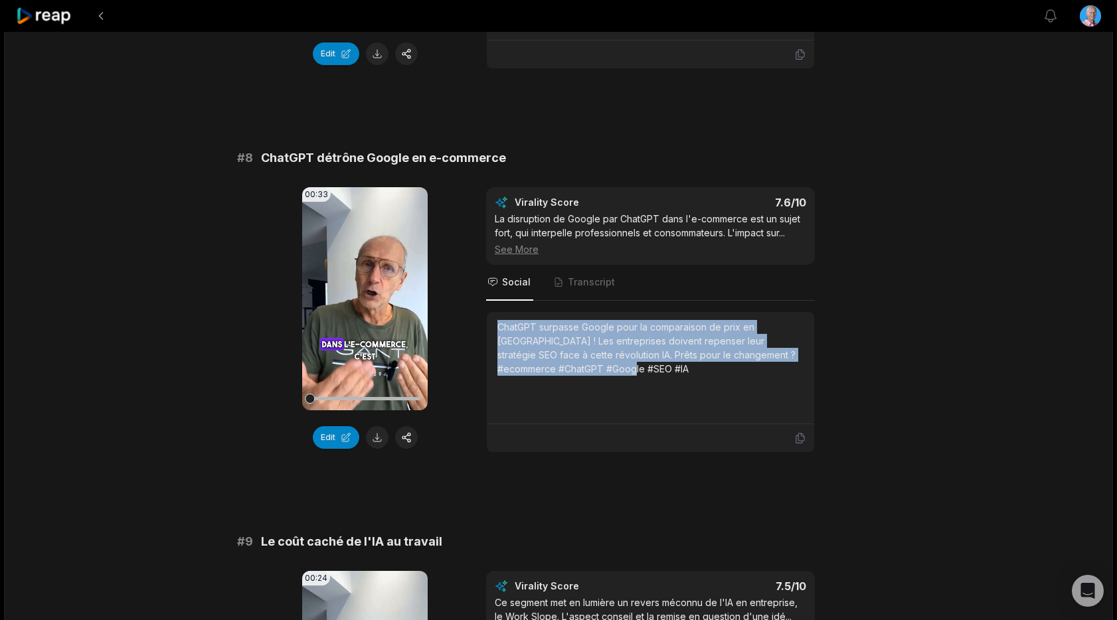
drag, startPoint x: 592, startPoint y: 371, endPoint x: 497, endPoint y: 330, distance: 103.5
click at [497, 330] on div "ChatGPT surpasse Google pour la comparaison de prix en [GEOGRAPHIC_DATA] ! Les …" at bounding box center [650, 348] width 306 height 56
copy div "ChatGPT surpasse Google pour la comparaison de prix en [GEOGRAPHIC_DATA] ! Les …"
click at [372, 435] on button at bounding box center [377, 437] width 23 height 23
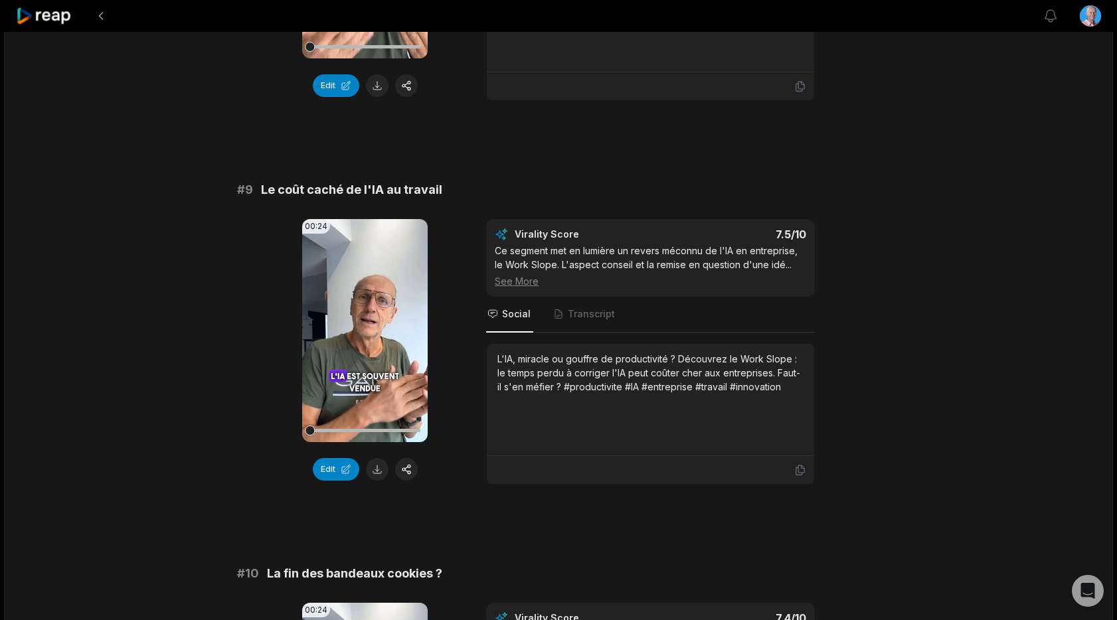
scroll to position [3049, 0]
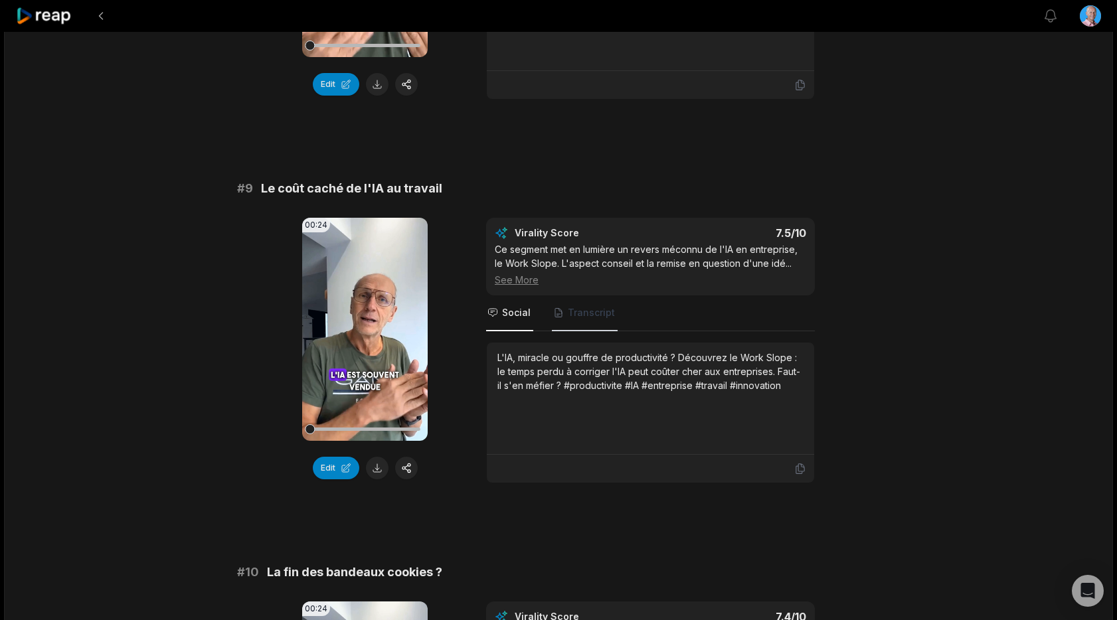
click at [600, 317] on span "Transcript" at bounding box center [591, 312] width 47 height 13
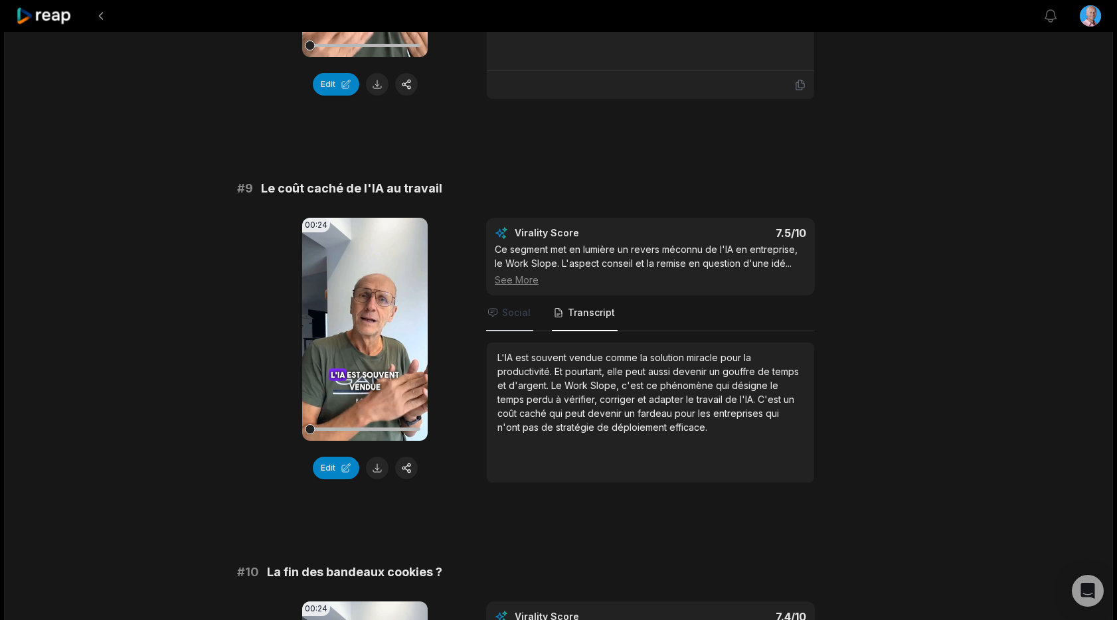
click at [513, 316] on span "Social" at bounding box center [516, 312] width 29 height 13
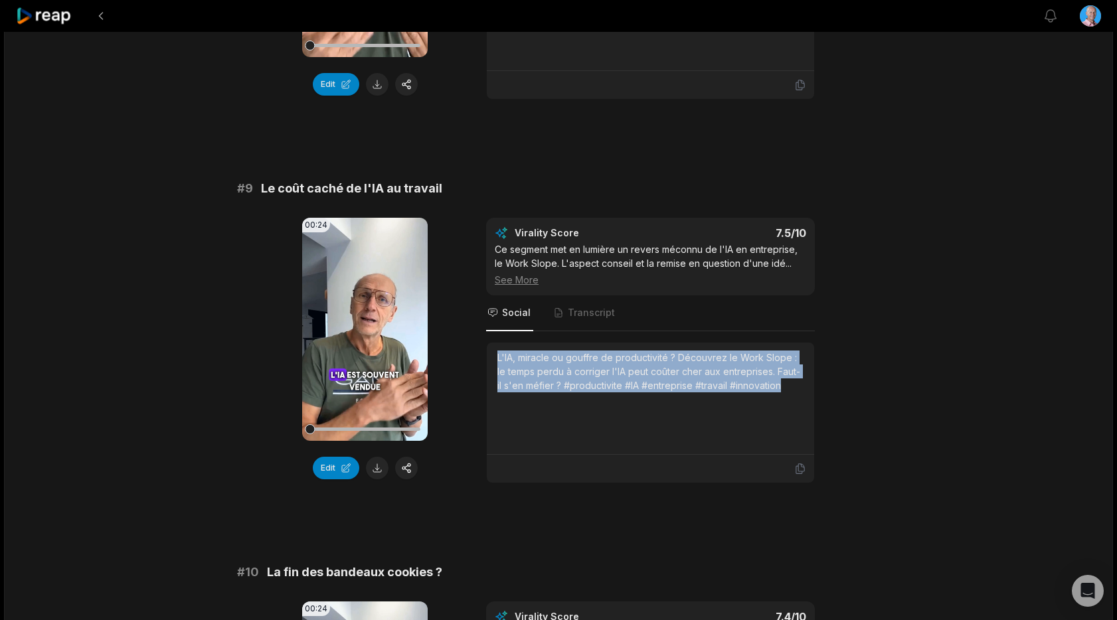
drag, startPoint x: 788, startPoint y: 387, endPoint x: 494, endPoint y: 359, distance: 294.8
click at [494, 359] on div "L'IA, miracle ou gouffre de productivité ? Découvrez le Work Slope : le temps p…" at bounding box center [650, 399] width 327 height 112
copy div "L'IA, miracle ou gouffre de productivité ? Découvrez le Work Slope : le temps p…"
click at [379, 470] on button at bounding box center [377, 468] width 23 height 23
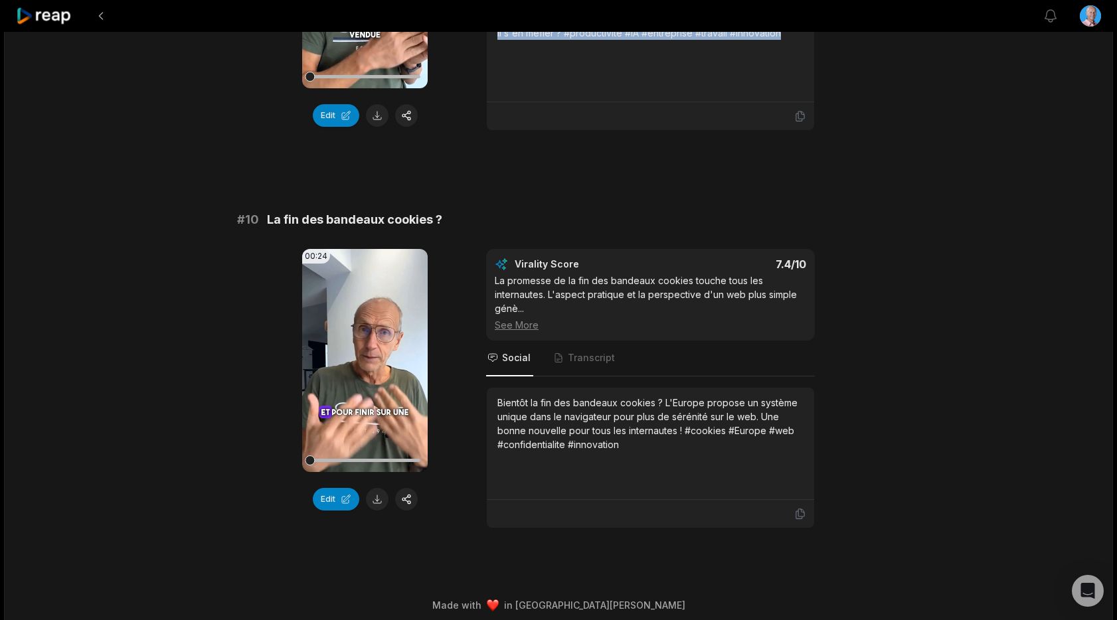
scroll to position [3410, 0]
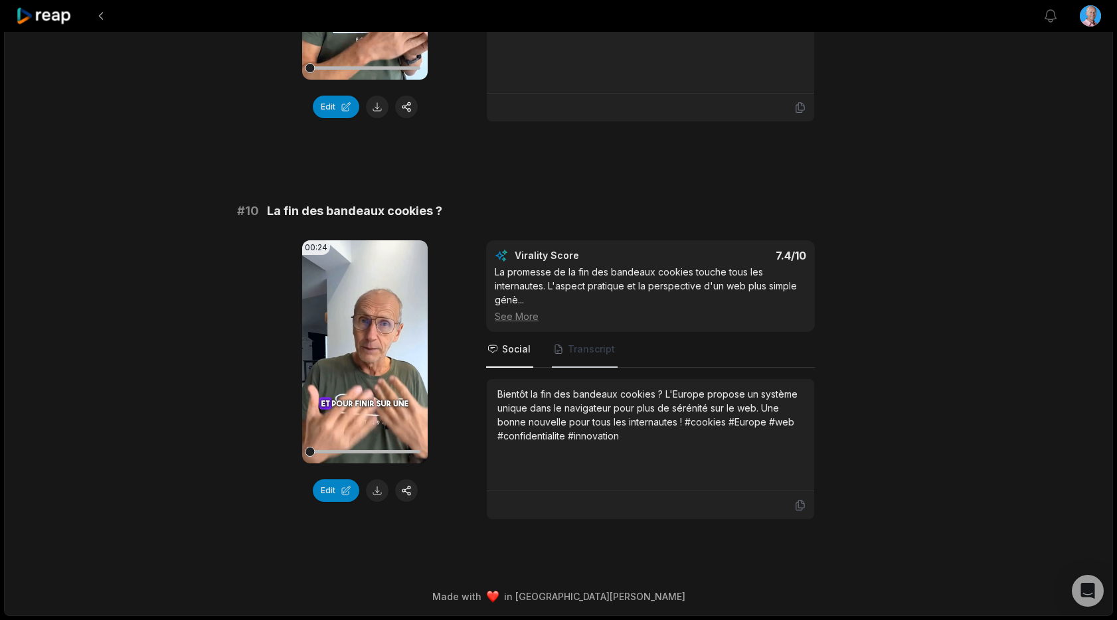
click at [586, 352] on span "Transcript" at bounding box center [591, 349] width 47 height 13
drag, startPoint x: 515, startPoint y: 351, endPoint x: 521, endPoint y: 380, distance: 29.7
click at [515, 351] on span "Social" at bounding box center [516, 349] width 29 height 13
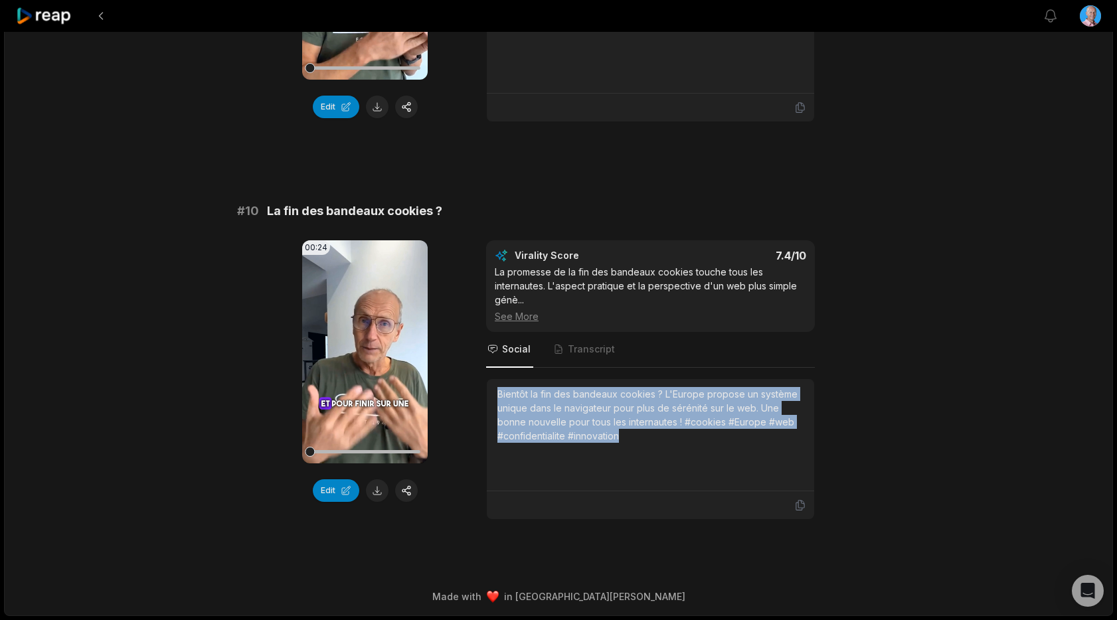
drag, startPoint x: 633, startPoint y: 438, endPoint x: 495, endPoint y: 396, distance: 144.1
click at [495, 396] on div "Bientôt la fin des bandeaux cookies ? L'Europe propose un système unique dans l…" at bounding box center [650, 435] width 327 height 112
copy div "Bientôt la fin des bandeaux cookies ? L'Europe propose un système unique dans l…"
click at [377, 491] on button at bounding box center [377, 490] width 23 height 23
click at [46, 11] on icon at bounding box center [44, 16] width 56 height 18
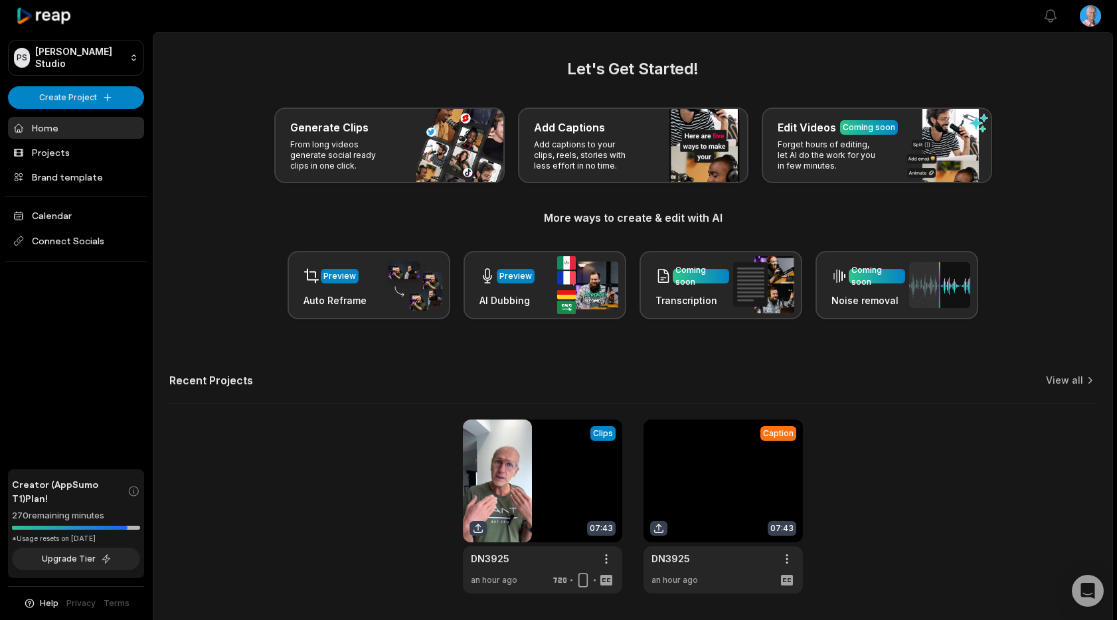
click at [745, 484] on link at bounding box center [722, 507] width 159 height 174
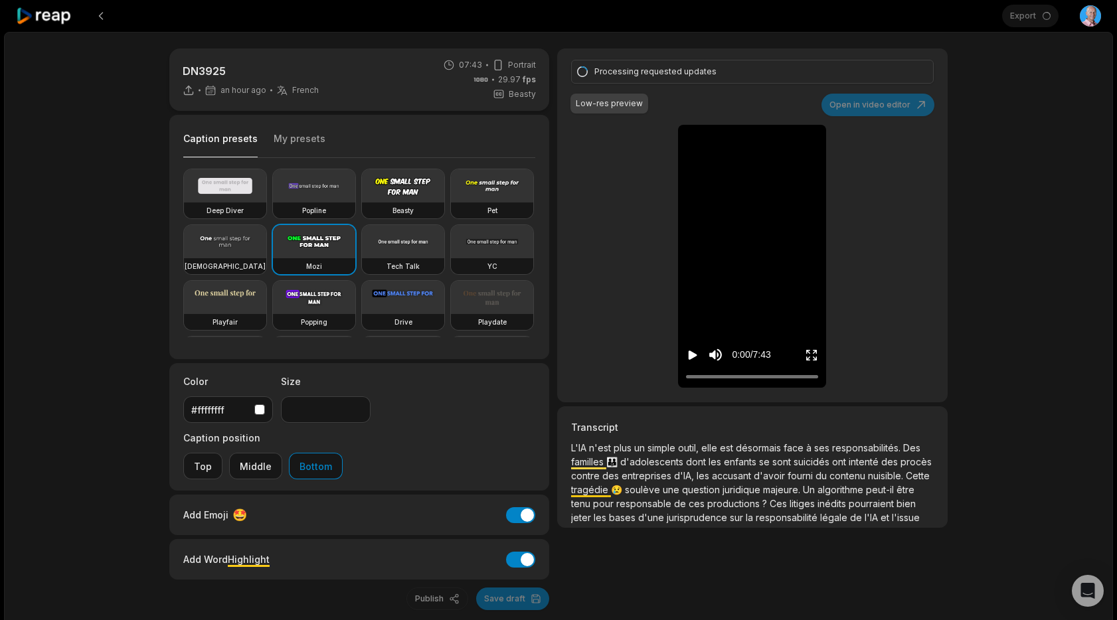
click at [1051, 109] on div "DN3925 an hour ago French fr 07:43 Portrait 29.97 fps Beasty Caption presets My…" at bounding box center [558, 355] width 1109 height 647
click at [1036, 17] on div "Export Open user menu" at bounding box center [1051, 16] width 99 height 32
click at [1040, 117] on div "DN3925 an hour ago French fr 07:43 Portrait 29.97 fps Beasty Caption presets My…" at bounding box center [558, 355] width 1109 height 647
click at [53, 17] on icon at bounding box center [44, 16] width 56 height 18
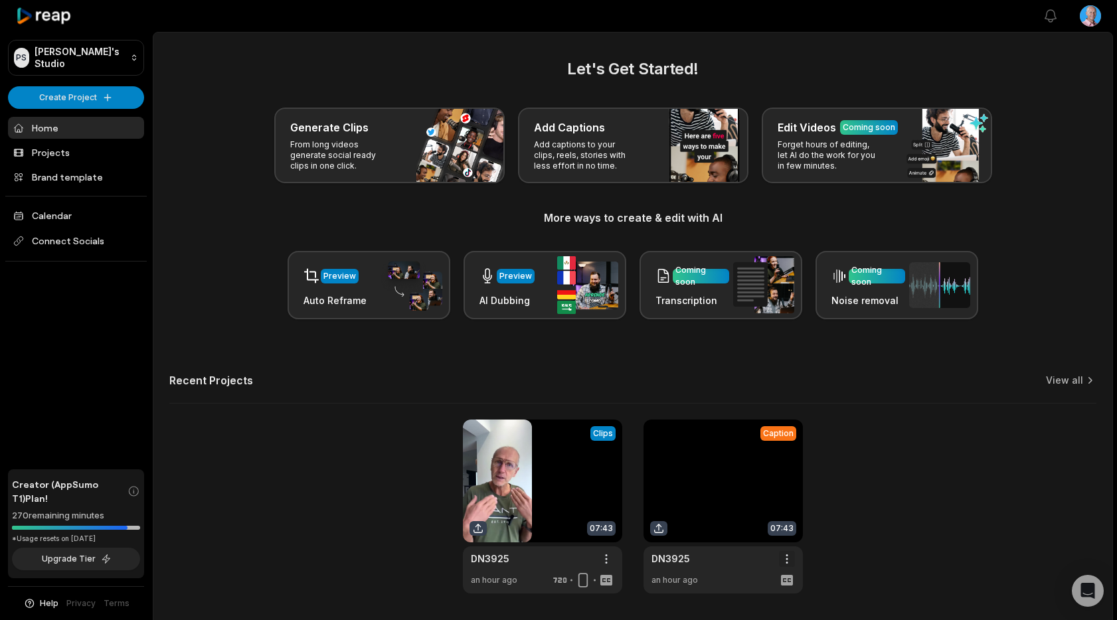
click at [786, 557] on html "PS Philippe's Studio Create Project Home Projects Brand template Calendar Conne…" at bounding box center [558, 310] width 1117 height 620
click at [606, 558] on html "PS Philippe's Studio Create Project Home Projects Brand template Calendar Conne…" at bounding box center [558, 310] width 1117 height 620
click at [544, 480] on link at bounding box center [542, 507] width 159 height 174
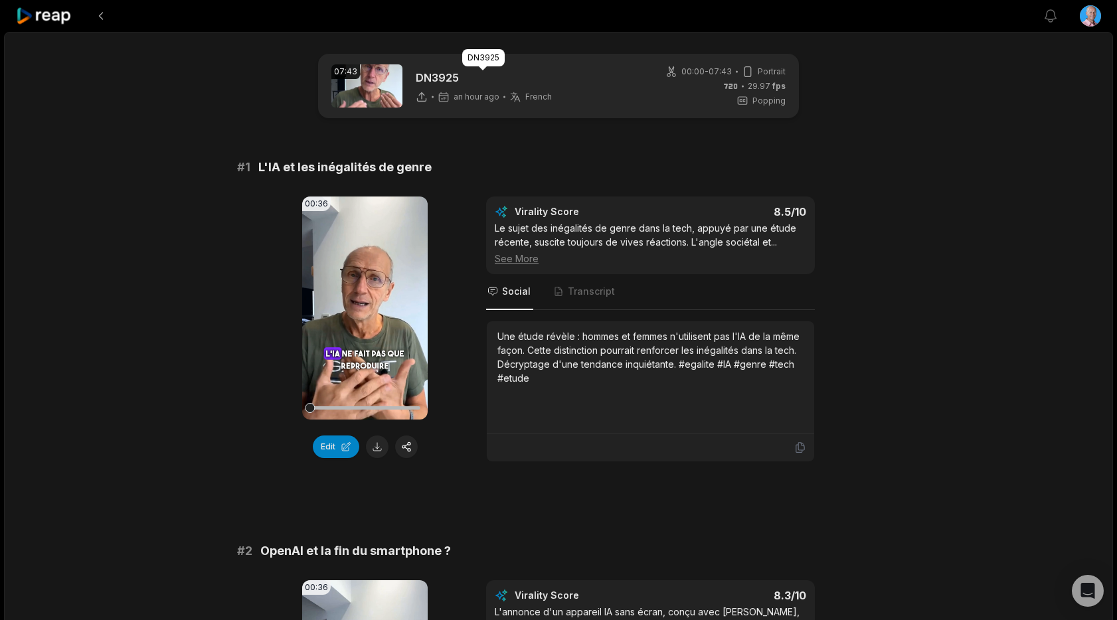
click at [369, 80] on img at bounding box center [366, 85] width 71 height 43
click at [420, 99] on icon at bounding box center [422, 97] width 12 height 12
click at [421, 98] on icon at bounding box center [422, 97] width 12 height 12
click at [774, 106] on span "Popping" at bounding box center [768, 101] width 33 height 12
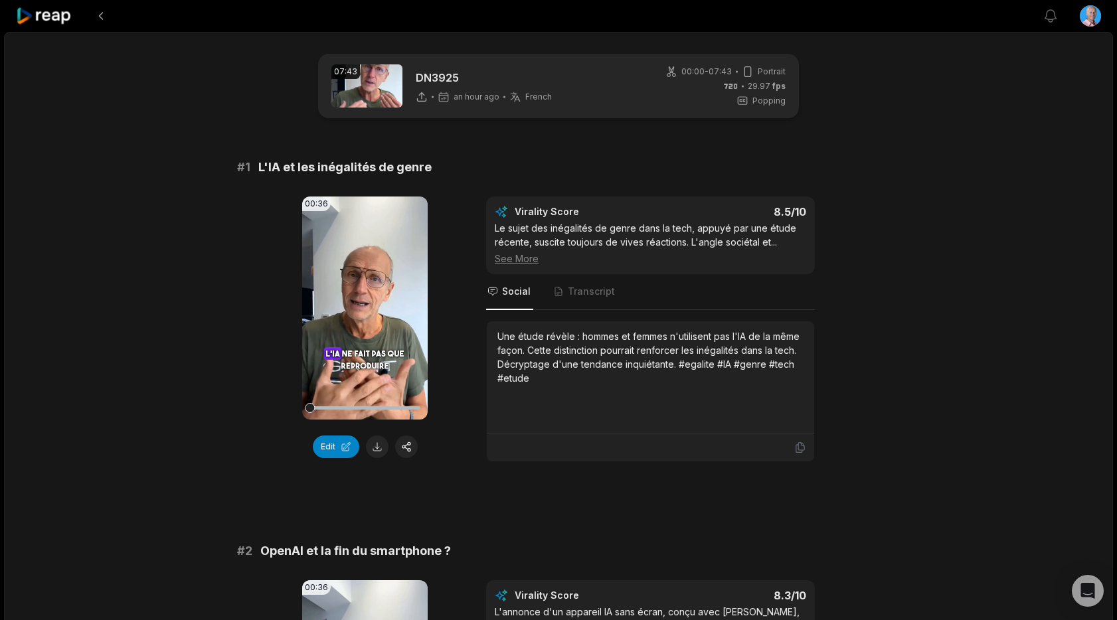
click at [355, 84] on img at bounding box center [366, 85] width 71 height 43
drag, startPoint x: 427, startPoint y: 86, endPoint x: 427, endPoint y: 94, distance: 8.6
click at [427, 87] on div "DN3925 an hour ago French fr" at bounding box center [484, 86] width 136 height 33
click at [424, 98] on icon at bounding box center [422, 97] width 12 height 12
click at [454, 98] on span "an hour ago" at bounding box center [477, 97] width 46 height 11
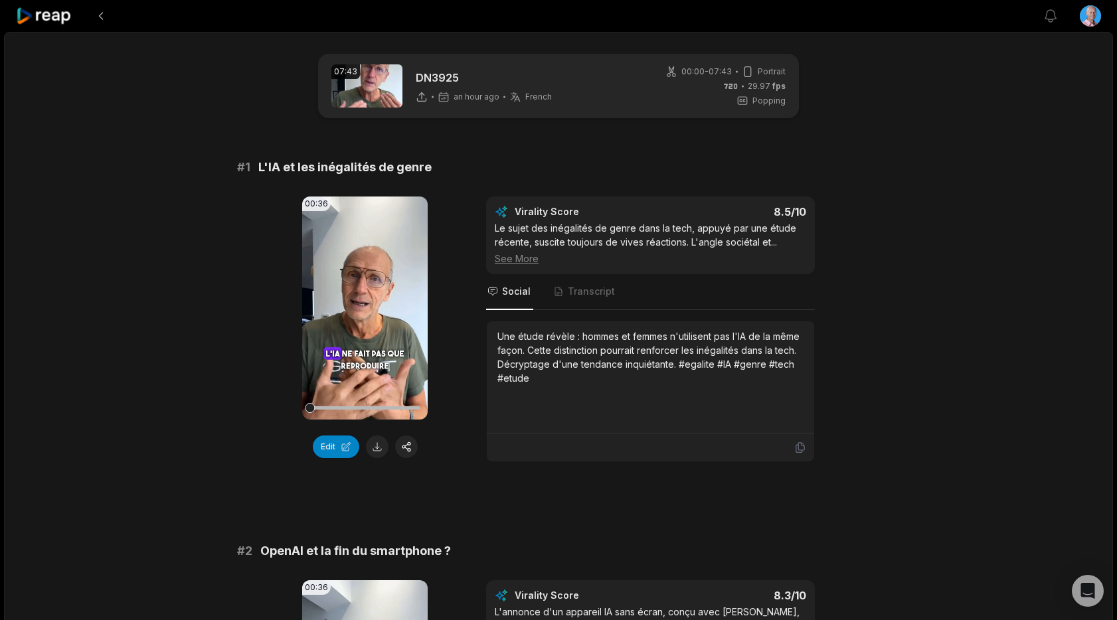
drag, startPoint x: 480, startPoint y: 100, endPoint x: 549, endPoint y: 101, distance: 69.1
click at [482, 100] on span "an hour ago" at bounding box center [477, 97] width 46 height 11
drag, startPoint x: 551, startPoint y: 101, endPoint x: 487, endPoint y: 99, distance: 64.4
click at [551, 101] on div "07:43 DN3925 an hour ago French fr 00:00 - 07:43 Portrait 29.97 fps Popping" at bounding box center [558, 86] width 481 height 64
drag, startPoint x: 430, startPoint y: 98, endPoint x: 418, endPoint y: 99, distance: 11.3
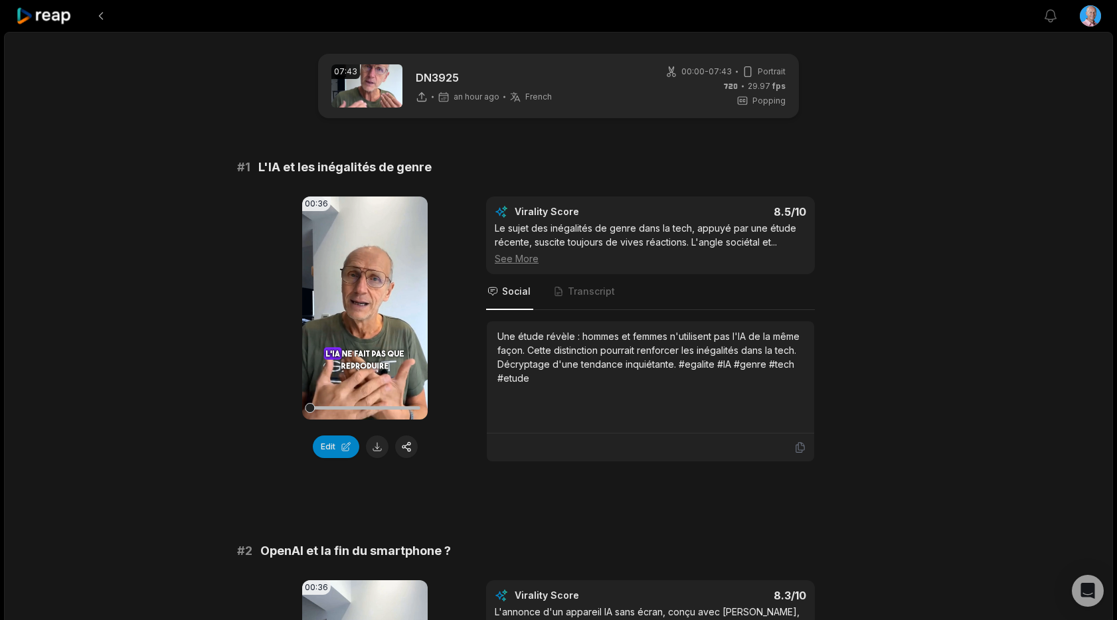
click at [430, 98] on div "an hour ago French fr" at bounding box center [484, 97] width 136 height 12
drag, startPoint x: 418, startPoint y: 99, endPoint x: 458, endPoint y: 94, distance: 40.1
click at [418, 99] on icon at bounding box center [422, 97] width 12 height 12
click at [655, 84] on div "07:43 DN3925 an hour ago French fr 00:00 - 07:43 Portrait 29.97 fps Popping" at bounding box center [558, 86] width 481 height 64
drag, startPoint x: 679, startPoint y: 65, endPoint x: 673, endPoint y: 70, distance: 7.5
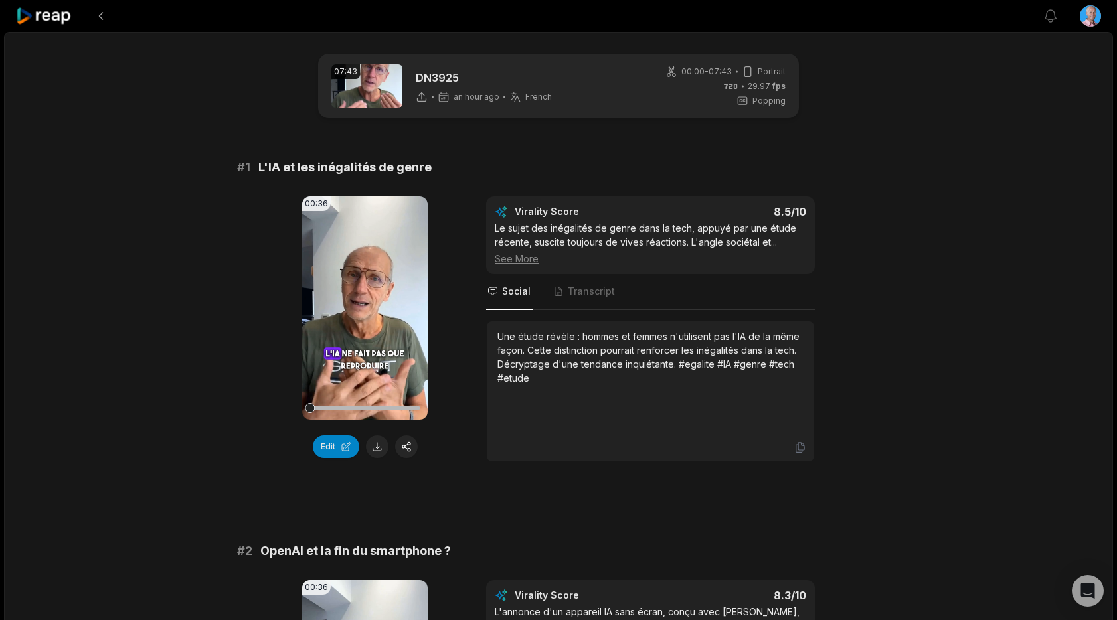
click at [679, 66] on div "00:00 - 07:43 Portrait" at bounding box center [725, 72] width 120 height 12
click at [672, 74] on icon at bounding box center [671, 72] width 12 height 12
click at [741, 80] on div "00:00 - 07:43 Portrait 29.97 fps Popping" at bounding box center [725, 86] width 120 height 41
drag, startPoint x: 763, startPoint y: 84, endPoint x: 763, endPoint y: 92, distance: 7.3
click at [763, 90] on span "29.97 fps" at bounding box center [767, 86] width 38 height 12
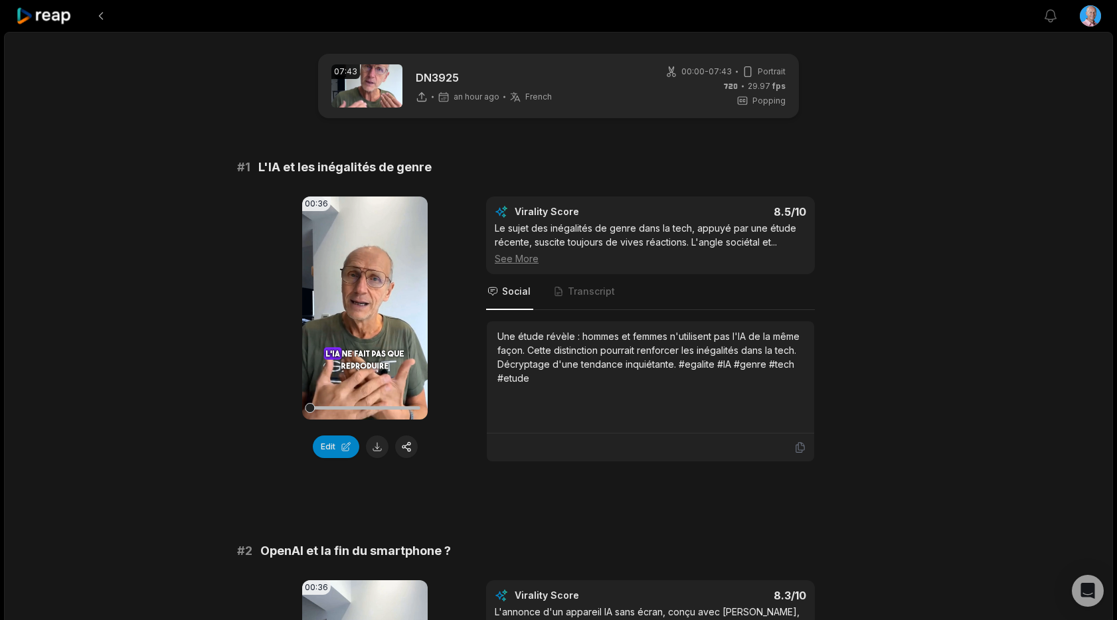
click at [761, 98] on span "Popping" at bounding box center [768, 101] width 33 height 12
click at [67, 14] on icon at bounding box center [44, 16] width 56 height 18
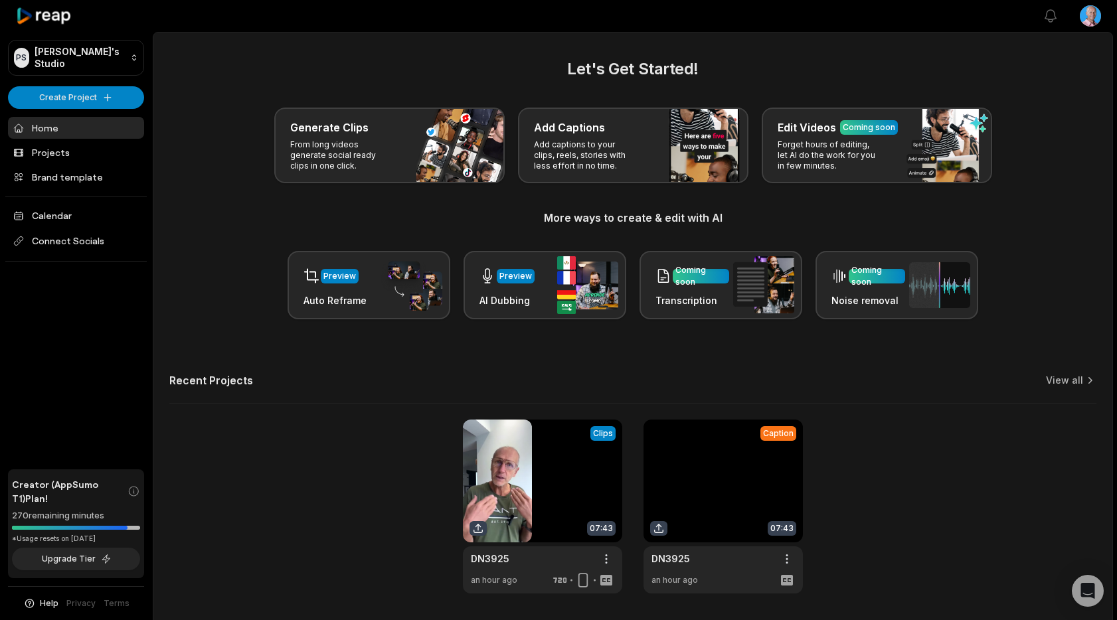
click at [702, 495] on link at bounding box center [722, 507] width 159 height 174
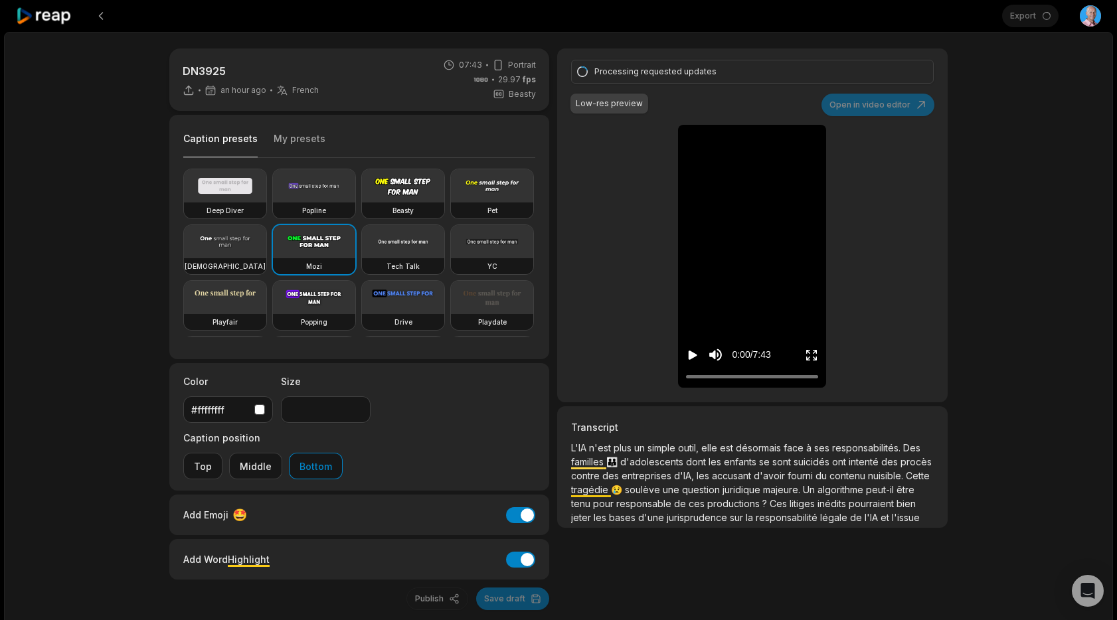
click at [961, 108] on div "DN3925 an hour ago French fr 07:43 Portrait 29.97 fps Beasty Caption presets My…" at bounding box center [558, 355] width 1109 height 647
click at [1086, 588] on icon "Open Intercom Messenger" at bounding box center [1087, 590] width 15 height 17
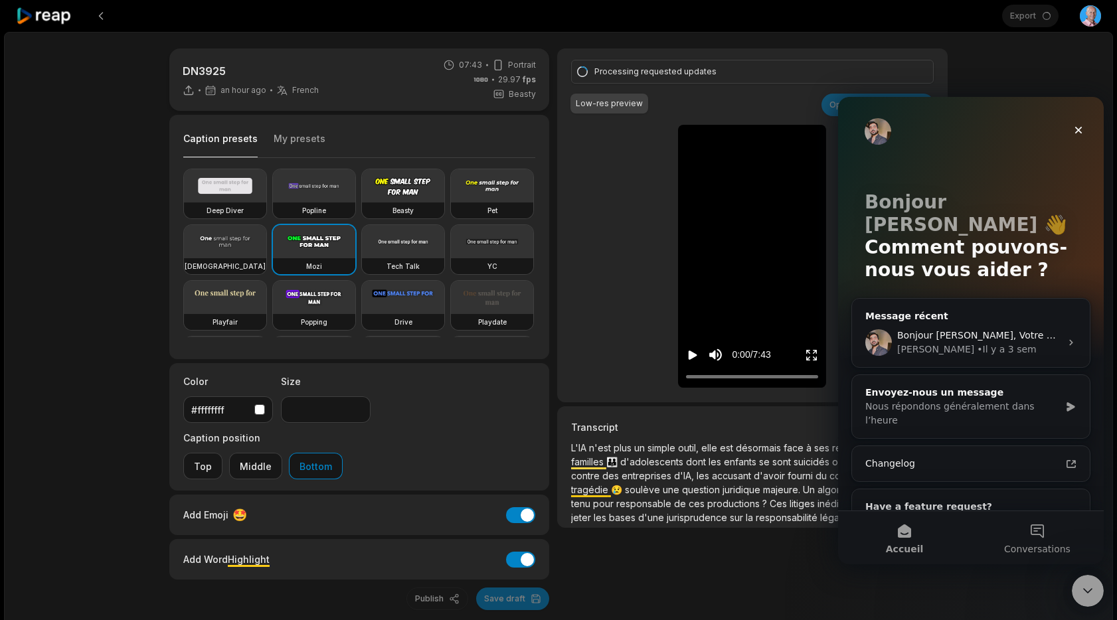
click at [1034, 528] on button "Conversations" at bounding box center [1037, 537] width 133 height 53
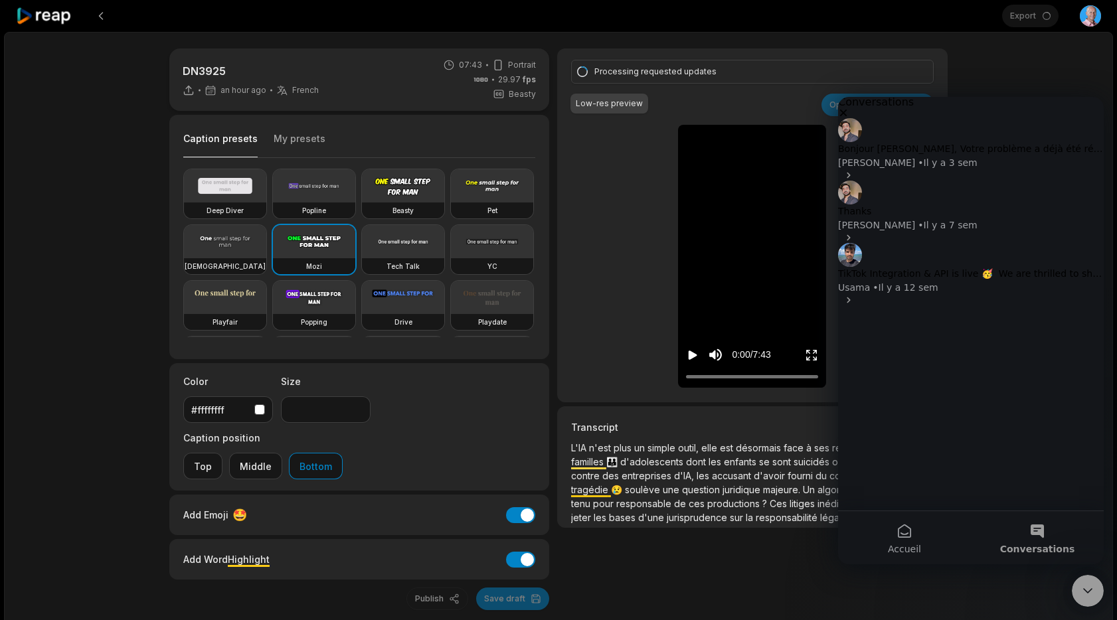
click at [849, 118] on icon "Fermer" at bounding box center [843, 113] width 11 height 11
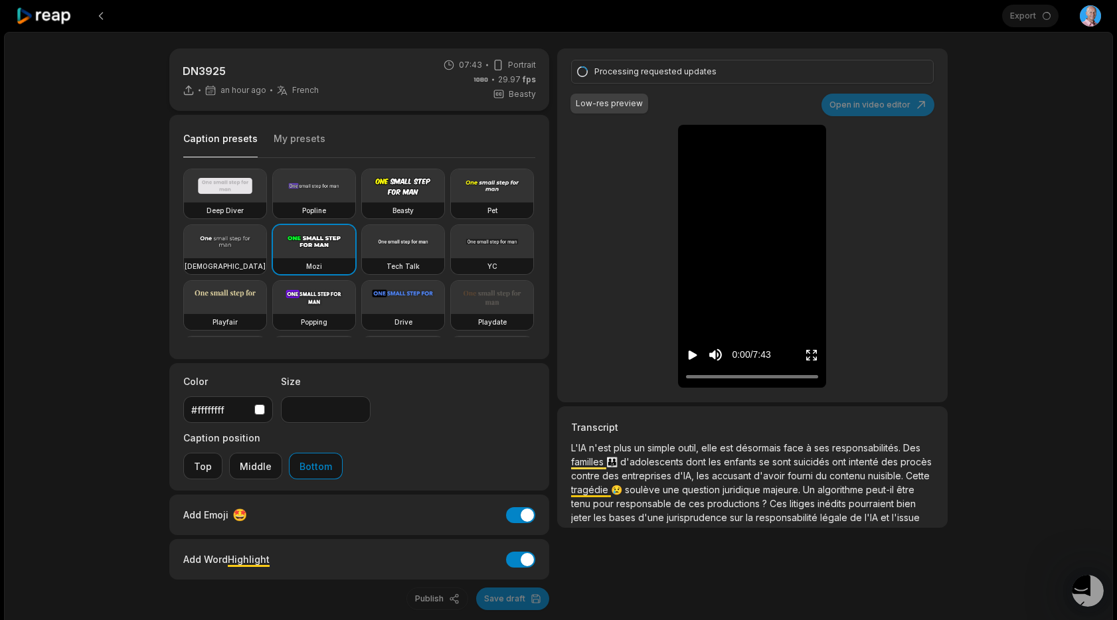
click at [1054, 75] on div "DN3925 an hour ago French fr 07:43 Portrait 29.97 fps Beasty Caption presets My…" at bounding box center [558, 355] width 1109 height 647
click at [1017, 112] on div "DN3925 an hour ago French fr 07:43 Portrait 29.97 fps Beasty Caption presets My…" at bounding box center [558, 355] width 1109 height 647
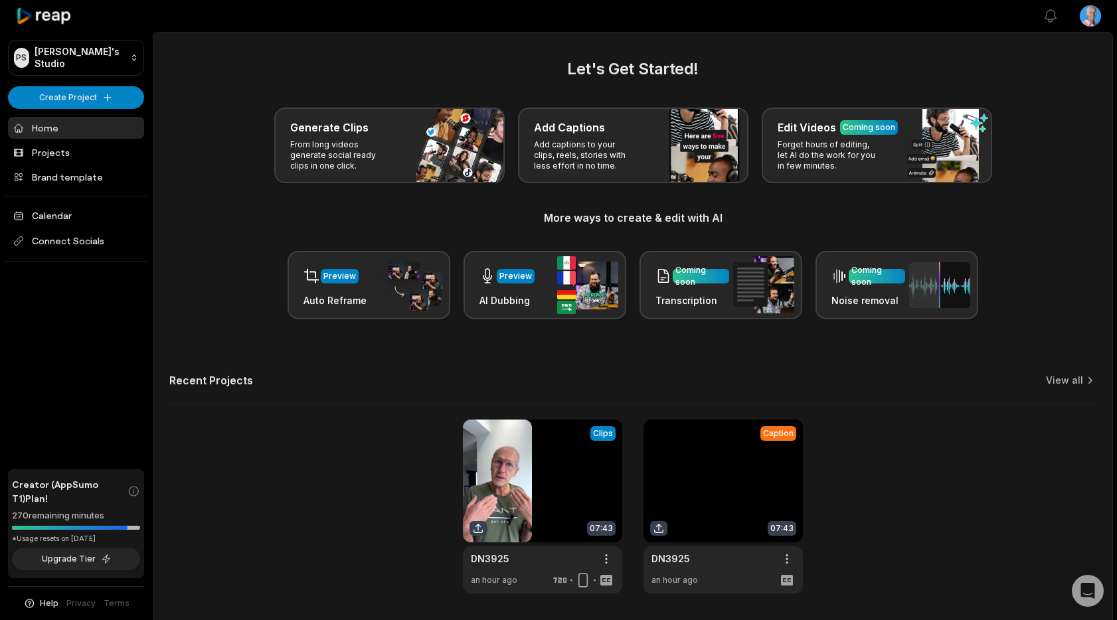
click at [742, 483] on link at bounding box center [722, 507] width 159 height 174
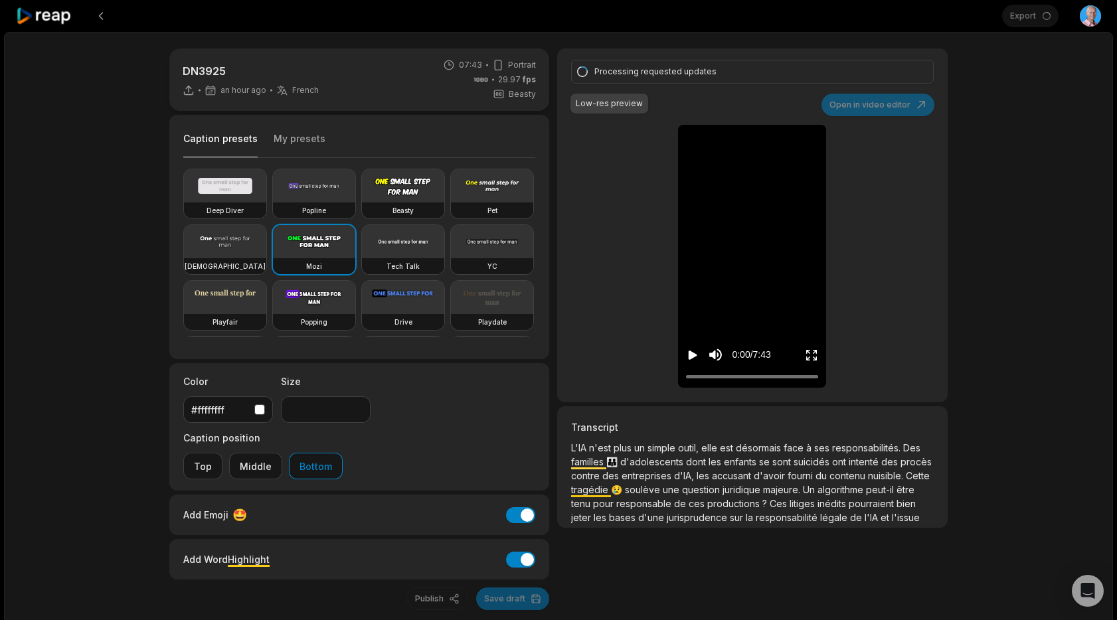
click at [742, 34] on div "DN3925 an hour ago French fr 07:43 Portrait 29.97 fps Beasty Caption presets My…" at bounding box center [558, 355] width 1109 height 647
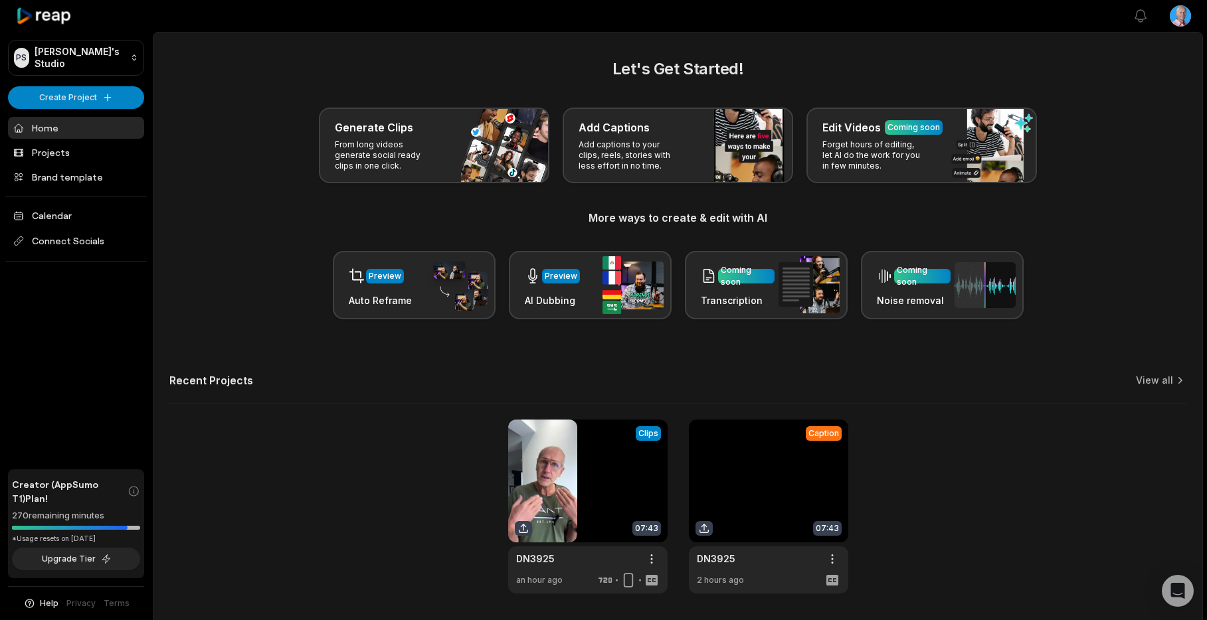
click at [767, 454] on link at bounding box center [768, 507] width 159 height 174
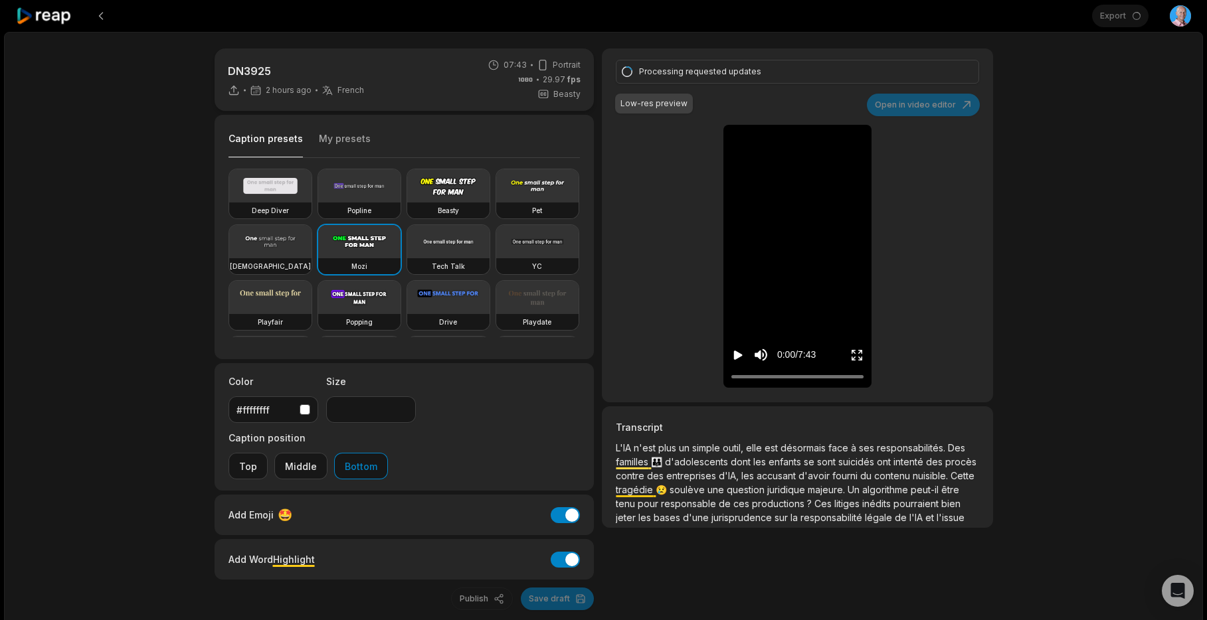
click at [1073, 155] on div "DN3925 2 hours ago French fr 07:43 Portrait 29.97 fps Beasty Caption presets My…" at bounding box center [603, 355] width 1199 height 647
click at [1118, 21] on div "Export Open user menu" at bounding box center [1141, 16] width 99 height 32
click at [1134, 84] on div "DN3925 2 hours ago French fr 07:43 Portrait 29.97 fps Beasty Caption presets My…" at bounding box center [603, 355] width 1199 height 647
